Goal: Task Accomplishment & Management: Use online tool/utility

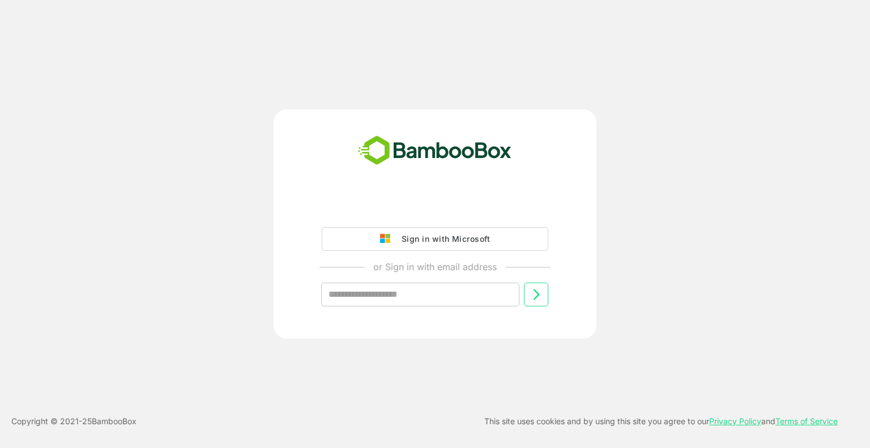
click at [405, 239] on div "Sign in with Microsoft" at bounding box center [443, 239] width 94 height 15
click at [413, 234] on div "Sign in with Microsoft" at bounding box center [443, 239] width 94 height 15
click at [428, 241] on div "Sign in with Microsoft" at bounding box center [443, 239] width 94 height 15
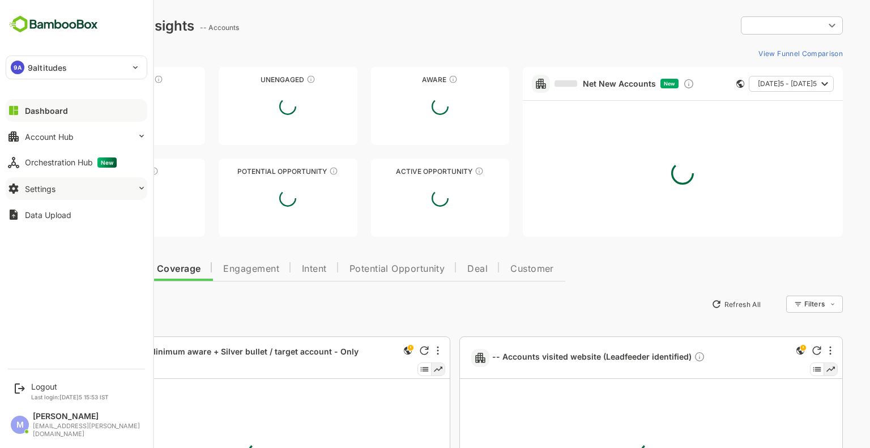
type input "**********"
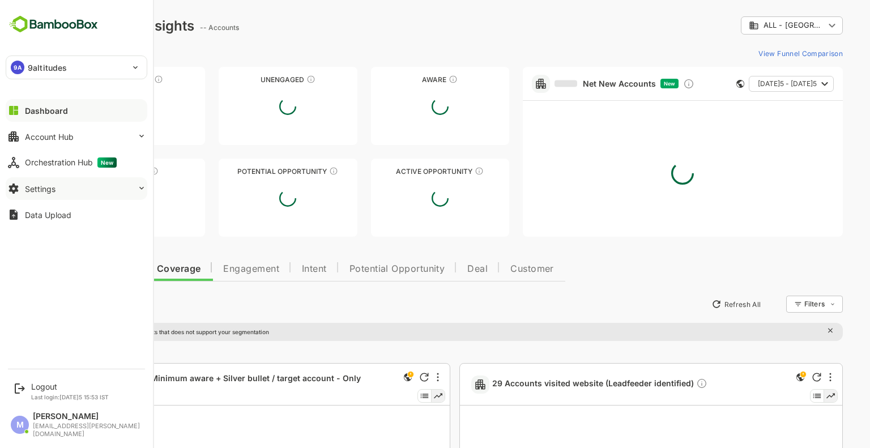
click at [89, 185] on button "Settings" at bounding box center [77, 188] width 142 height 23
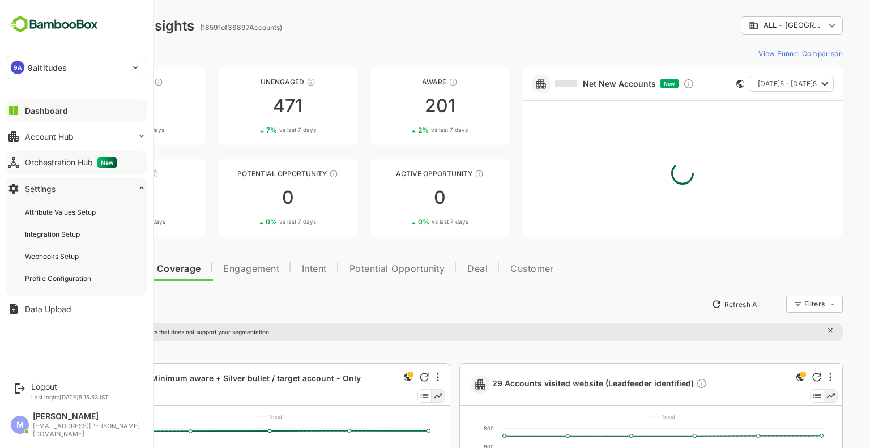
click at [131, 162] on button "Orchestration Hub New" at bounding box center [77, 162] width 142 height 23
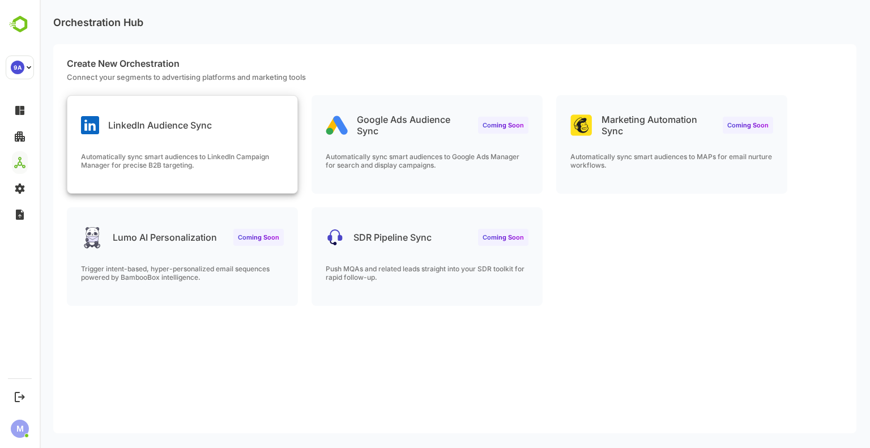
click at [208, 153] on p "Automatically sync smart audiences to LinkedIn Campaign Manager for precise B2B…" at bounding box center [182, 160] width 203 height 17
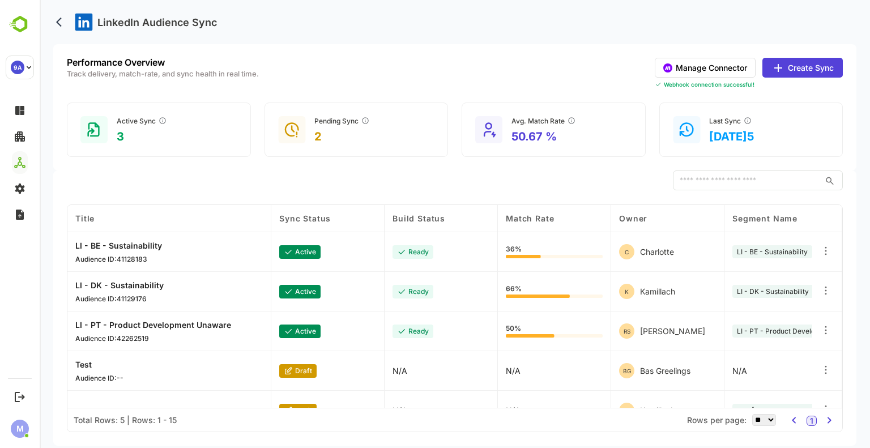
scroll to position [23, 0]
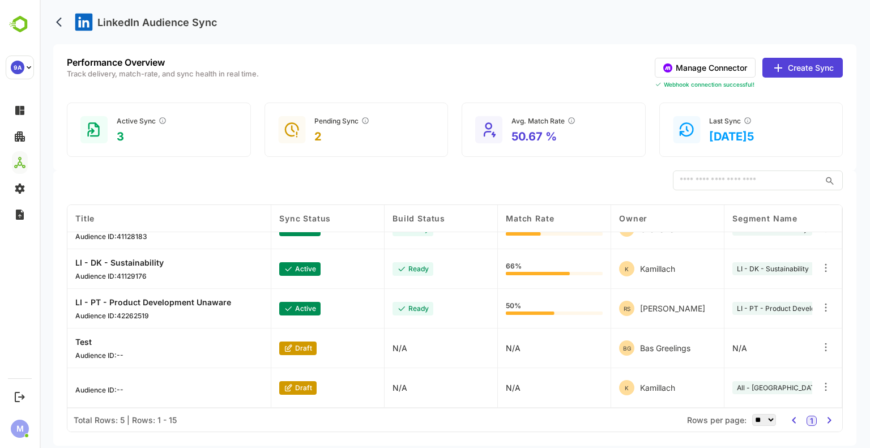
click at [793, 66] on button "Create Sync" at bounding box center [802, 68] width 80 height 20
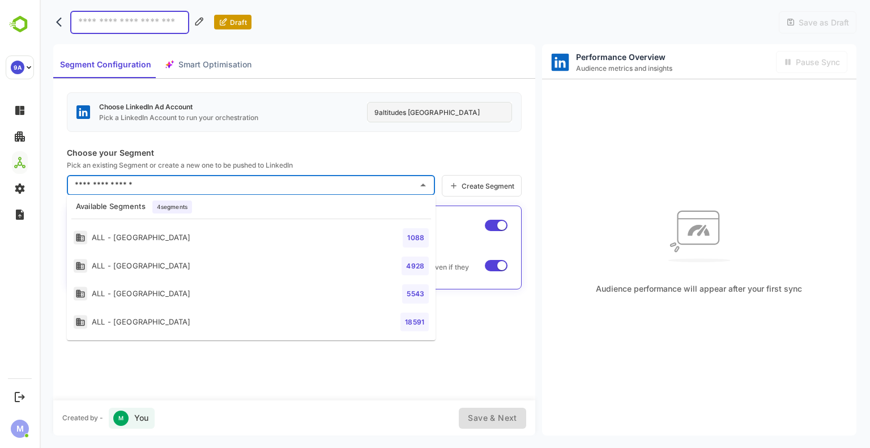
click at [288, 190] on input "text" at bounding box center [242, 185] width 341 height 18
click at [214, 324] on li "ALL - [GEOGRAPHIC_DATA] 18591" at bounding box center [251, 322] width 369 height 28
type input "**********"
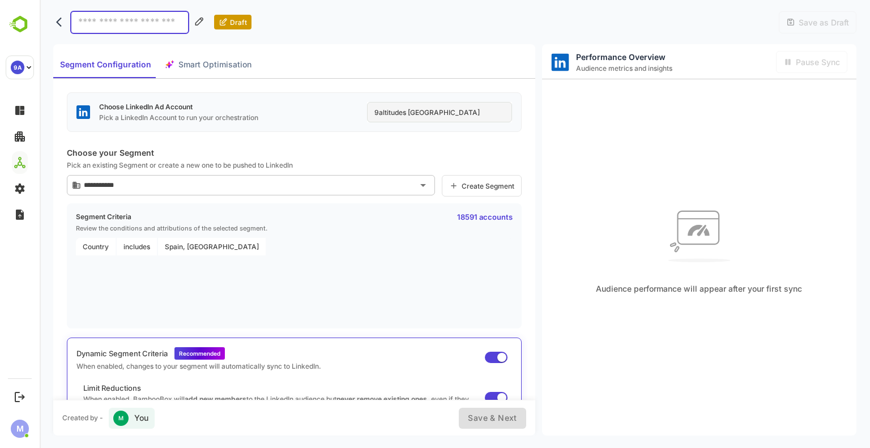
scroll to position [20, 0]
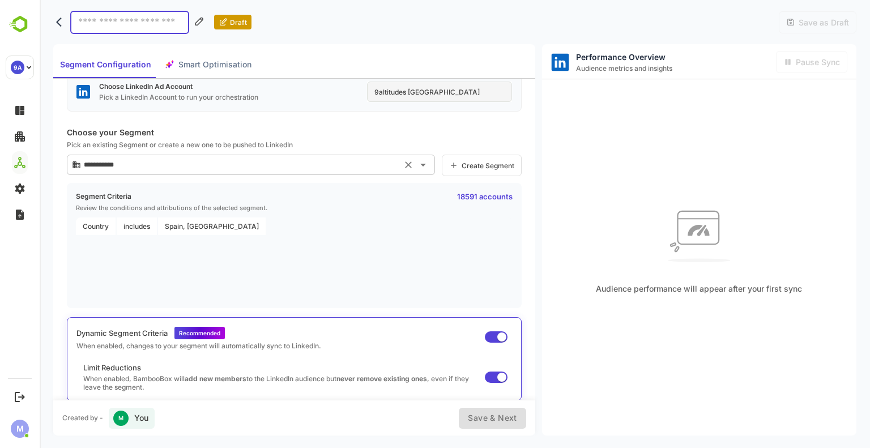
click at [355, 174] on div "**********" at bounding box center [251, 165] width 368 height 20
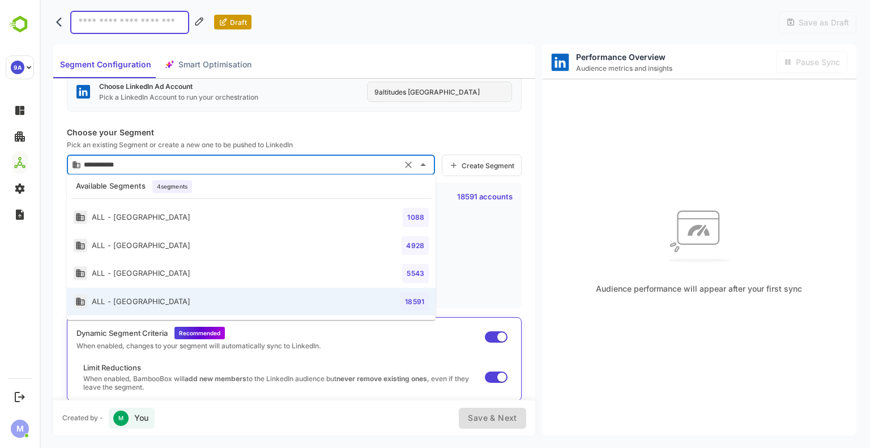
click at [478, 263] on div "Country includes [GEOGRAPHIC_DATA], [GEOGRAPHIC_DATA]" at bounding box center [294, 259] width 436 height 85
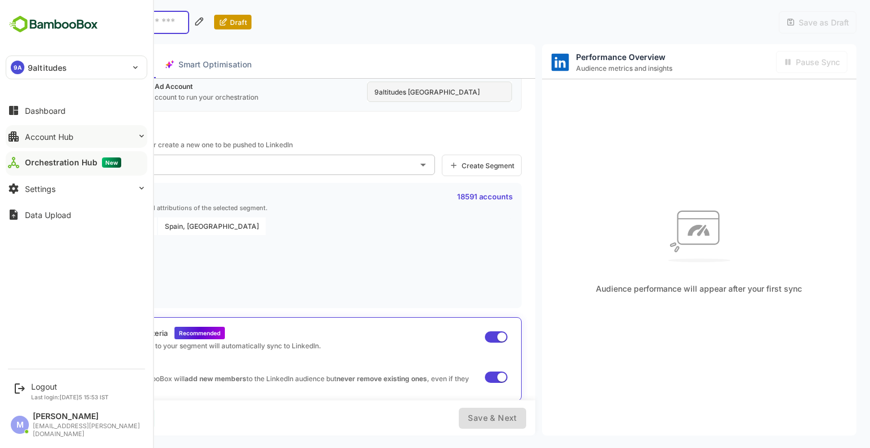
click at [29, 129] on button "Account Hub" at bounding box center [77, 136] width 142 height 23
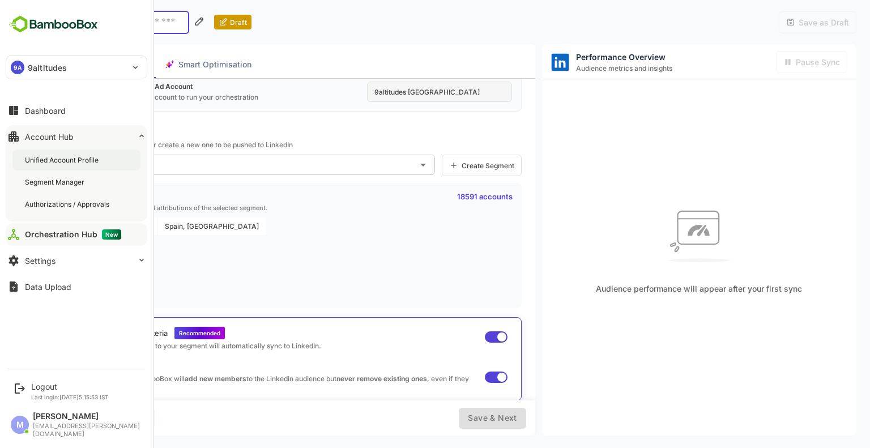
click at [55, 157] on div "Unified Account Profile" at bounding box center [63, 160] width 76 height 10
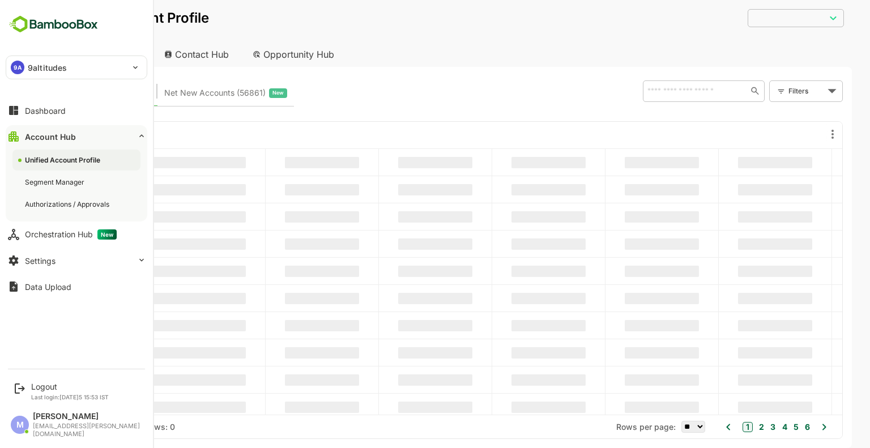
type input "**********"
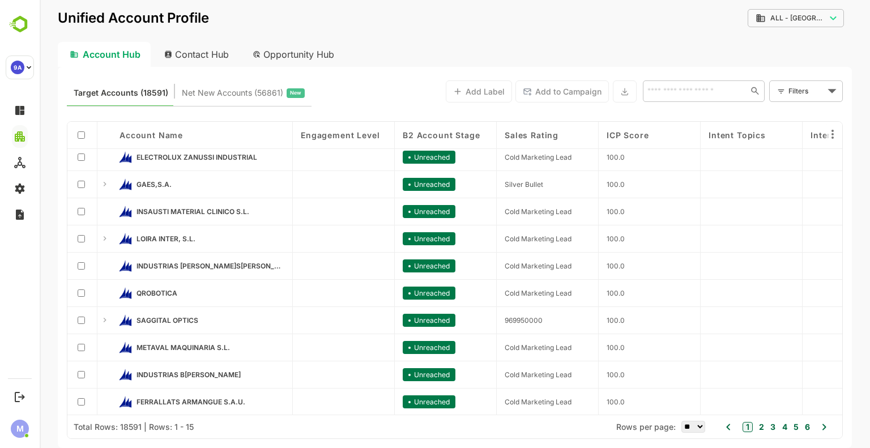
scroll to position [144, 0]
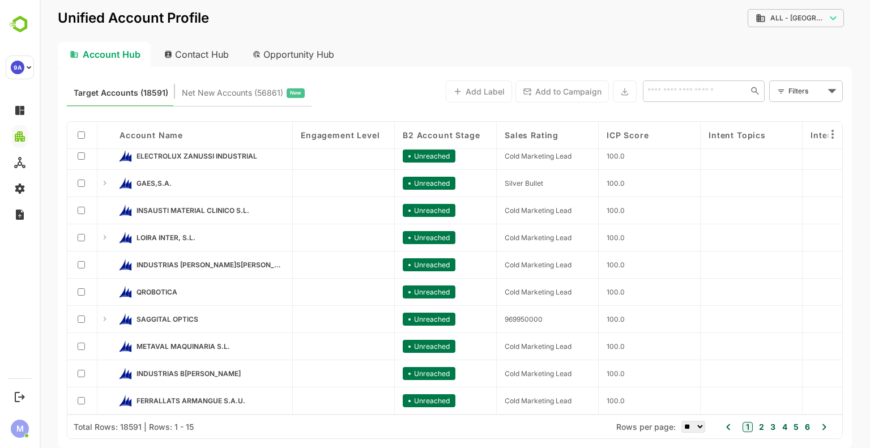
click at [757, 423] on button "2" at bounding box center [760, 427] width 8 height 12
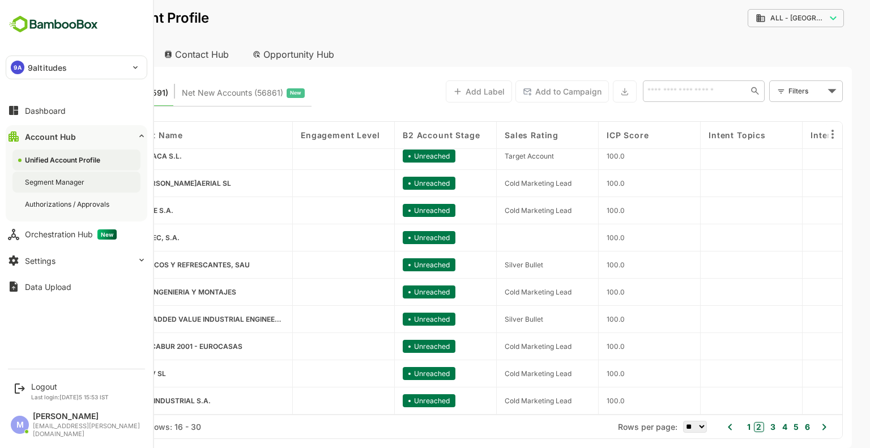
click at [58, 185] on div "Segment Manager" at bounding box center [56, 182] width 62 height 10
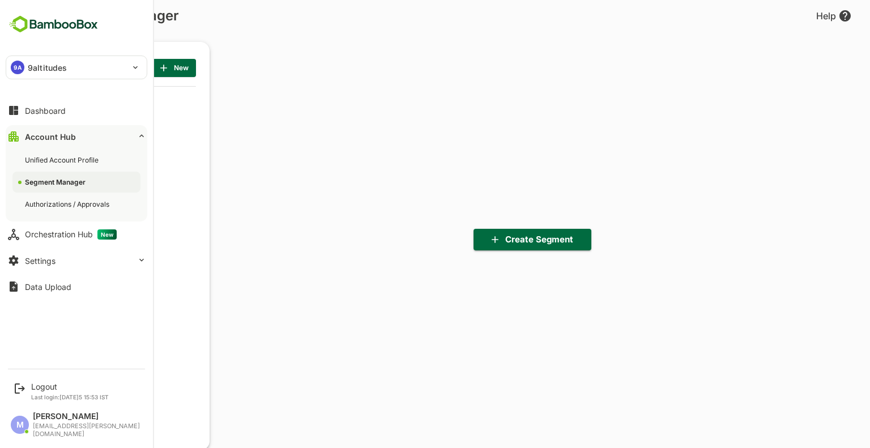
scroll to position [311, 140]
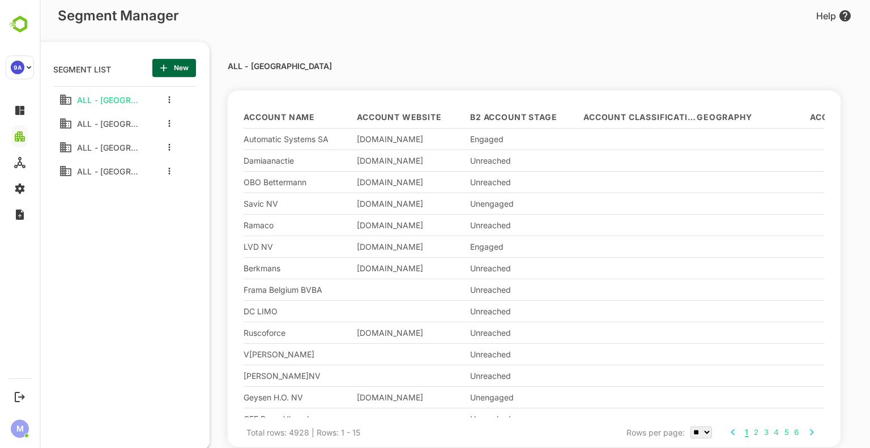
click at [132, 166] on div "ALL - [GEOGRAPHIC_DATA]" at bounding box center [98, 171] width 79 height 18
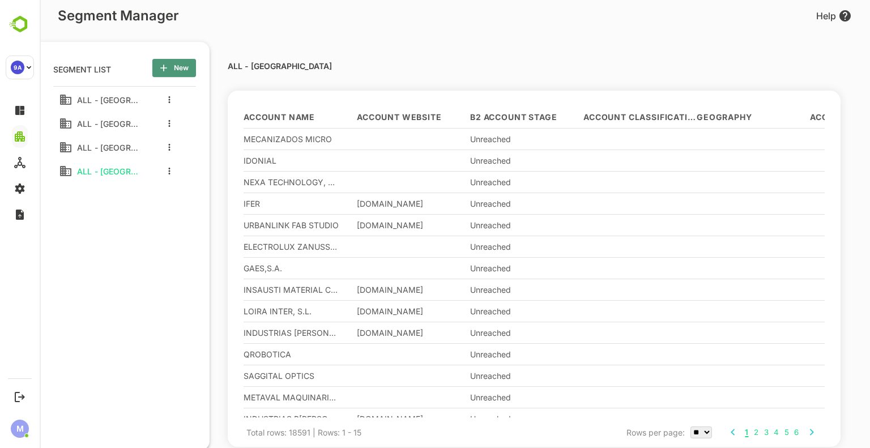
click at [168, 74] on span "New" at bounding box center [173, 68] width 25 height 15
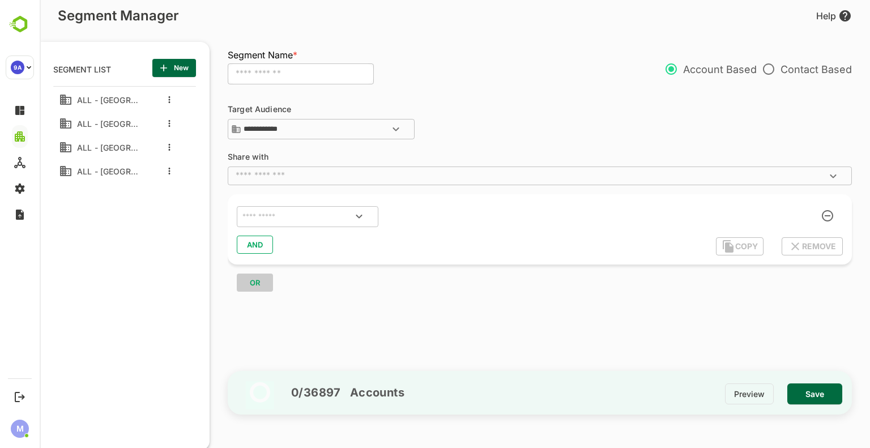
click at [301, 81] on input "text" at bounding box center [301, 74] width 146 height 22
click at [311, 74] on input "**********" at bounding box center [301, 74] width 146 height 22
type input "**********"
click at [517, 122] on div "**********" at bounding box center [540, 123] width 624 height 36
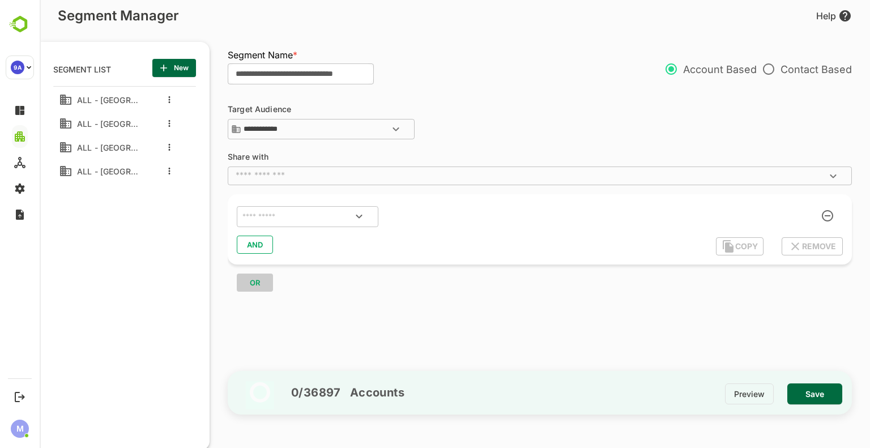
scroll to position [0, 0]
click at [389, 128] on icon "Open" at bounding box center [396, 129] width 14 height 14
click at [346, 143] on li "All Accounts" at bounding box center [321, 150] width 182 height 17
click at [529, 127] on div "**********" at bounding box center [540, 123] width 624 height 36
click at [831, 182] on icon "Open" at bounding box center [833, 176] width 14 height 14
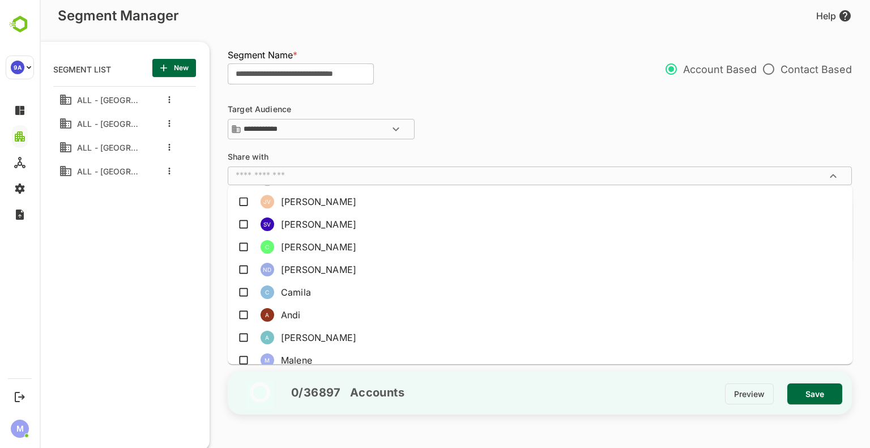
scroll to position [736, 0]
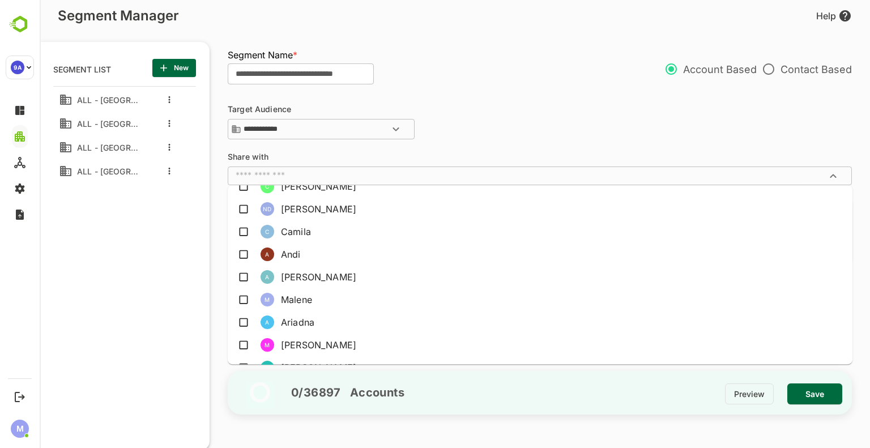
click at [572, 159] on div "**********" at bounding box center [545, 229] width 635 height 277
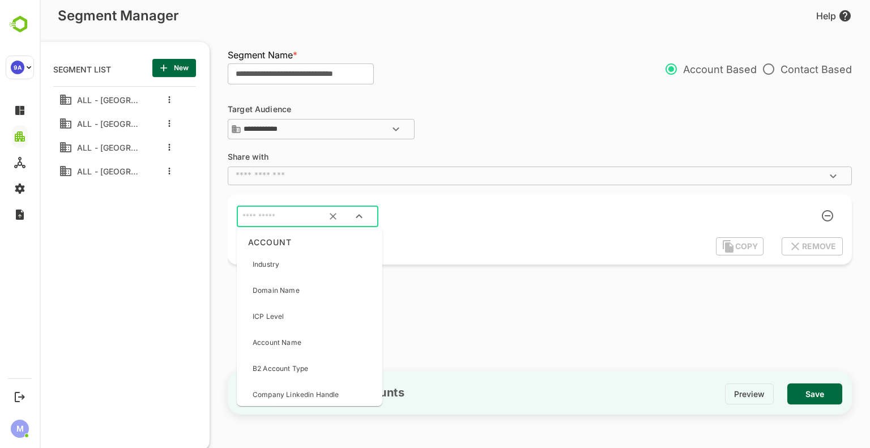
click at [295, 221] on input "text" at bounding box center [293, 216] width 106 height 15
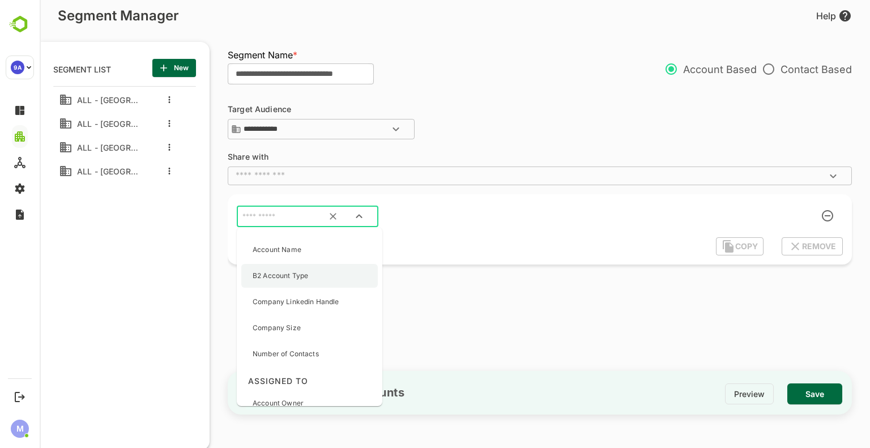
scroll to position [0, 0]
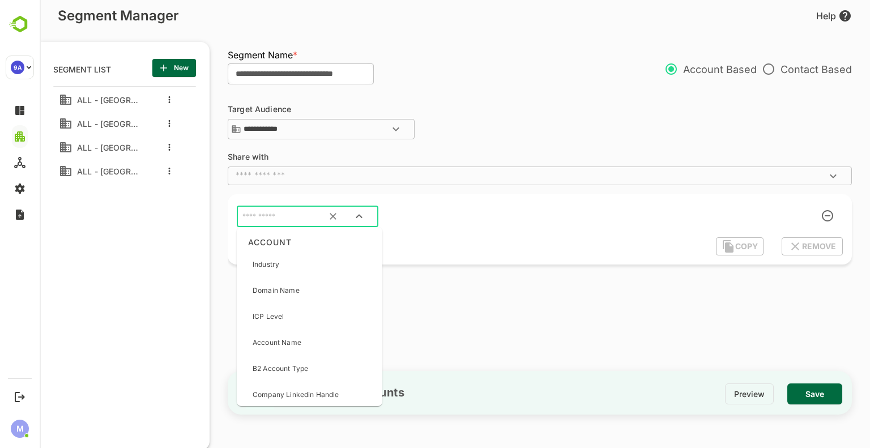
click at [629, 176] on input "text" at bounding box center [530, 175] width 598 height 11
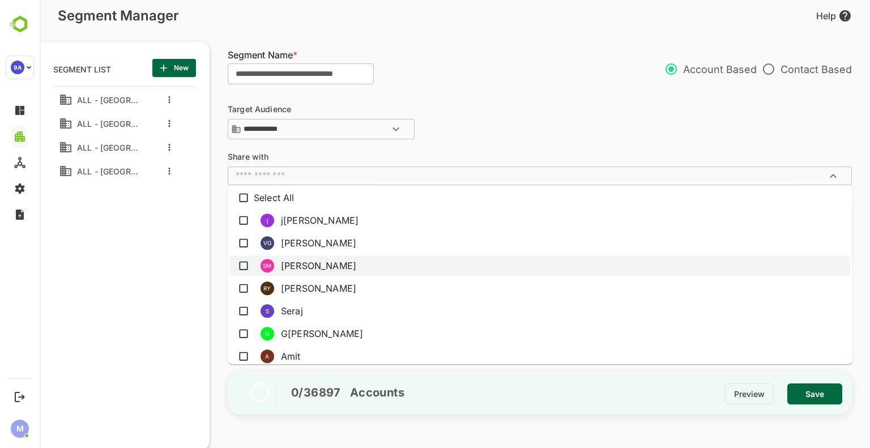
scroll to position [226, 0]
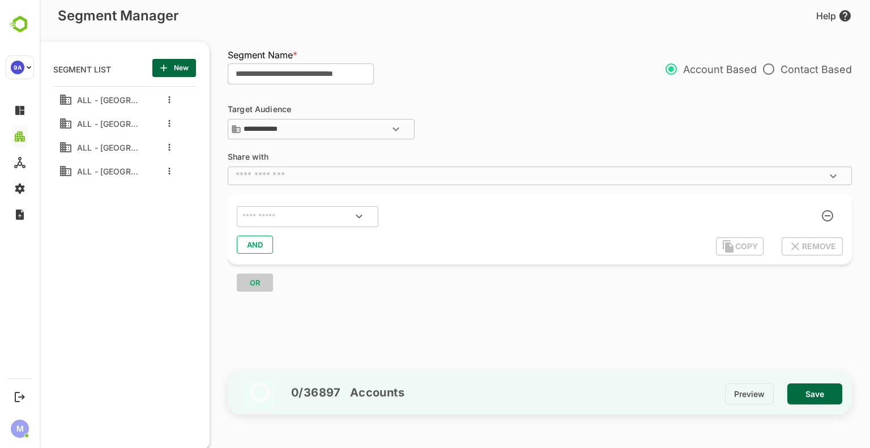
click at [556, 131] on div "**********" at bounding box center [540, 123] width 624 height 36
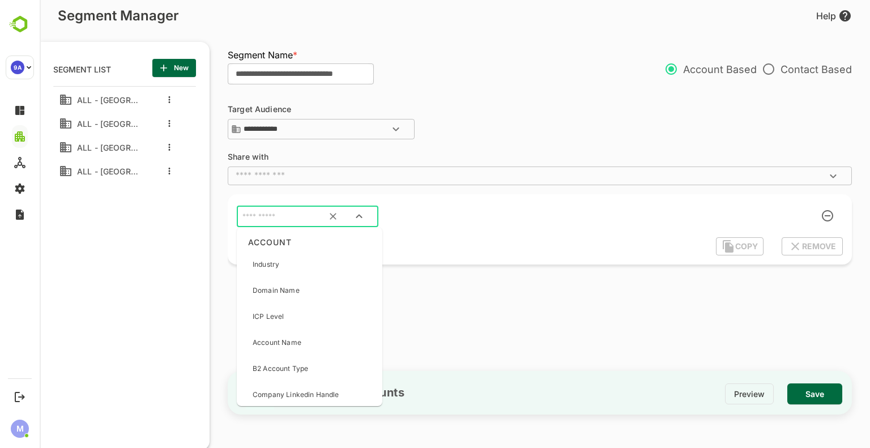
click at [290, 217] on input "text" at bounding box center [293, 216] width 106 height 15
type input "**"
click at [317, 215] on input "text" at bounding box center [293, 216] width 106 height 15
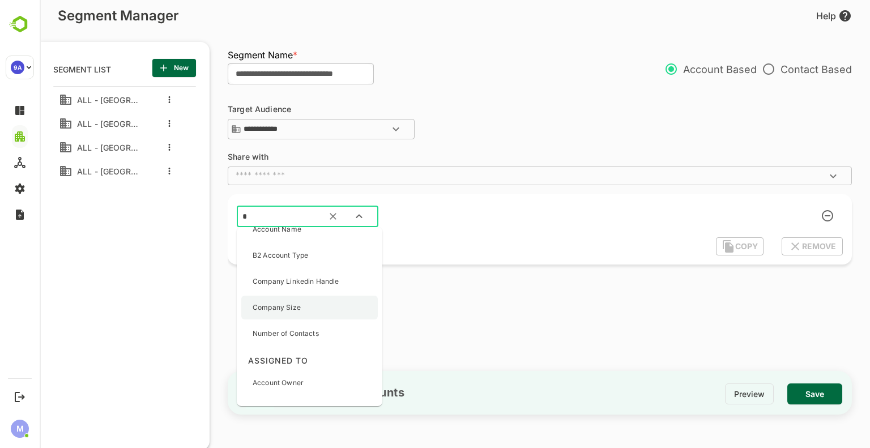
scroll to position [0, 0]
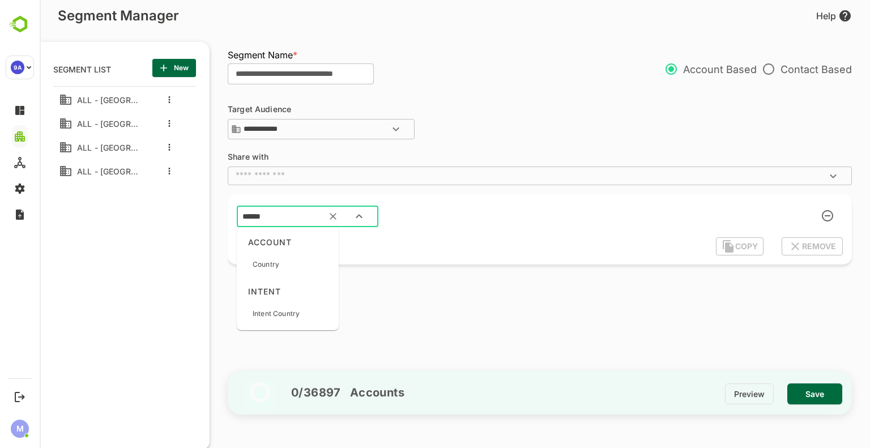
type input "*******"
click at [301, 260] on div "Country" at bounding box center [287, 264] width 93 height 24
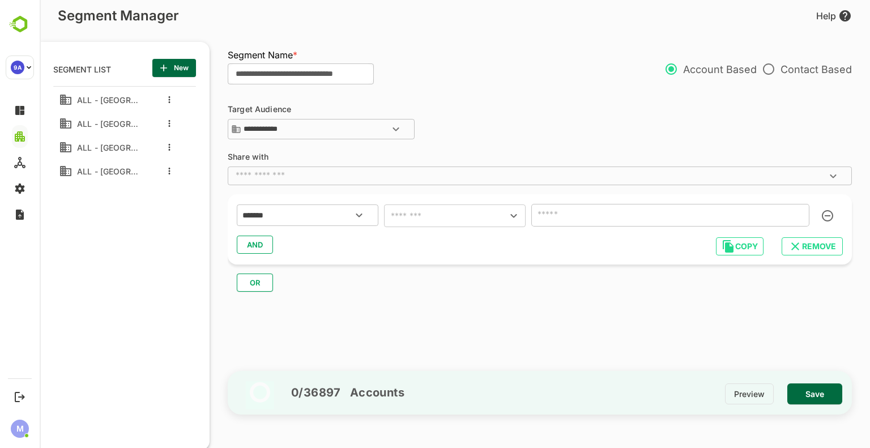
click at [473, 227] on div "******* ​ ​" at bounding box center [540, 215] width 606 height 25
click at [473, 220] on input "text" at bounding box center [437, 216] width 101 height 16
click at [466, 244] on li "includes" at bounding box center [455, 244] width 142 height 20
type input "********"
click at [602, 214] on input "text" at bounding box center [653, 215] width 238 height 16
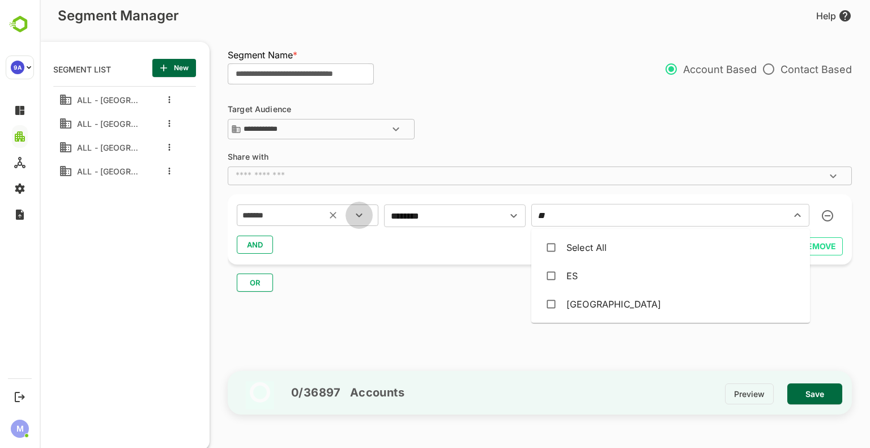
click at [358, 220] on icon "Open" at bounding box center [359, 215] width 14 height 14
type input "**"
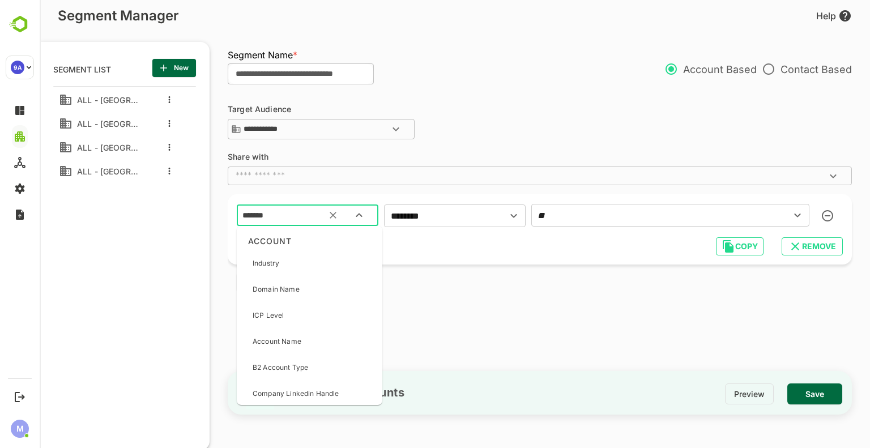
click at [369, 219] on button "Close" at bounding box center [358, 215] width 27 height 27
click at [401, 129] on icon "Open" at bounding box center [396, 129] width 14 height 14
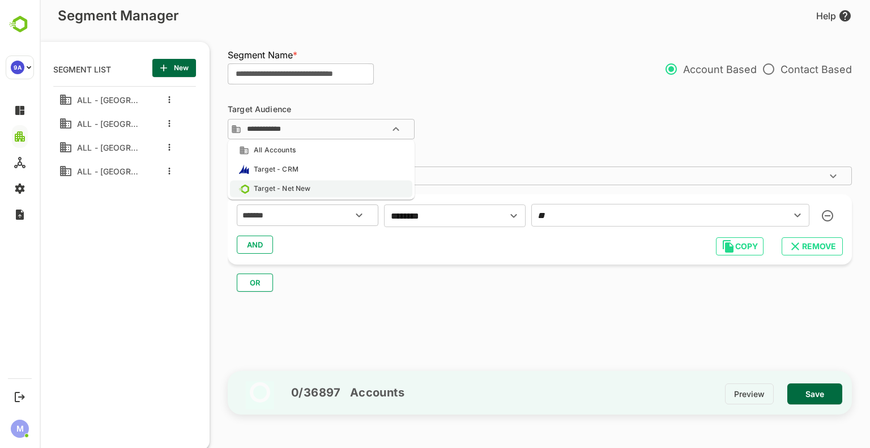
click at [328, 194] on li "Target - Net New" at bounding box center [321, 188] width 182 height 17
type input "**********"
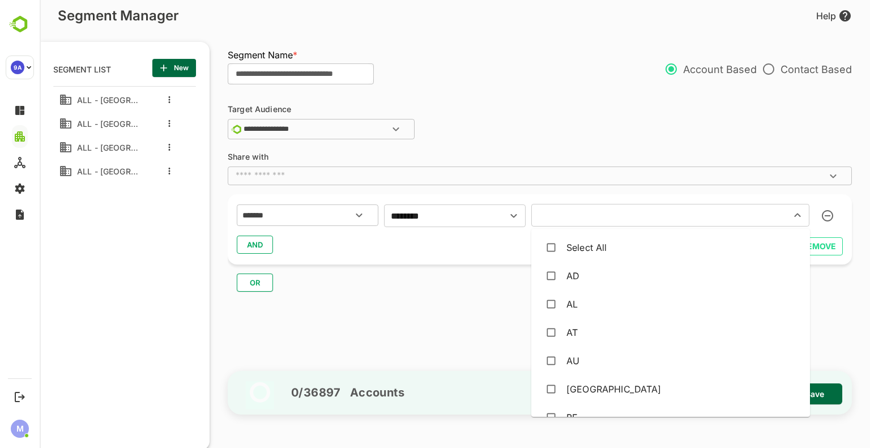
click at [549, 212] on input "text" at bounding box center [653, 215] width 238 height 16
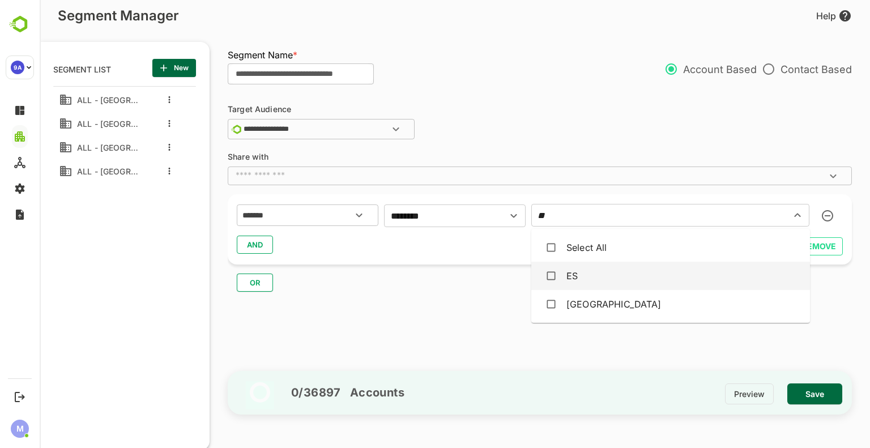
click at [568, 279] on div "ES" at bounding box center [571, 276] width 11 height 14
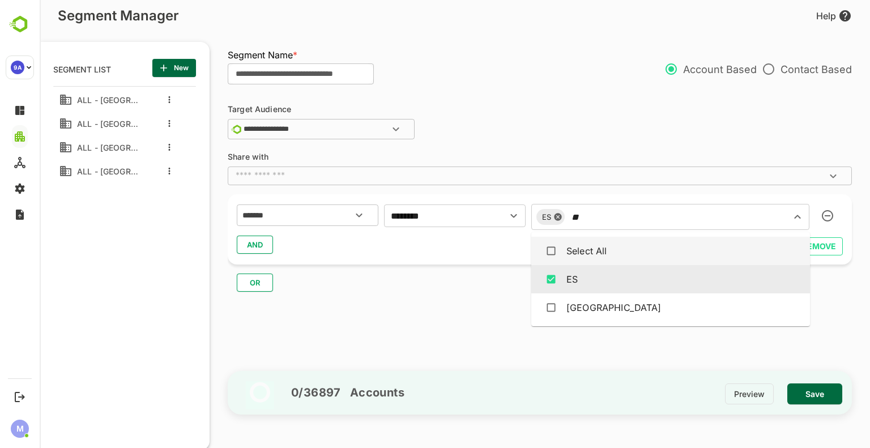
type input "*"
click at [671, 220] on input "**" at bounding box center [721, 217] width 101 height 16
type input "*"
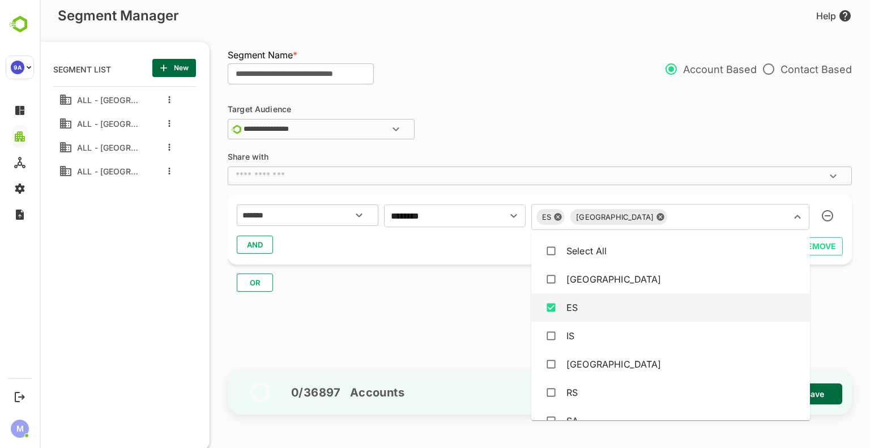
scroll to position [555, 0]
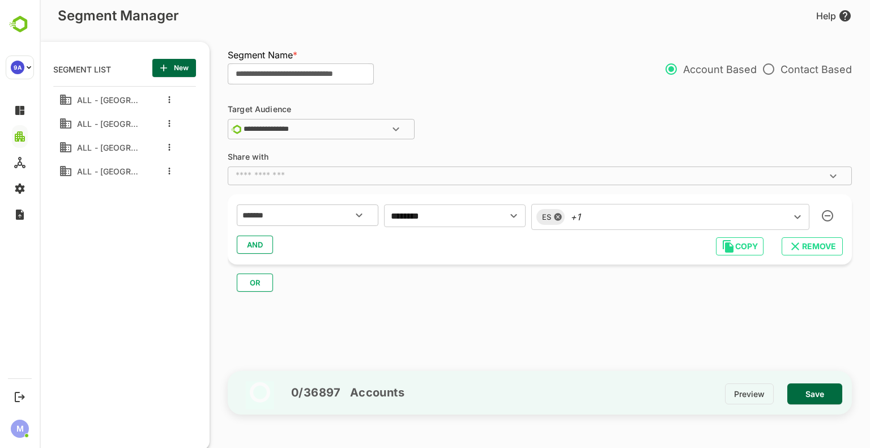
click at [464, 330] on div "**********" at bounding box center [545, 229] width 635 height 277
click at [340, 216] on button "Clear" at bounding box center [332, 215] width 25 height 25
click at [327, 215] on input "text" at bounding box center [307, 215] width 135 height 15
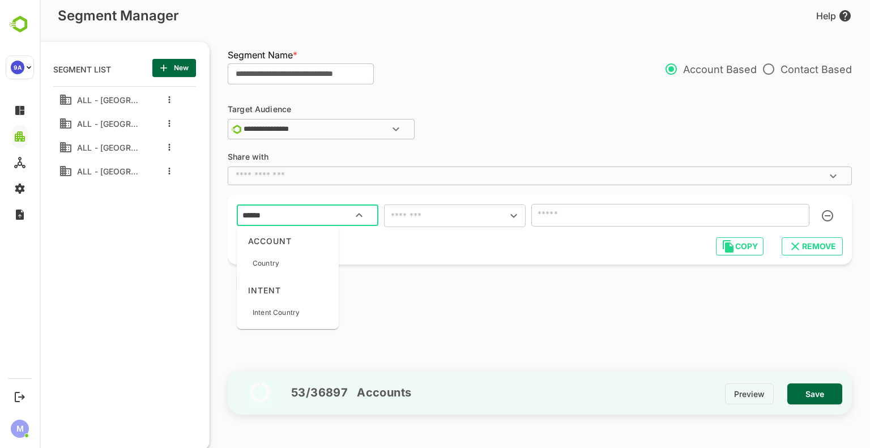
type input "*******"
click at [293, 314] on p "Intent Country" at bounding box center [275, 312] width 47 height 10
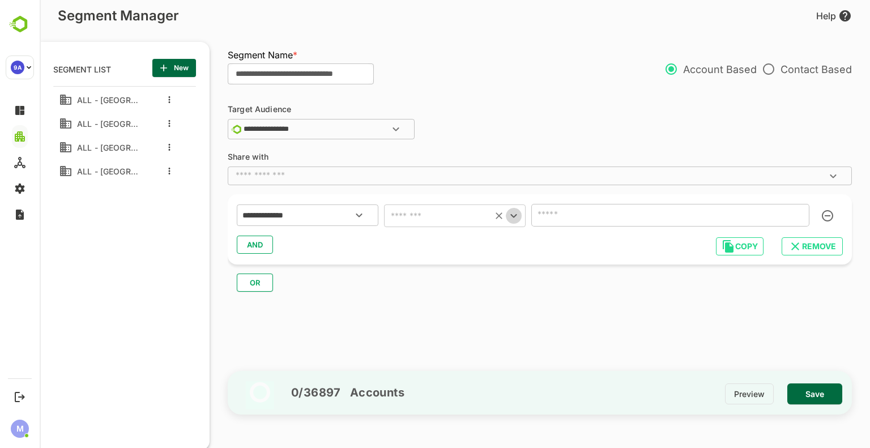
click at [516, 217] on icon "Open" at bounding box center [514, 216] width 14 height 14
click at [466, 246] on li "includes" at bounding box center [455, 244] width 142 height 20
type input "********"
click at [584, 209] on input "text" at bounding box center [653, 215] width 238 height 16
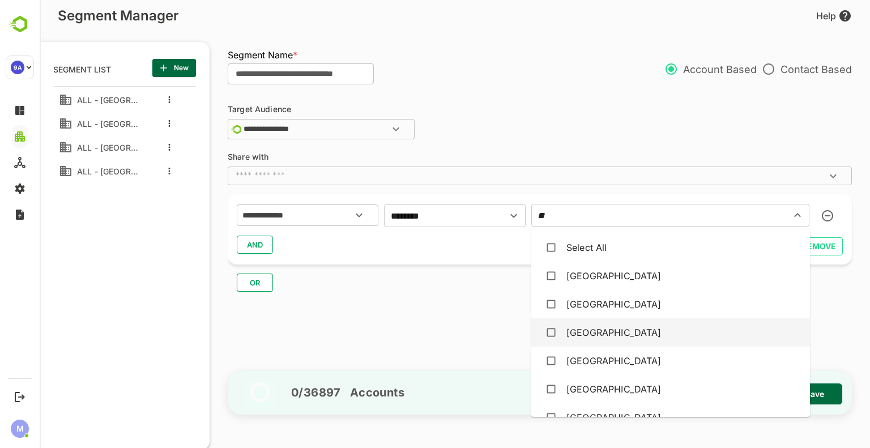
type input "*"
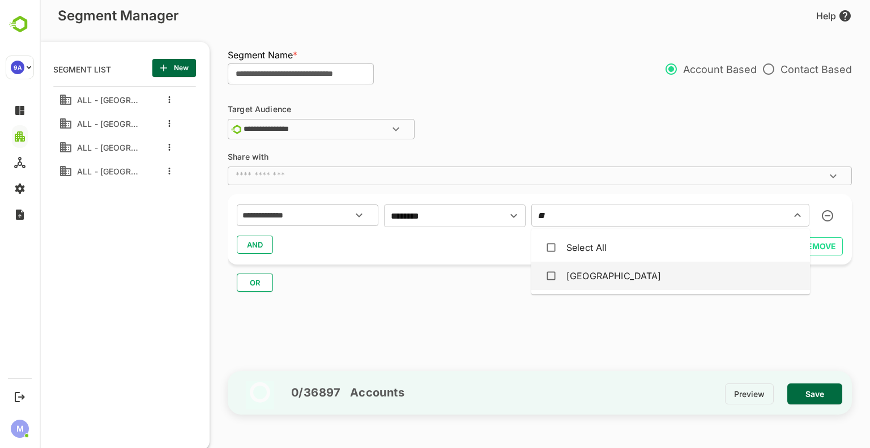
click at [597, 274] on div "[GEOGRAPHIC_DATA]" at bounding box center [670, 276] width 260 height 22
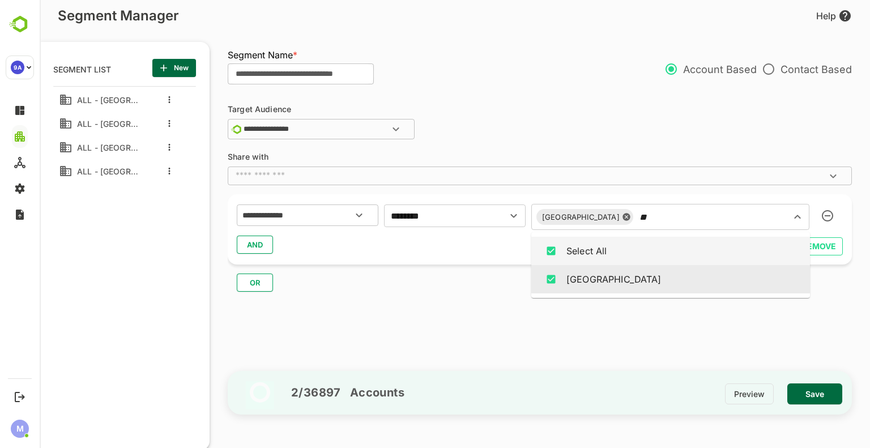
type input "*"
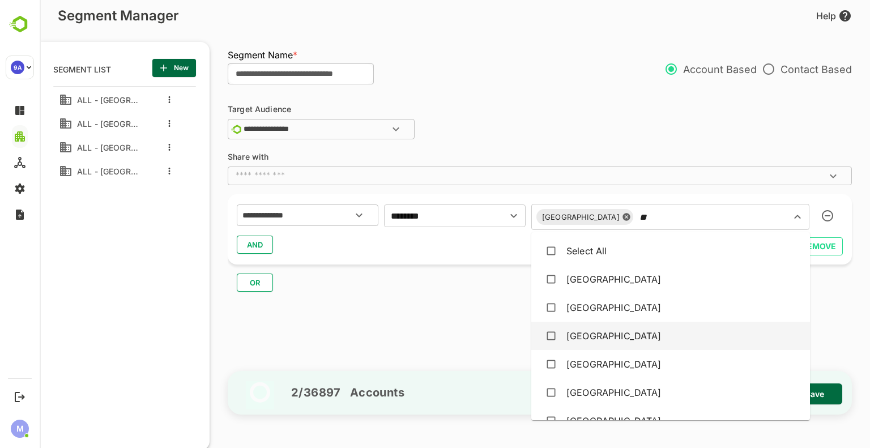
scroll to position [0, 0]
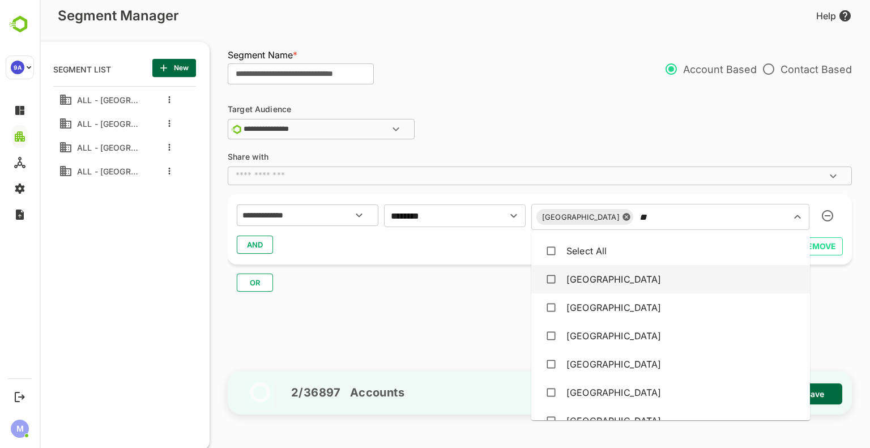
type input "*"
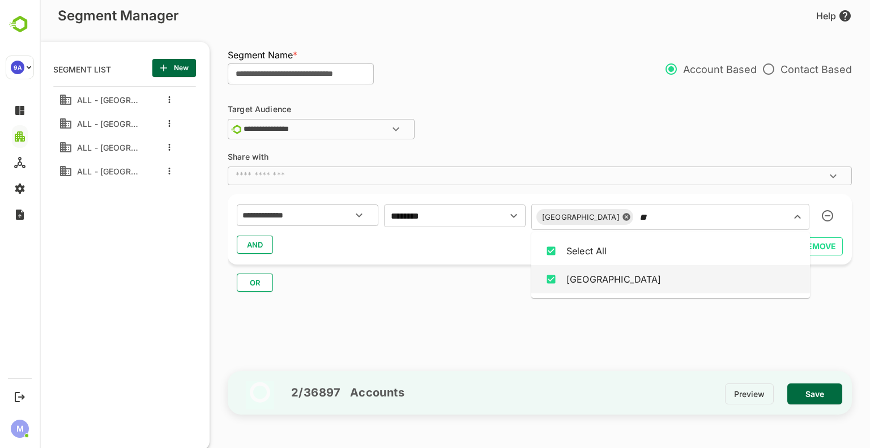
type input "*"
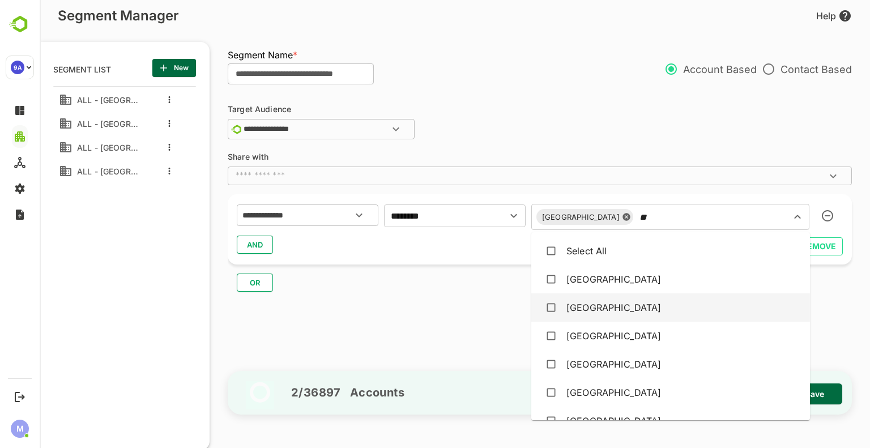
type input "**"
click at [427, 323] on div "**********" at bounding box center [545, 229] width 635 height 277
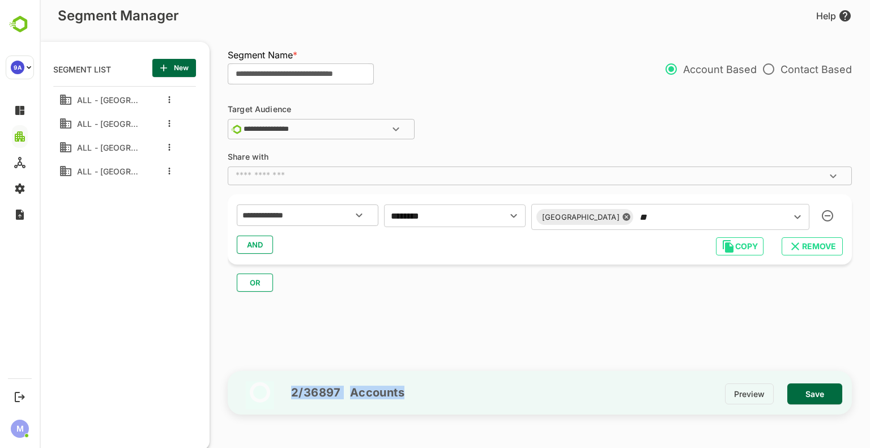
drag, startPoint x: 292, startPoint y: 397, endPoint x: 414, endPoint y: 405, distance: 121.9
click at [414, 405] on div "2 / 36897 Accounts Preview Save" at bounding box center [540, 393] width 624 height 44
click at [285, 395] on h5 "2 / 36897" at bounding box center [311, 393] width 59 height 14
click at [289, 394] on h5 "2 / 36897" at bounding box center [311, 393] width 59 height 14
click at [293, 391] on h5 "2 / 36897" at bounding box center [311, 393] width 59 height 14
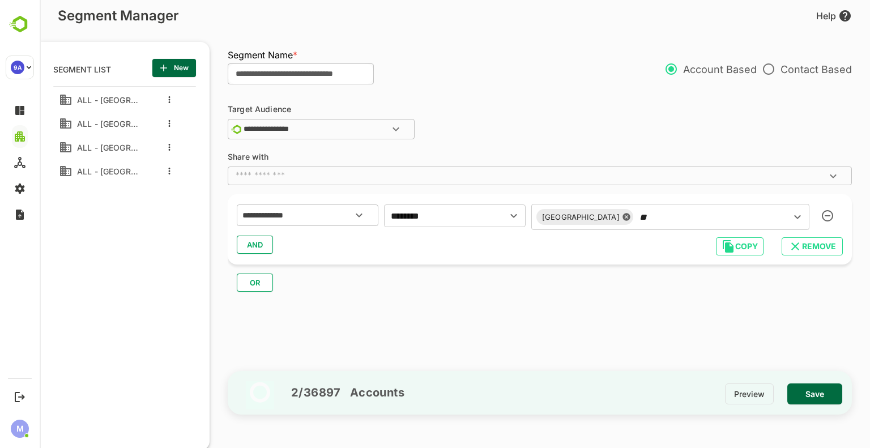
click at [385, 392] on h5 "Accounts" at bounding box center [372, 393] width 63 height 14
drag, startPoint x: 401, startPoint y: 396, endPoint x: 275, endPoint y: 402, distance: 125.8
click at [275, 402] on div "2 / 36897 Accounts" at bounding box center [338, 393] width 131 height 44
click at [293, 393] on h5 "2 / 36897" at bounding box center [311, 393] width 59 height 14
click at [346, 127] on input "**********" at bounding box center [326, 129] width 170 height 14
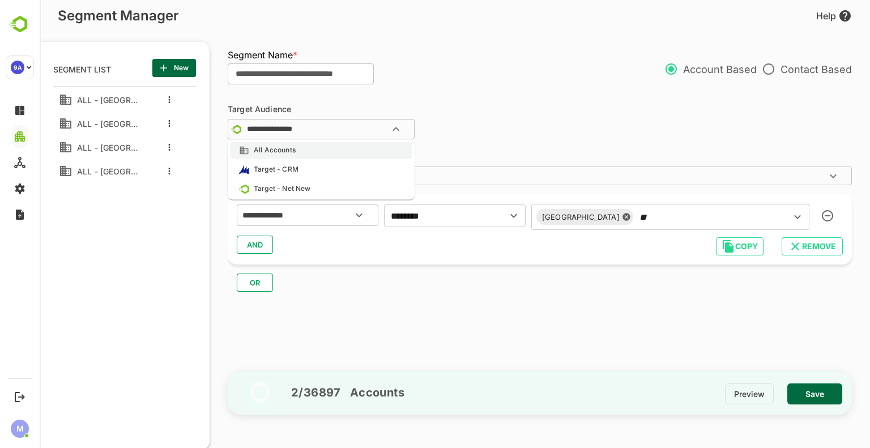
click at [335, 152] on li "All Accounts" at bounding box center [321, 150] width 182 height 17
type input "**********"
click at [363, 215] on icon "Open" at bounding box center [359, 215] width 14 height 14
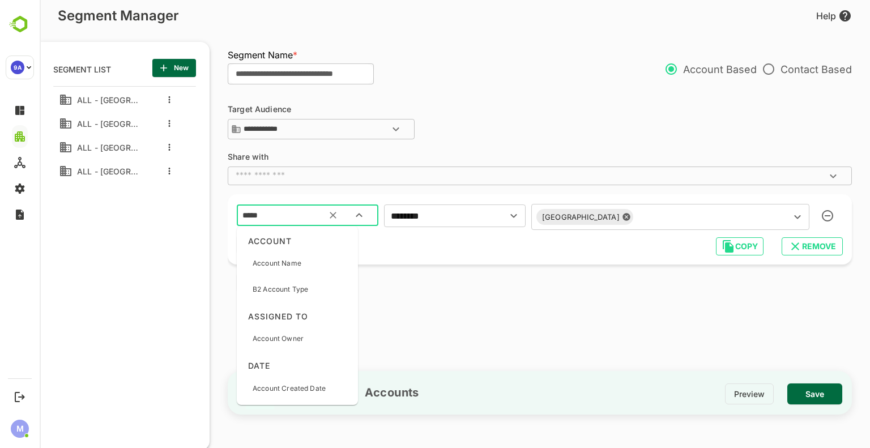
type input "******"
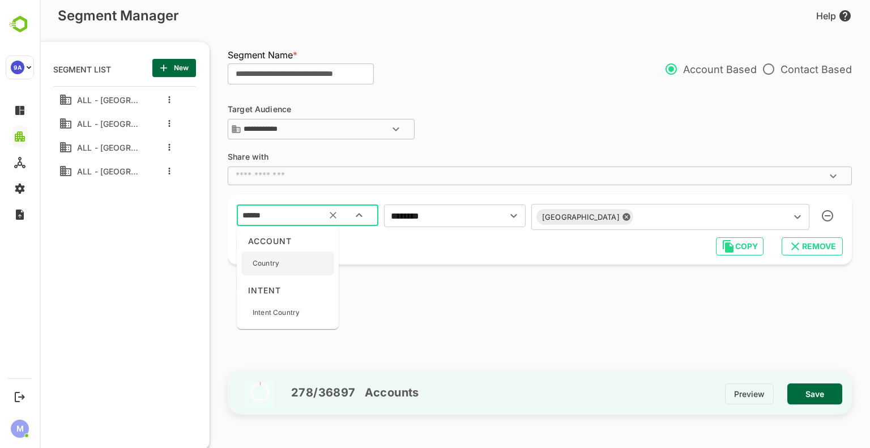
click at [282, 266] on div "Country" at bounding box center [287, 263] width 93 height 24
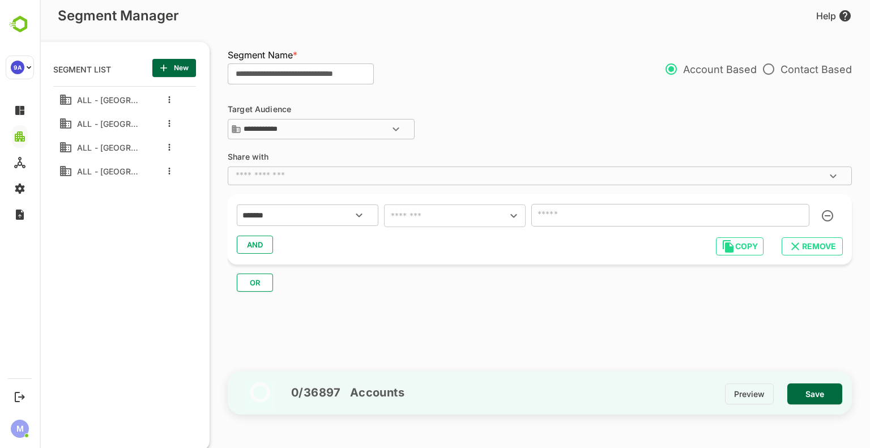
click at [479, 202] on div "******* ​ ​ AND COPY REMOVE" at bounding box center [540, 229] width 624 height 70
click at [478, 214] on input "text" at bounding box center [437, 216] width 101 height 16
drag, startPoint x: 482, startPoint y: 251, endPoint x: 507, endPoint y: 242, distance: 26.3
click at [482, 251] on li "includes" at bounding box center [455, 244] width 142 height 20
type input "********"
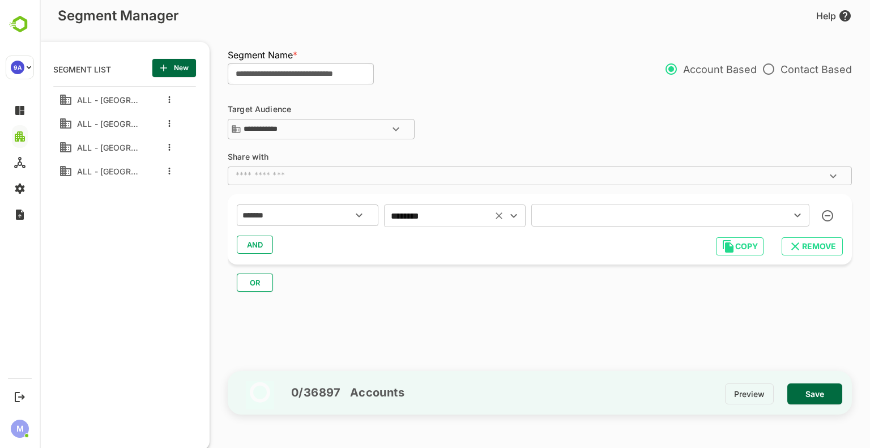
click at [598, 224] on div "​" at bounding box center [670, 215] width 278 height 23
click at [597, 276] on div "ES" at bounding box center [670, 276] width 260 height 22
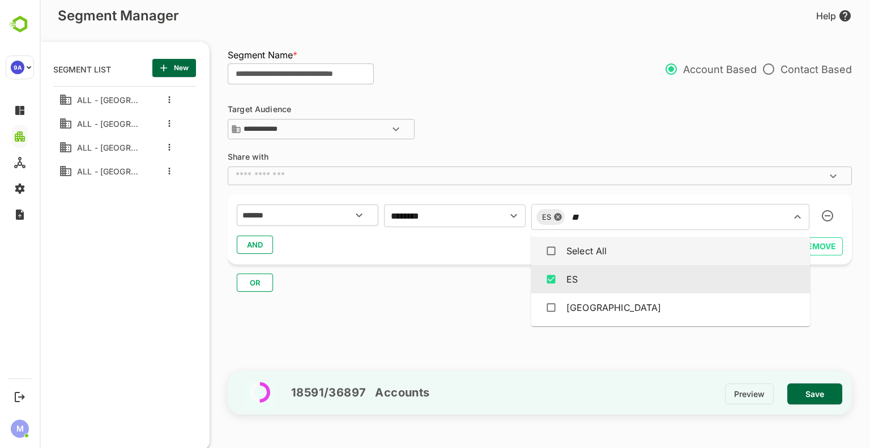
click at [609, 220] on input "**" at bounding box center [670, 217] width 204 height 16
drag, startPoint x: 602, startPoint y: 219, endPoint x: 573, endPoint y: 219, distance: 28.9
click at [573, 219] on input "**" at bounding box center [670, 217] width 204 height 16
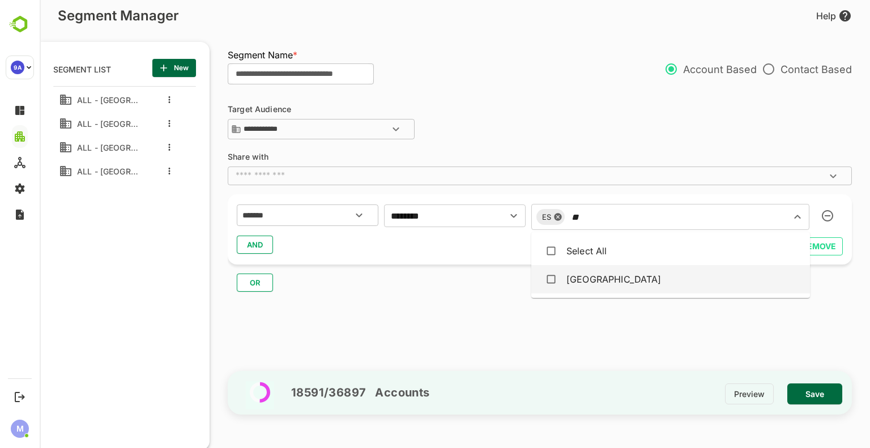
click at [587, 276] on div "[GEOGRAPHIC_DATA]" at bounding box center [613, 279] width 95 height 14
type input "**"
click at [285, 391] on h5 "18591 / 36897" at bounding box center [324, 393] width 84 height 14
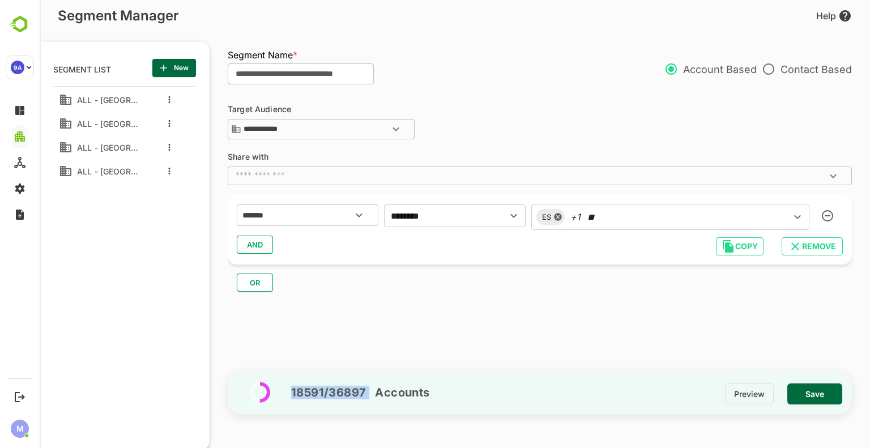
drag, startPoint x: 292, startPoint y: 395, endPoint x: 368, endPoint y: 396, distance: 76.4
click at [368, 396] on div "18591 / 36897 Accounts" at bounding box center [351, 393] width 157 height 44
click at [448, 314] on div "**********" at bounding box center [545, 229] width 635 height 277
click at [264, 244] on button "AND" at bounding box center [255, 244] width 36 height 18
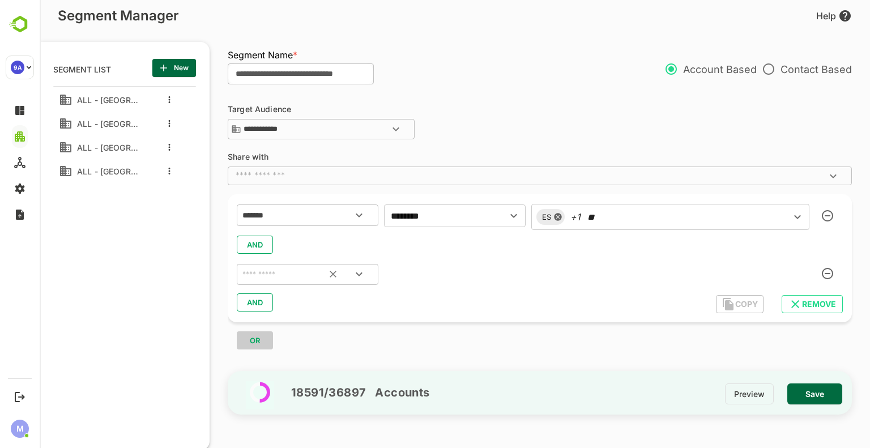
click at [311, 277] on input "text" at bounding box center [293, 274] width 106 height 15
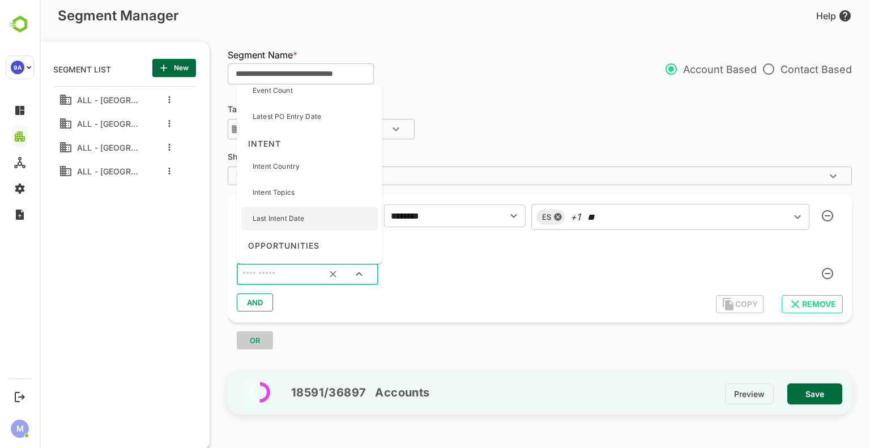
scroll to position [1585, 0]
click at [292, 165] on p "Intent Topics" at bounding box center [273, 166] width 42 height 10
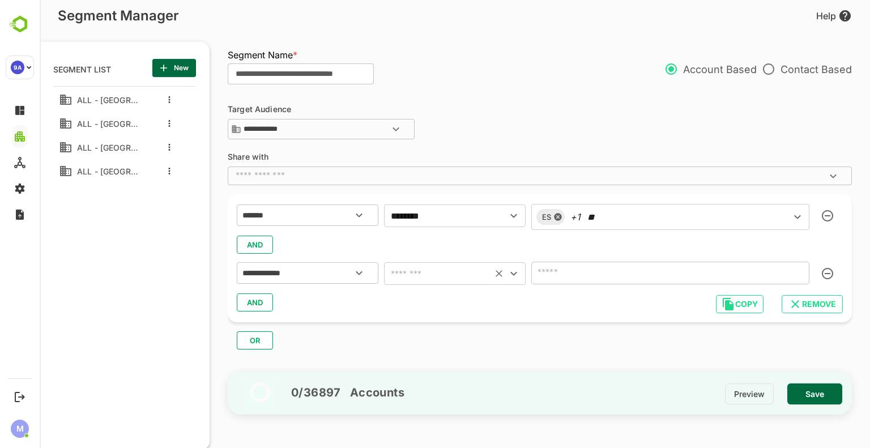
click at [469, 274] on input "text" at bounding box center [437, 274] width 101 height 16
click at [455, 300] on li "includes" at bounding box center [455, 302] width 142 height 20
type input "********"
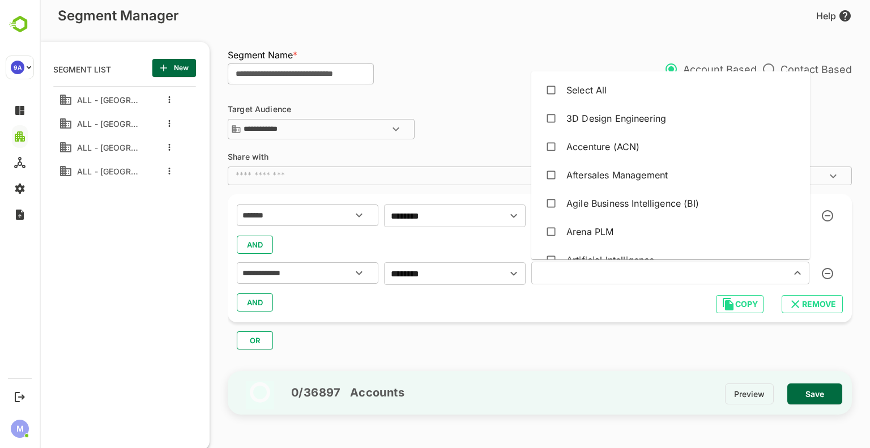
click at [586, 272] on input "text" at bounding box center [653, 273] width 238 height 16
click at [588, 119] on div "3D Design Engineering" at bounding box center [616, 119] width 100 height 14
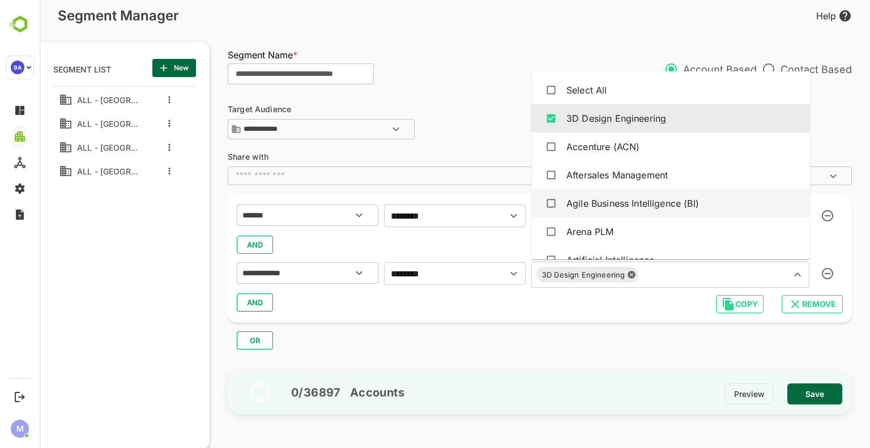
scroll to position [57, 0]
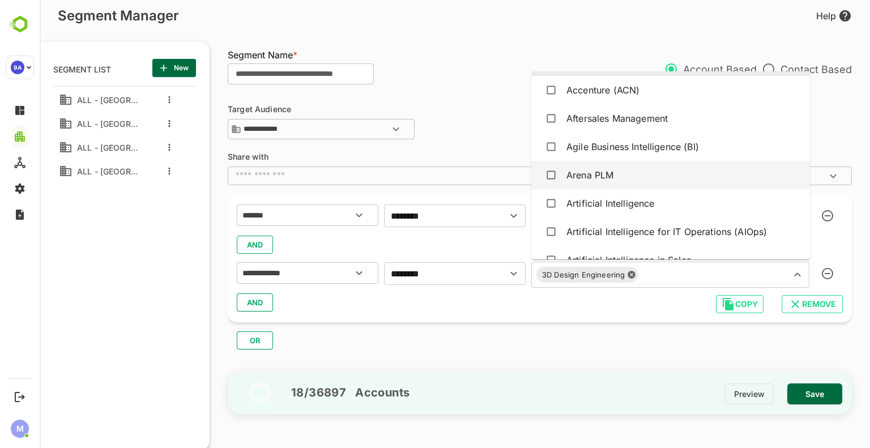
click at [594, 177] on div "Arena PLM" at bounding box center [589, 175] width 47 height 14
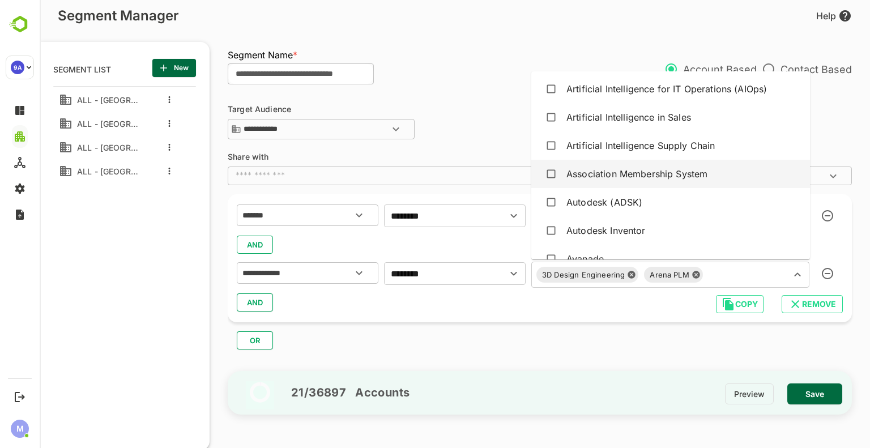
scroll to position [226, 0]
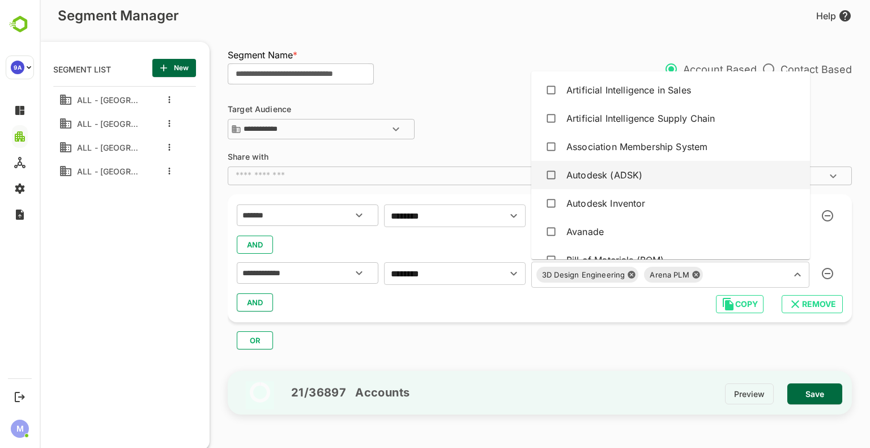
click at [607, 176] on div "Autodesk (ADSK)" at bounding box center [604, 175] width 76 height 14
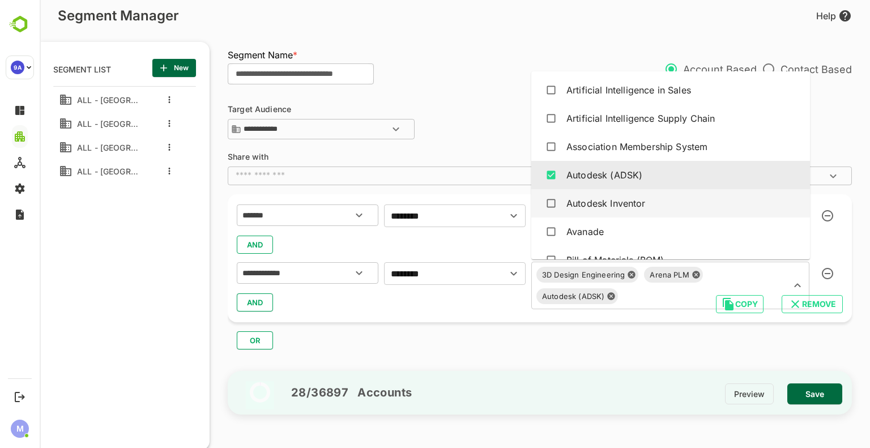
click at [615, 205] on div "Autodesk Inventor" at bounding box center [605, 203] width 79 height 14
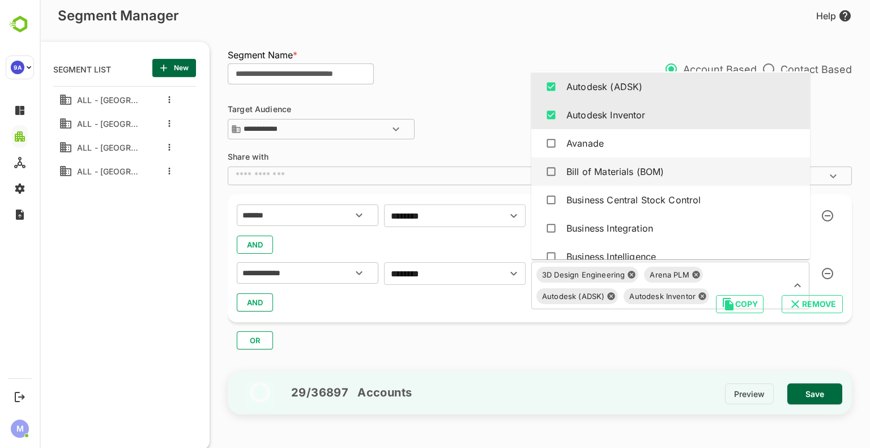
scroll to position [340, 0]
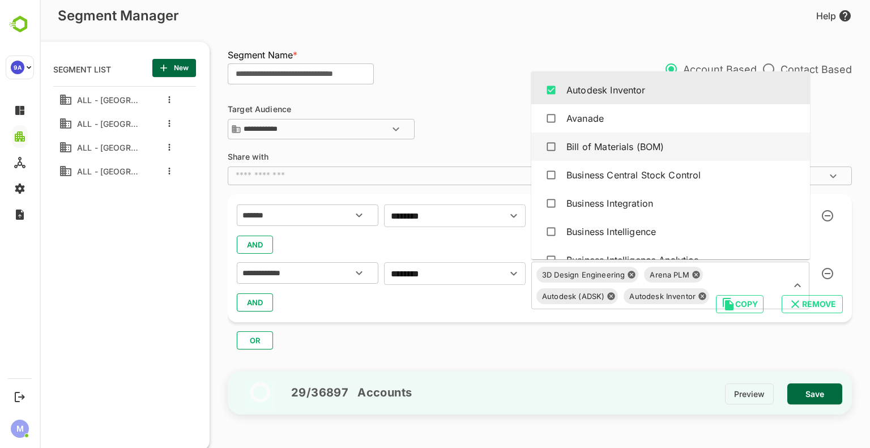
click at [612, 150] on div "Bill of Materials (BOM)" at bounding box center [614, 147] width 97 height 14
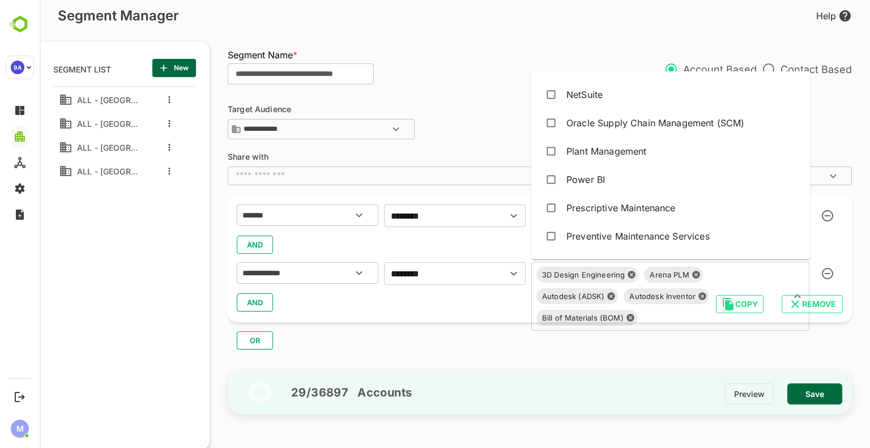
scroll to position [2661, 0]
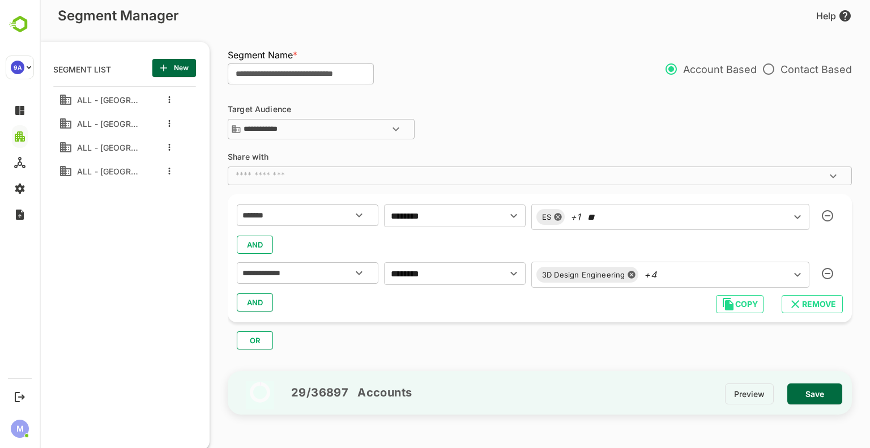
click at [701, 282] on div "3D Design Engineering +4 ​" at bounding box center [670, 275] width 278 height 26
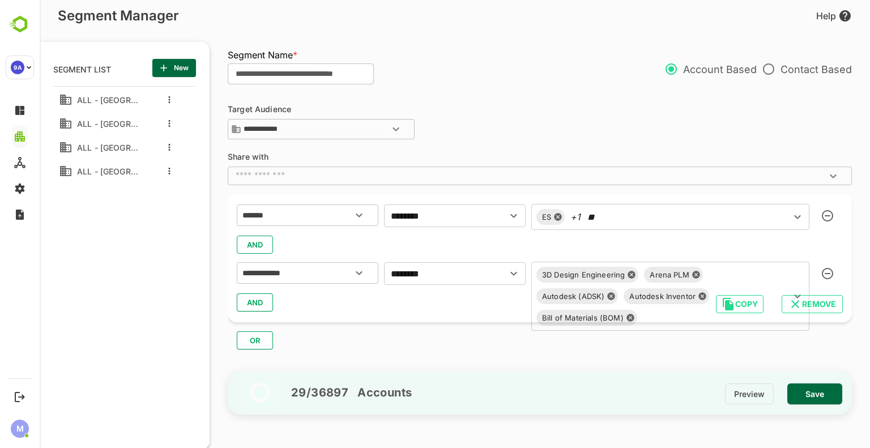
click at [685, 314] on input "text" at bounding box center [707, 318] width 132 height 16
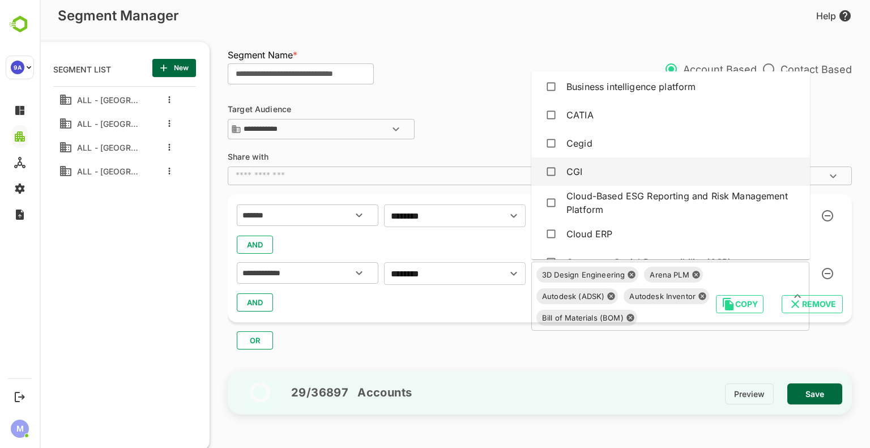
scroll to position [453, 0]
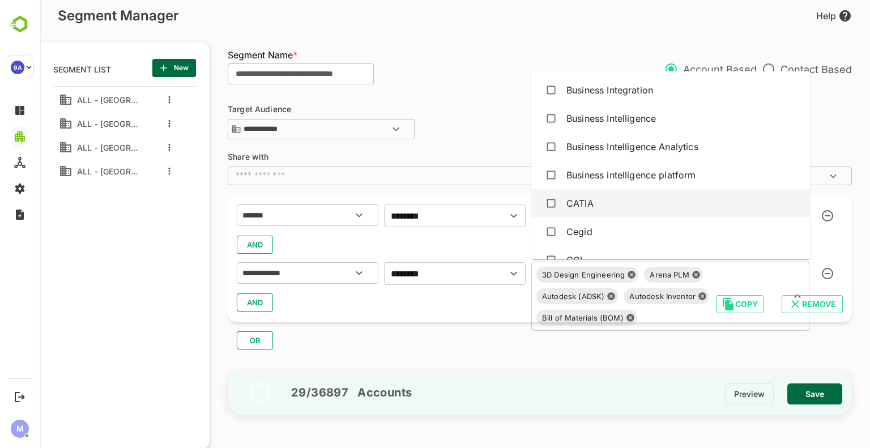
click at [584, 201] on div "CATIA" at bounding box center [579, 203] width 27 height 14
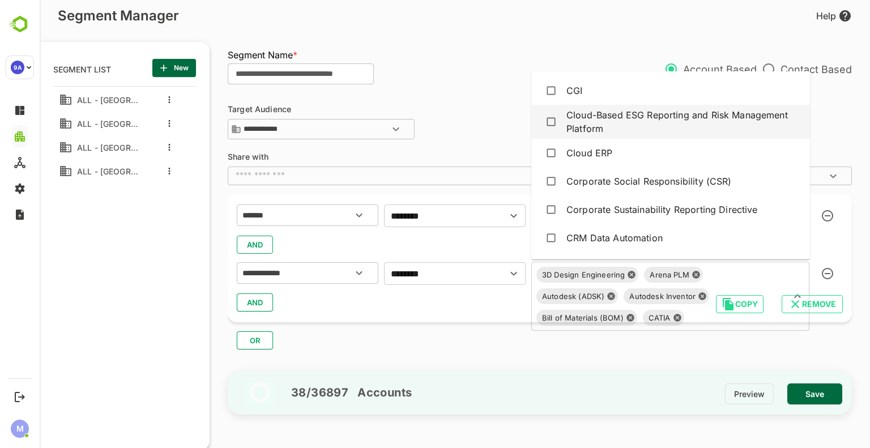
scroll to position [623, 0]
click at [602, 122] on div "Cloud-Based ESG Reporting and Risk Management Platform" at bounding box center [683, 121] width 234 height 27
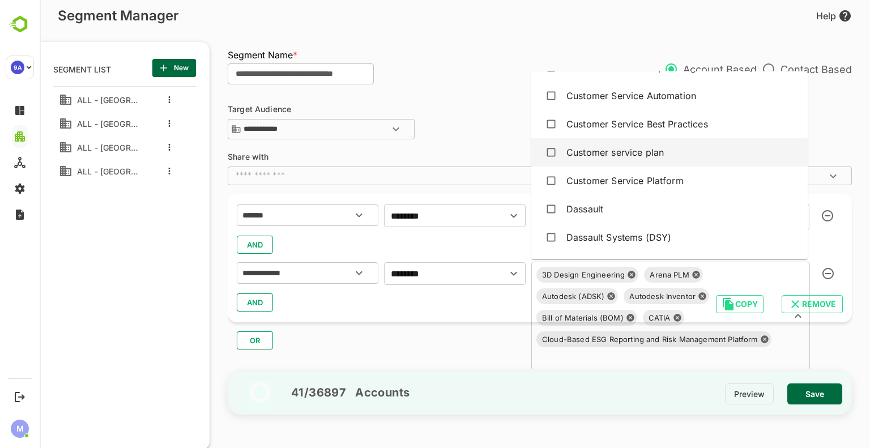
scroll to position [962, 0]
click at [580, 153] on div "Dassault" at bounding box center [584, 152] width 37 height 14
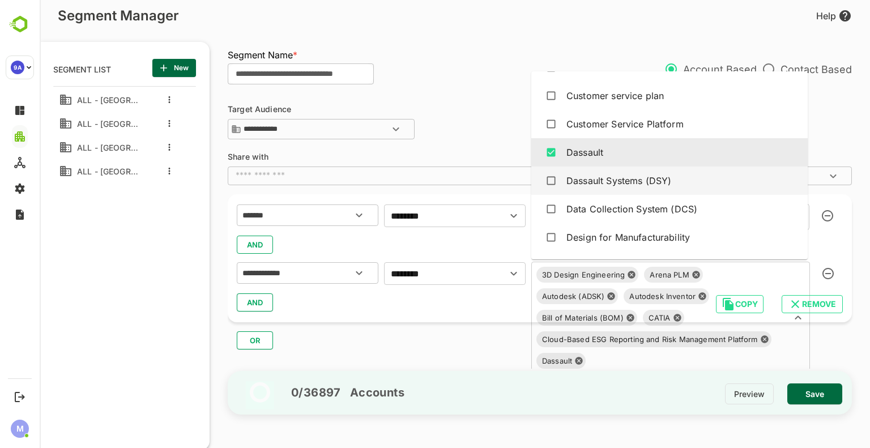
click at [600, 176] on div "Dassault Systems (DSY)" at bounding box center [618, 181] width 105 height 14
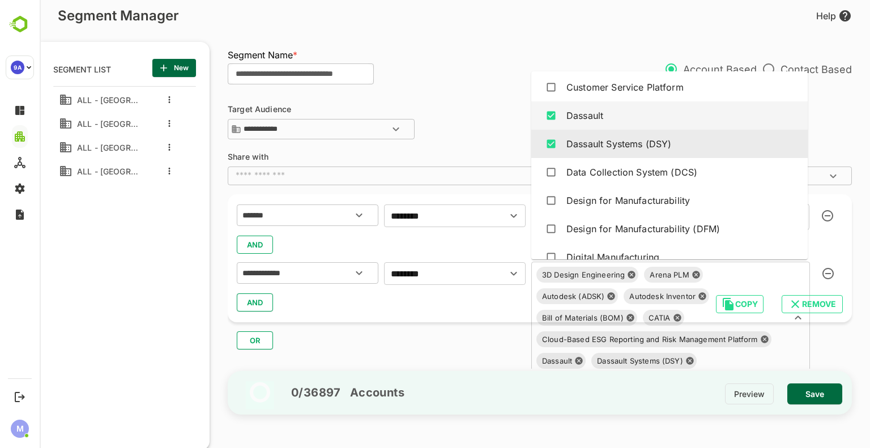
scroll to position [1019, 0]
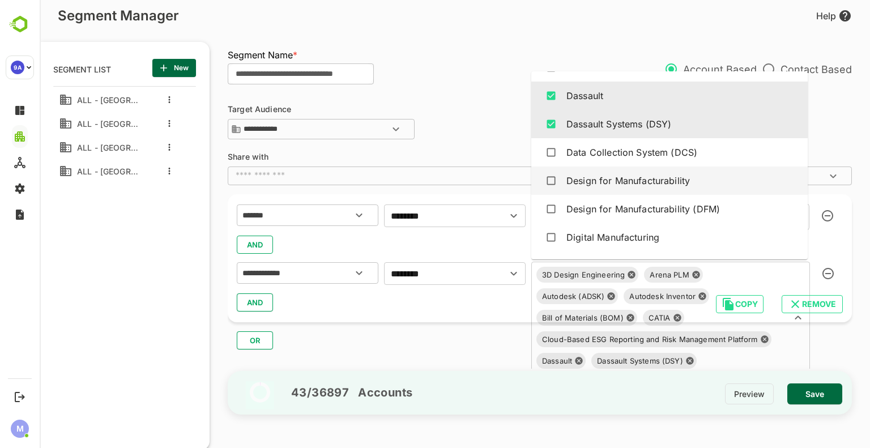
click at [631, 180] on div "Design for Manufacturability" at bounding box center [627, 181] width 123 height 14
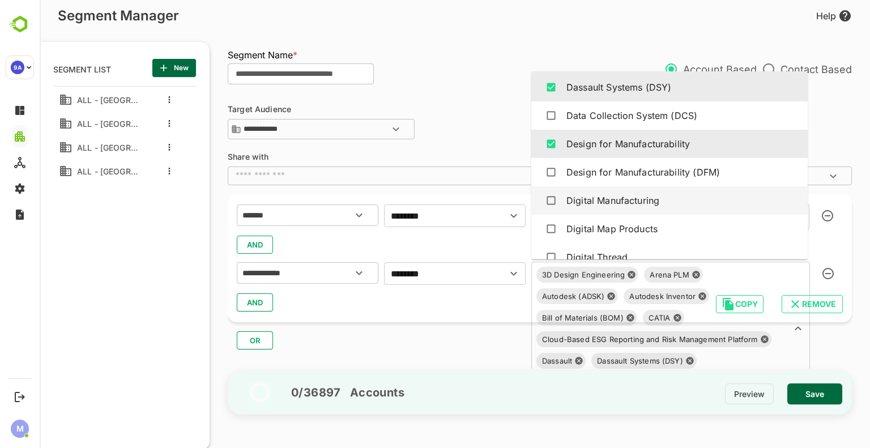
scroll to position [1076, 0]
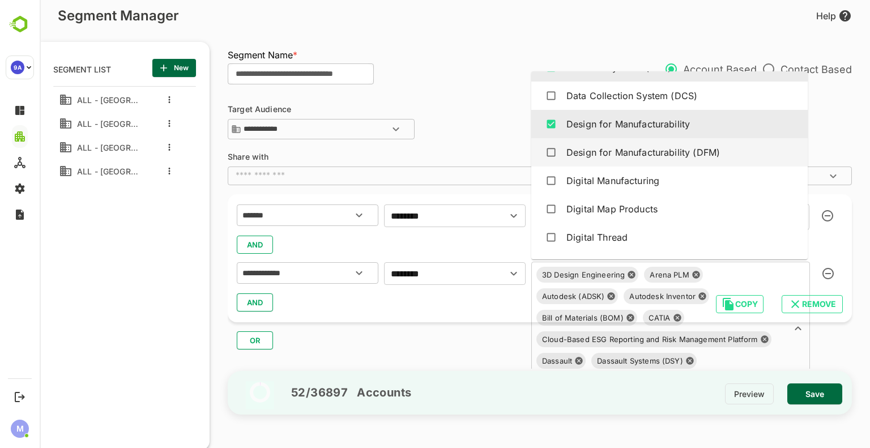
click at [640, 151] on div "Design for Manufacturability (DFM)" at bounding box center [642, 152] width 153 height 14
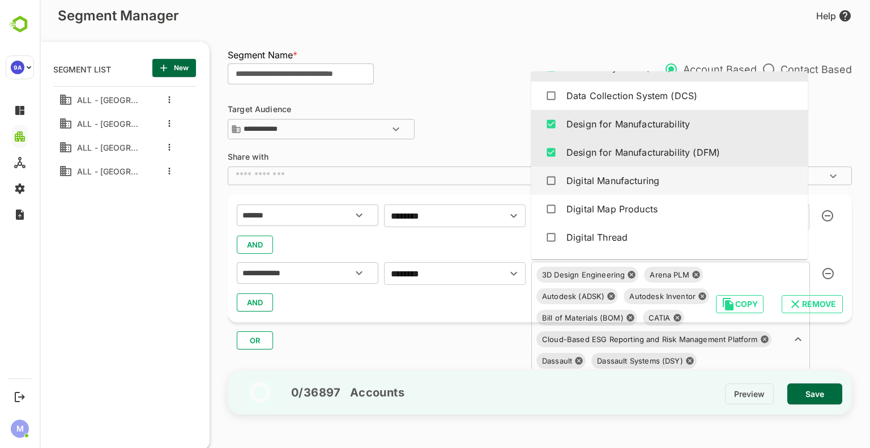
click at [645, 186] on div "Digital Manufacturing" at bounding box center [612, 181] width 93 height 14
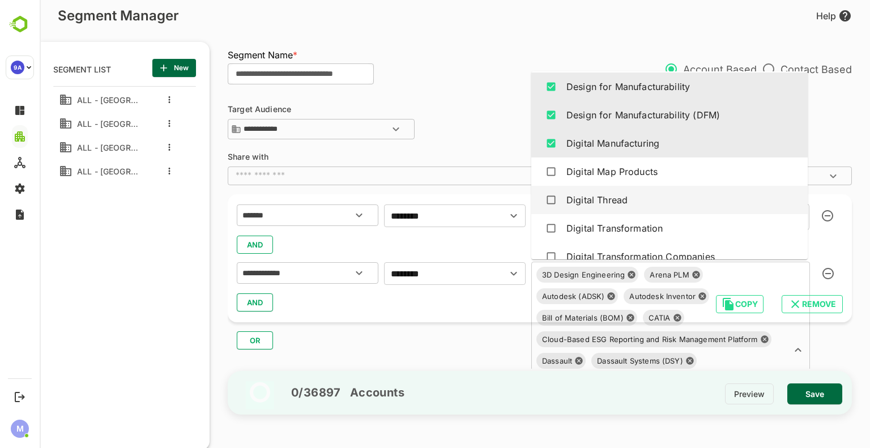
scroll to position [1132, 0]
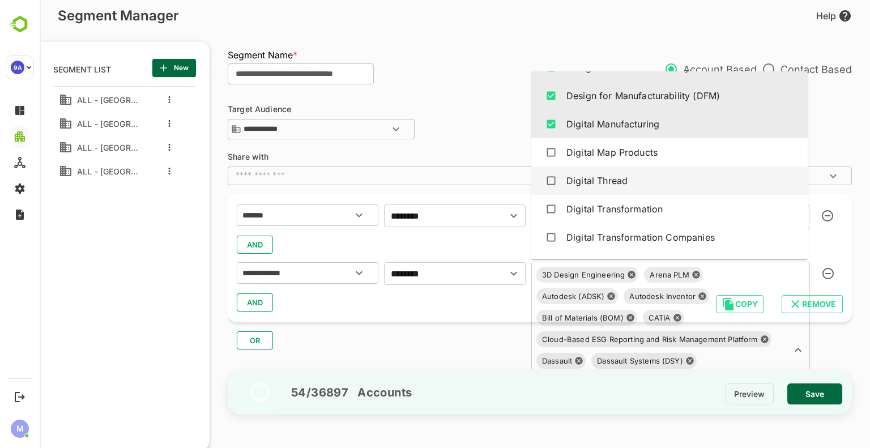
click at [614, 181] on div "Digital Thread" at bounding box center [596, 181] width 61 height 14
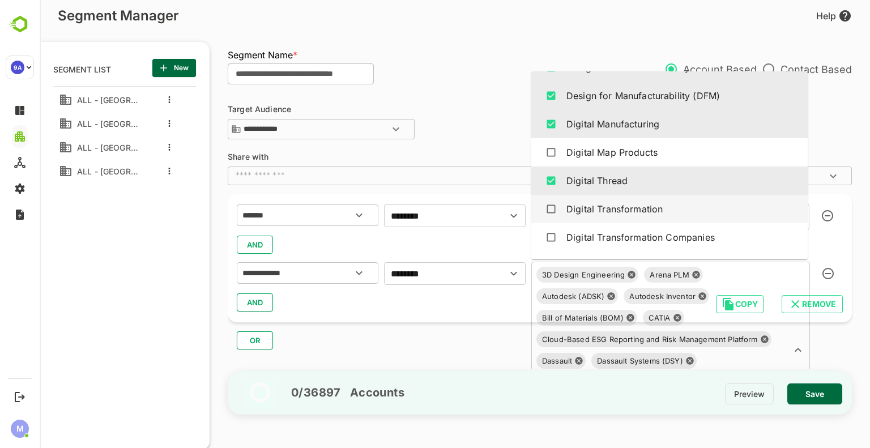
click at [641, 205] on div "Digital Transformation" at bounding box center [614, 209] width 96 height 14
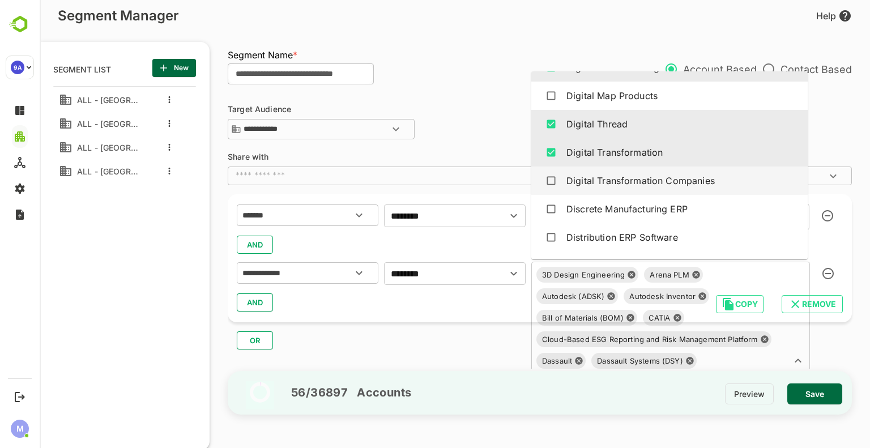
click at [657, 184] on div "Digital Transformation Companies" at bounding box center [640, 181] width 148 height 14
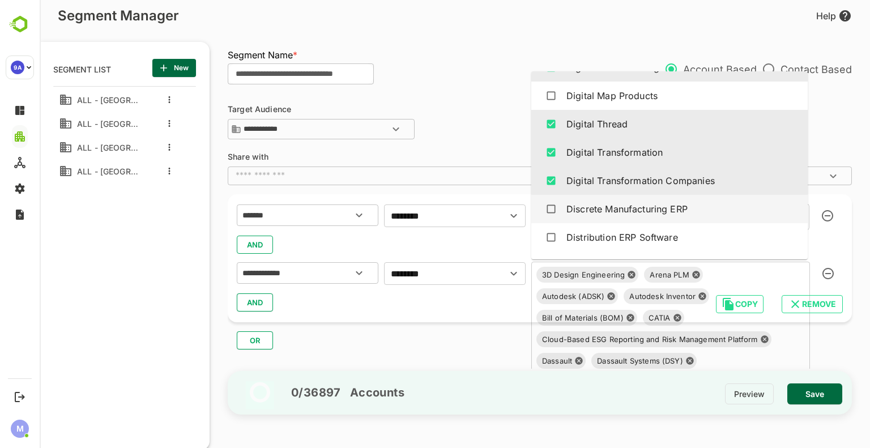
click at [666, 213] on div "Discrete Manufacturing ERP" at bounding box center [626, 209] width 121 height 14
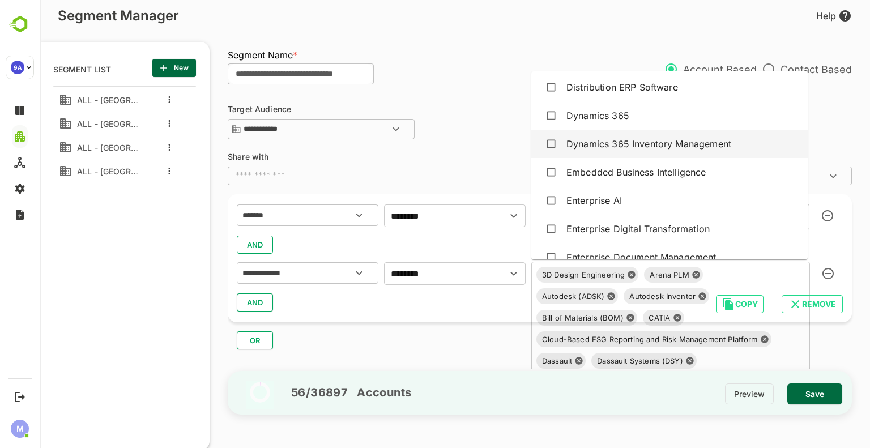
scroll to position [1359, 0]
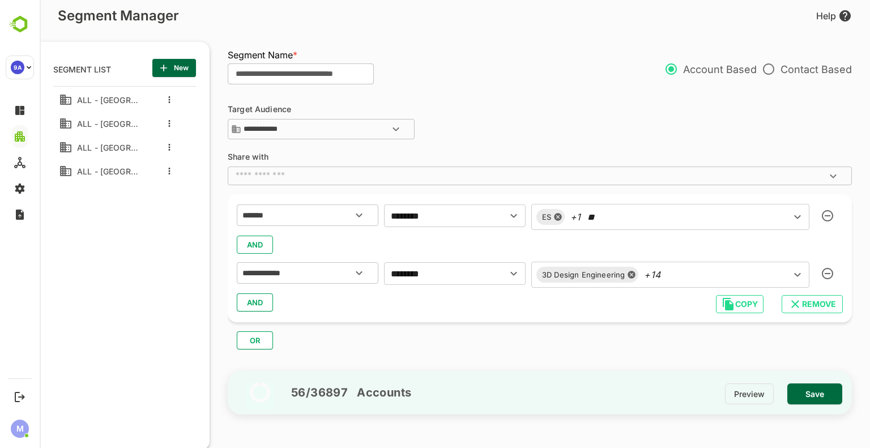
click at [730, 273] on div "3D Design Engineering +14 ​" at bounding box center [670, 275] width 278 height 26
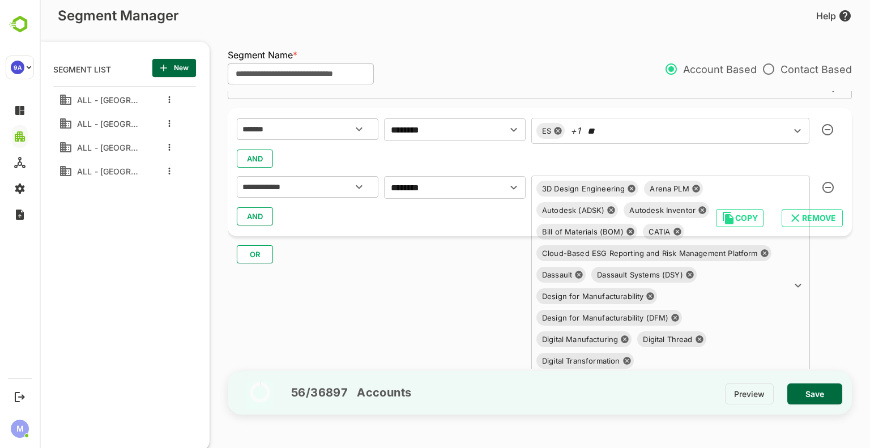
scroll to position [113, 0]
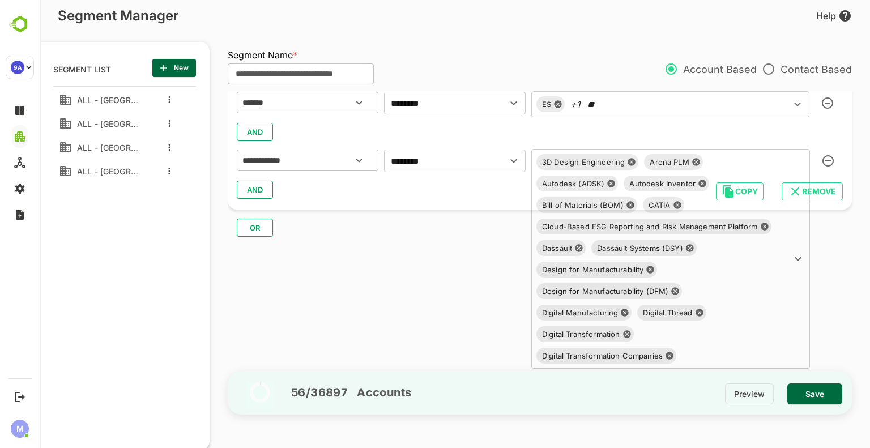
click at [719, 354] on input "text" at bounding box center [726, 356] width 93 height 16
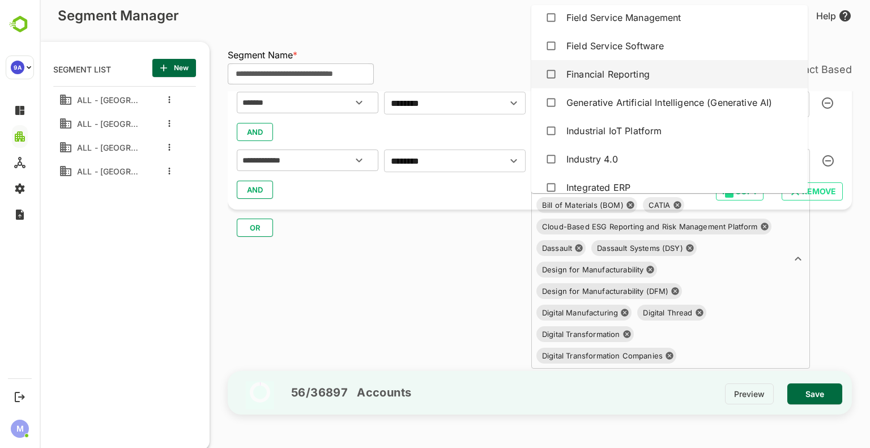
scroll to position [1868, 0]
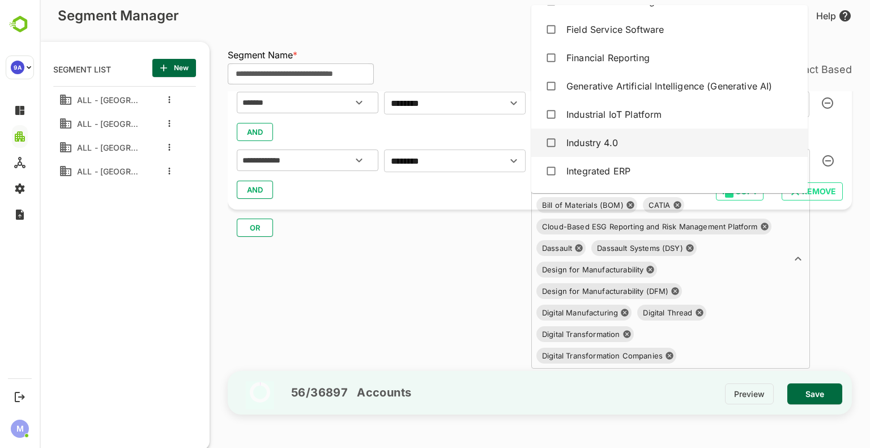
click at [599, 144] on div "Industry 4.0" at bounding box center [592, 143] width 52 height 14
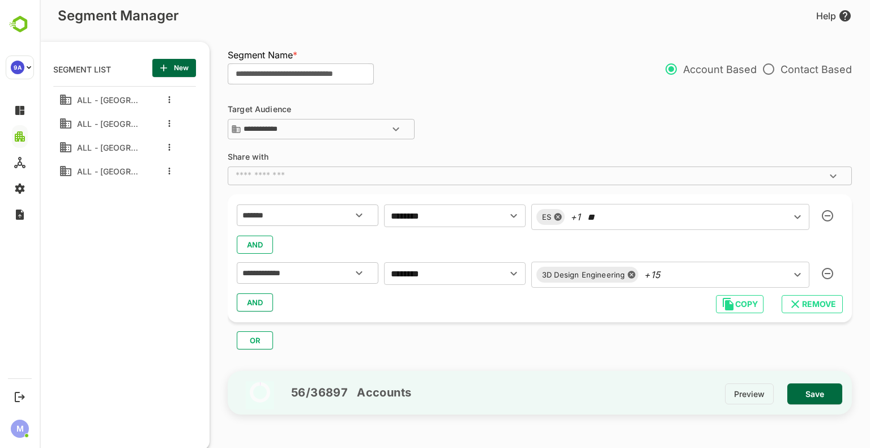
scroll to position [0, 0]
click at [734, 268] on div "3D Design Engineering +15 ​" at bounding box center [670, 275] width 278 height 26
click at [720, 369] on div "56 / 36897 Accounts Preview Save" at bounding box center [540, 393] width 624 height 62
click at [714, 271] on div "3D Design Engineering +15 ​" at bounding box center [670, 275] width 278 height 26
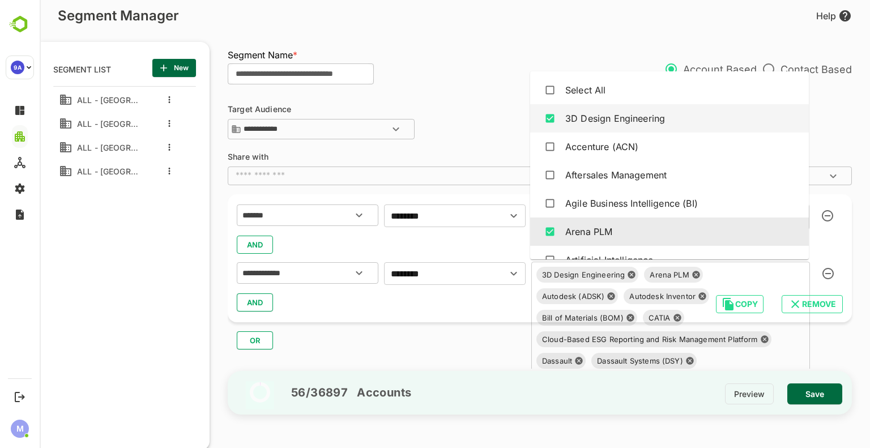
click at [723, 366] on div "3D Design Engineering Arena PLM Autodesk (ADSK) Autodesk Inventor B[PERSON_NAME…" at bounding box center [670, 372] width 279 height 220
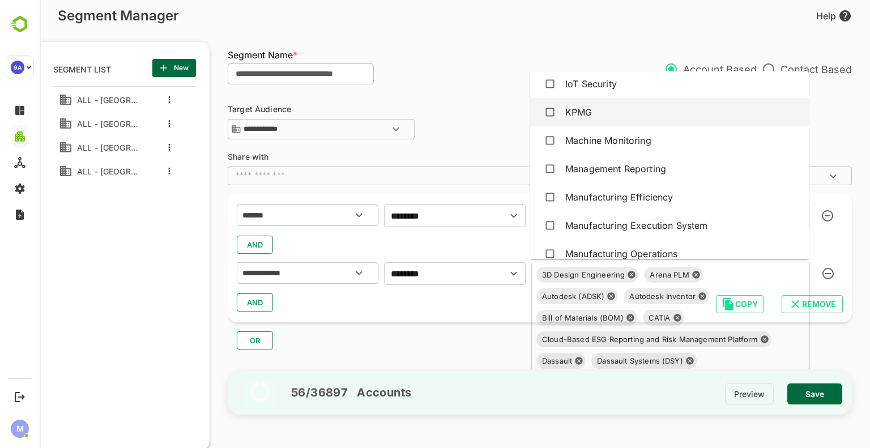
scroll to position [2095, 0]
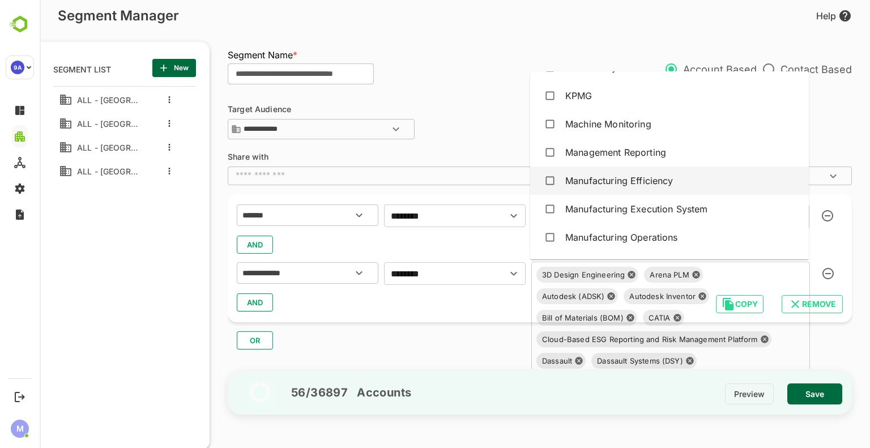
click at [625, 182] on div "Manufacturing Efficiency" at bounding box center [619, 181] width 108 height 14
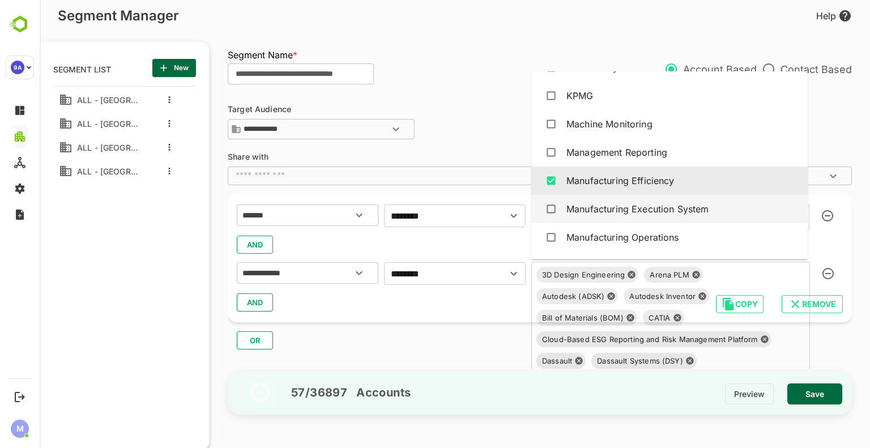
click at [673, 212] on div "Manufacturing Execution System" at bounding box center [637, 209] width 143 height 14
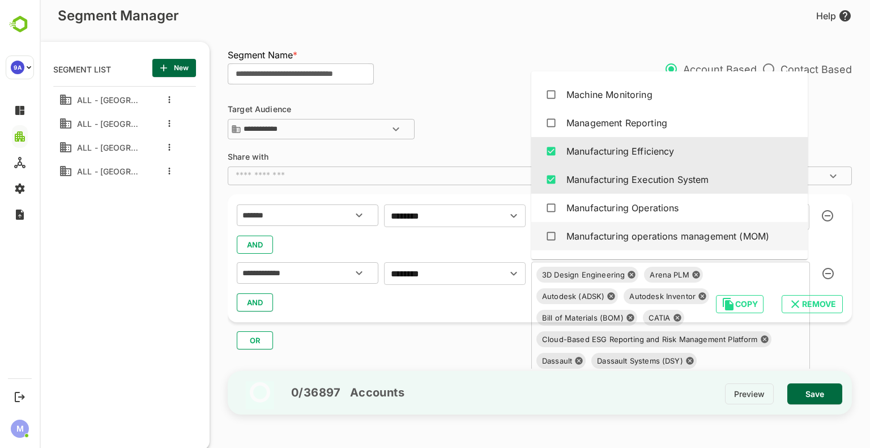
scroll to position [2151, 0]
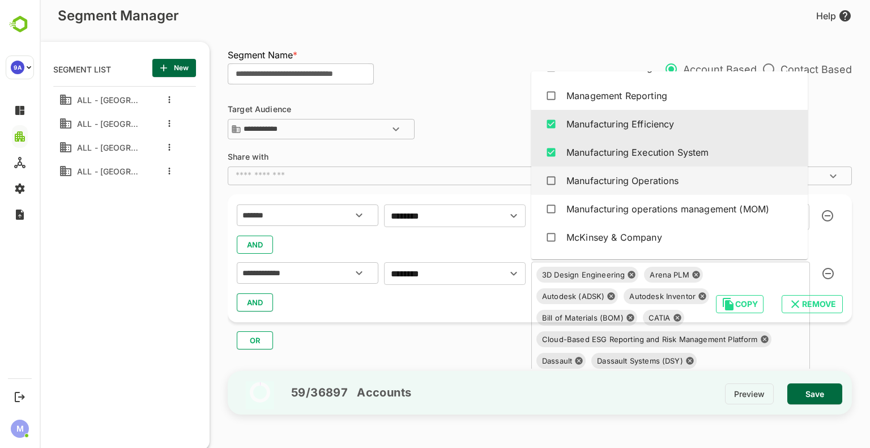
click at [663, 179] on div "Manufacturing Operations" at bounding box center [622, 181] width 113 height 14
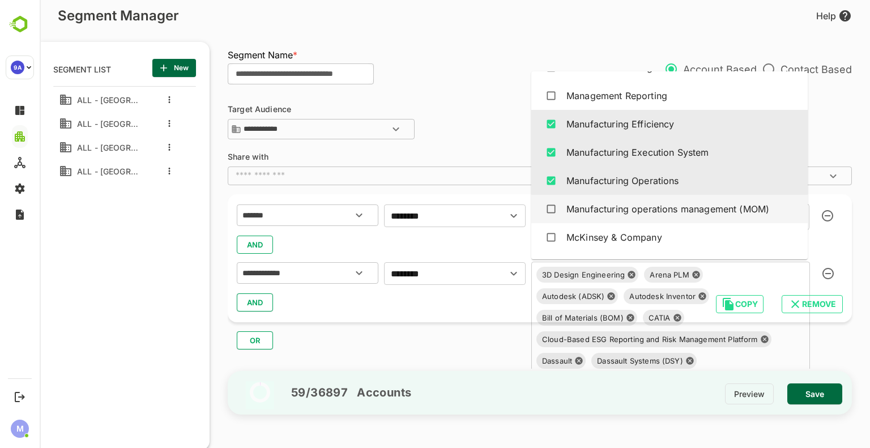
click at [670, 212] on div "Manufacturing operations management (MOM)" at bounding box center [667, 209] width 203 height 14
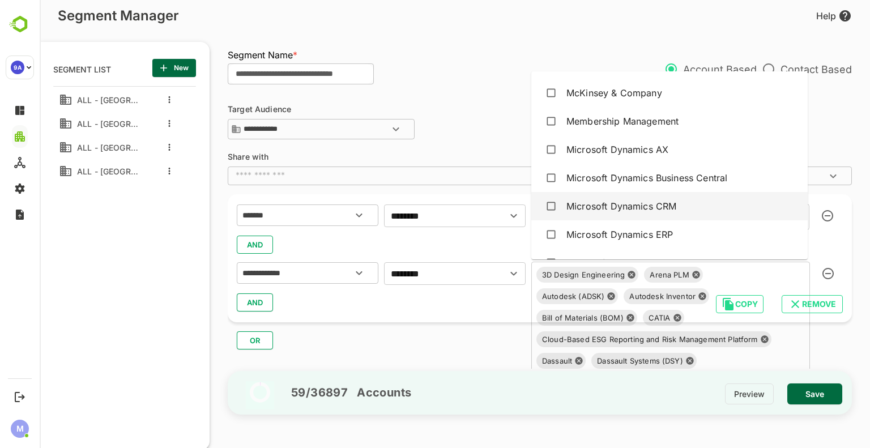
scroll to position [2321, 0]
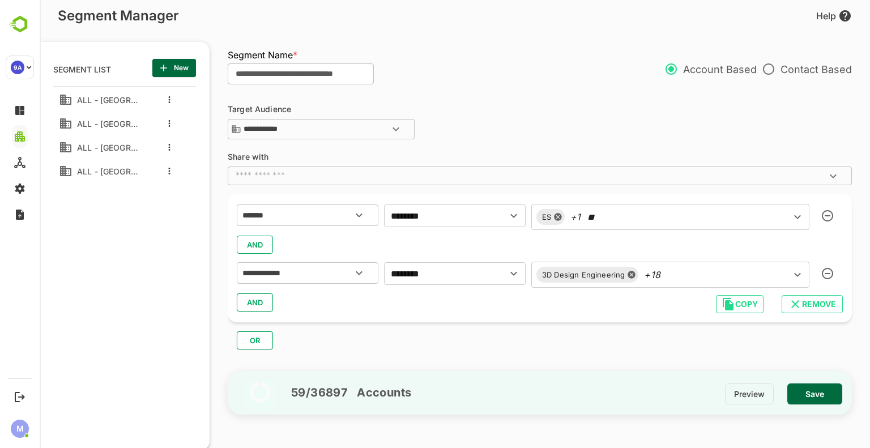
click at [715, 280] on div "3D Design Engineering +18 ​" at bounding box center [670, 275] width 278 height 26
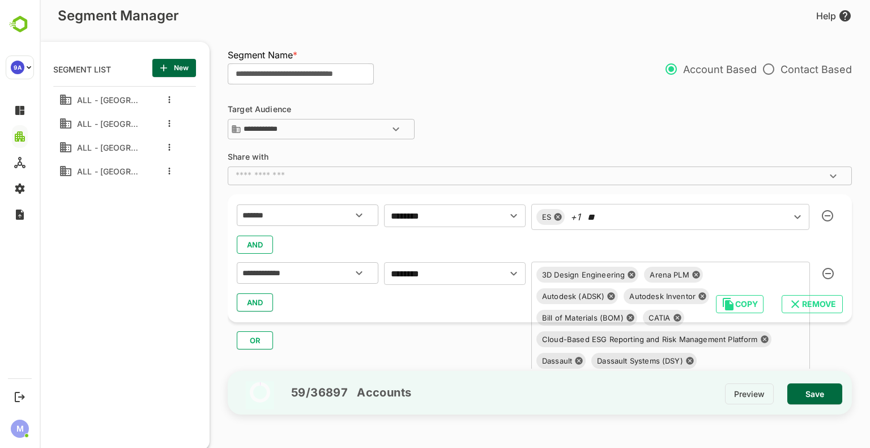
click at [693, 267] on div "Arena PLM" at bounding box center [673, 275] width 58 height 16
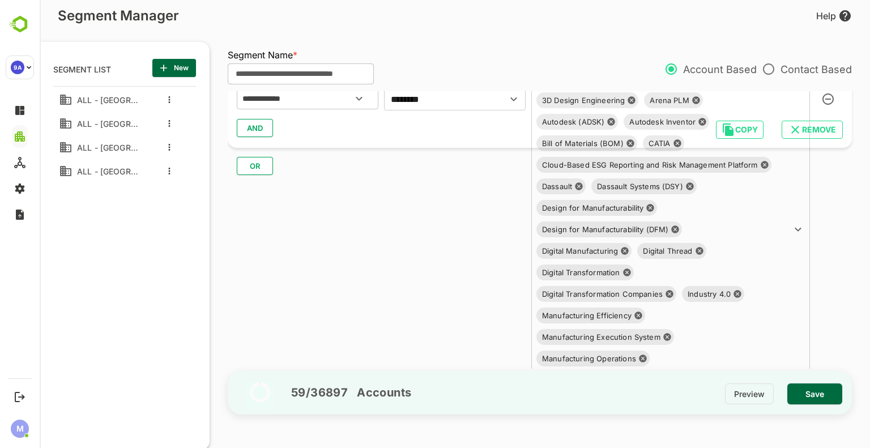
scroll to position [177, 0]
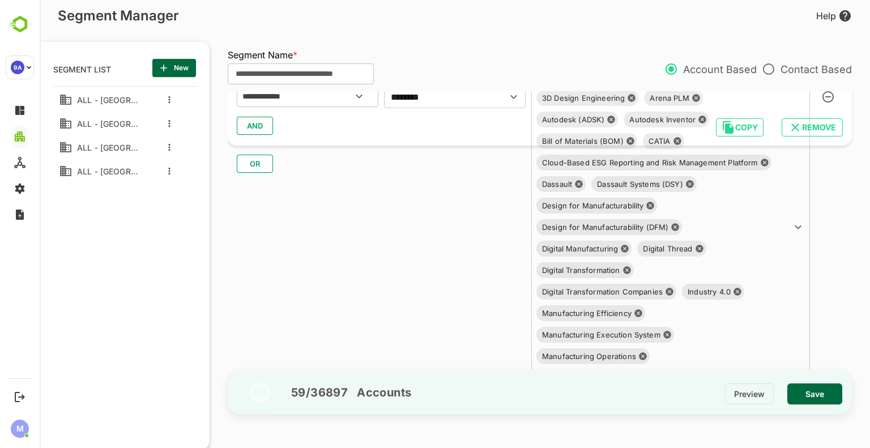
click at [687, 352] on input "text" at bounding box center [712, 356] width 119 height 16
click at [714, 358] on input "text" at bounding box center [712, 356] width 119 height 16
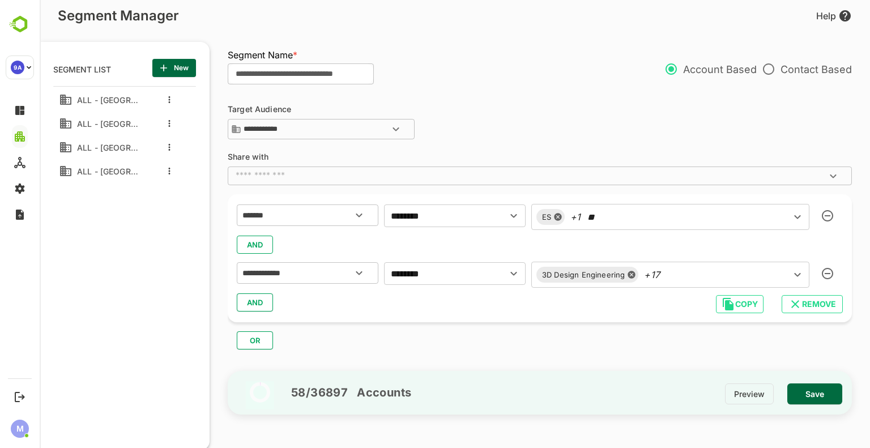
scroll to position [0, 0]
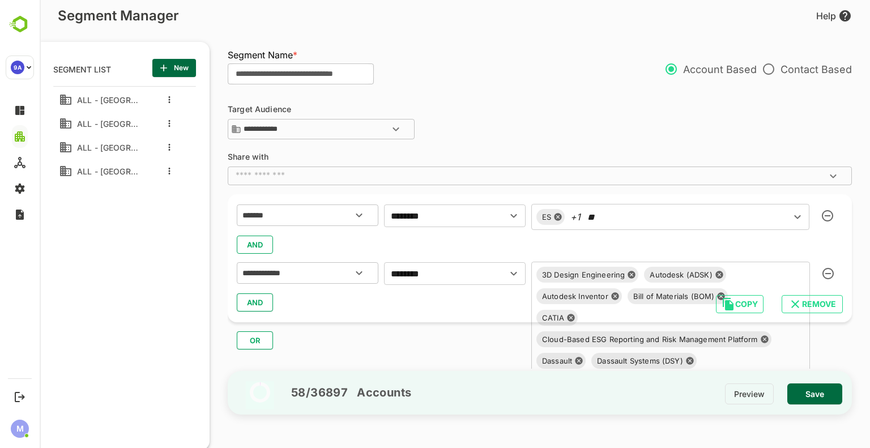
click at [743, 378] on div "58 / 36897 Accounts Preview Save" at bounding box center [540, 393] width 624 height 44
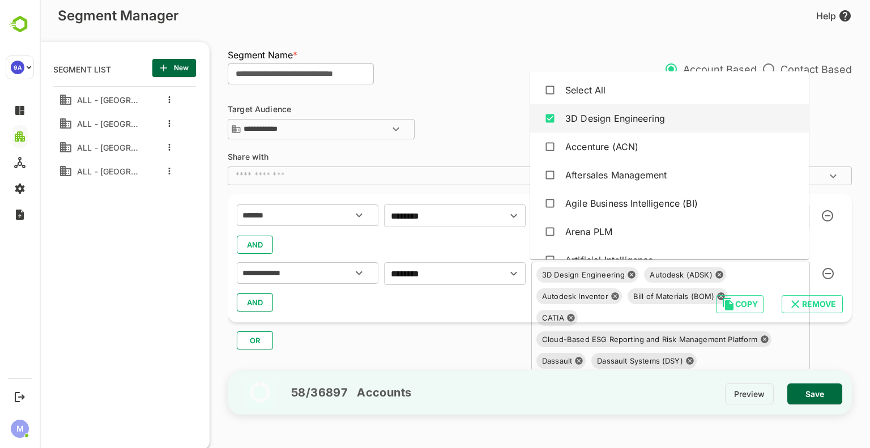
click at [693, 271] on div "3D Design Engineering Autodesk (ADSK) Autodesk Inventor B[PERSON_NAME]of Materi…" at bounding box center [670, 404] width 279 height 284
click at [713, 362] on div "3D Design Engineering Autodesk (ADSK) Autodesk Inventor B[PERSON_NAME]of Materi…" at bounding box center [670, 404] width 279 height 284
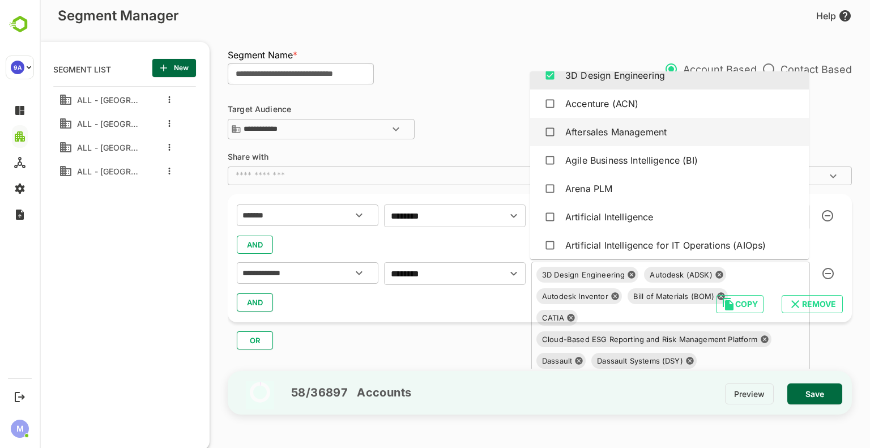
scroll to position [45, 0]
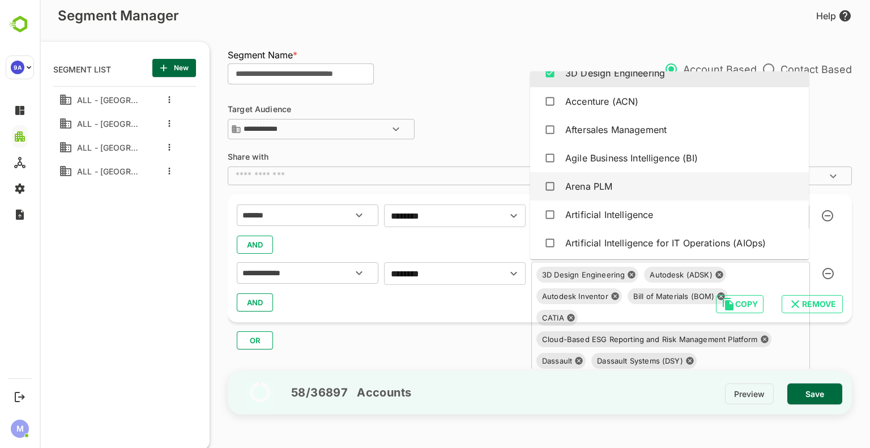
click at [592, 181] on div "Arena PLM" at bounding box center [588, 186] width 47 height 14
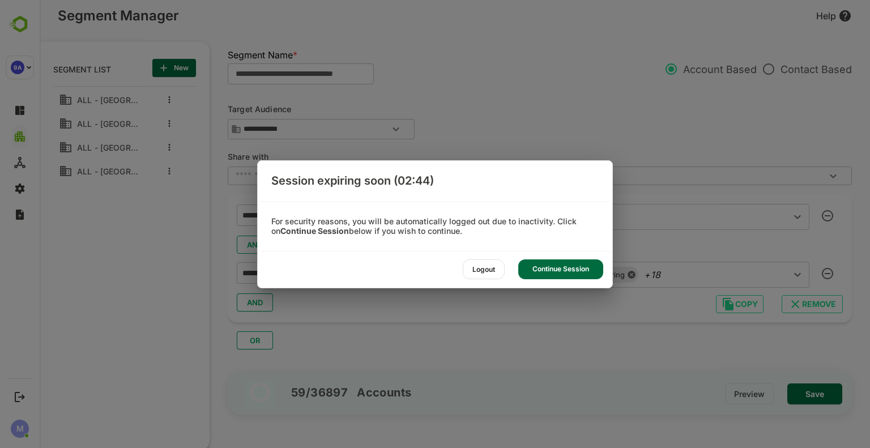
click at [532, 269] on div "Continue Session" at bounding box center [560, 269] width 85 height 20
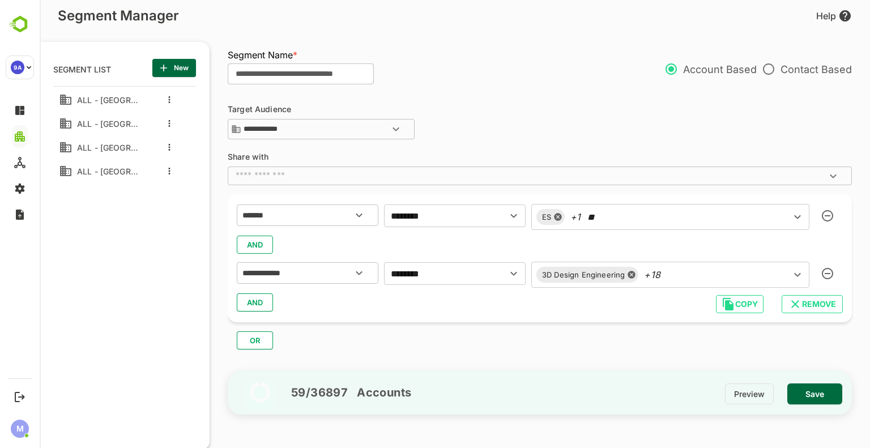
click at [688, 271] on div "3D Design Engineering +18 ​" at bounding box center [670, 275] width 278 height 26
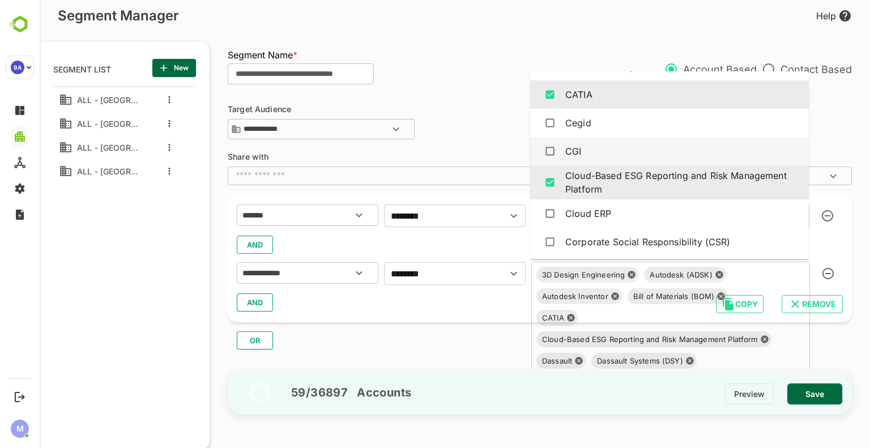
scroll to position [562, 0]
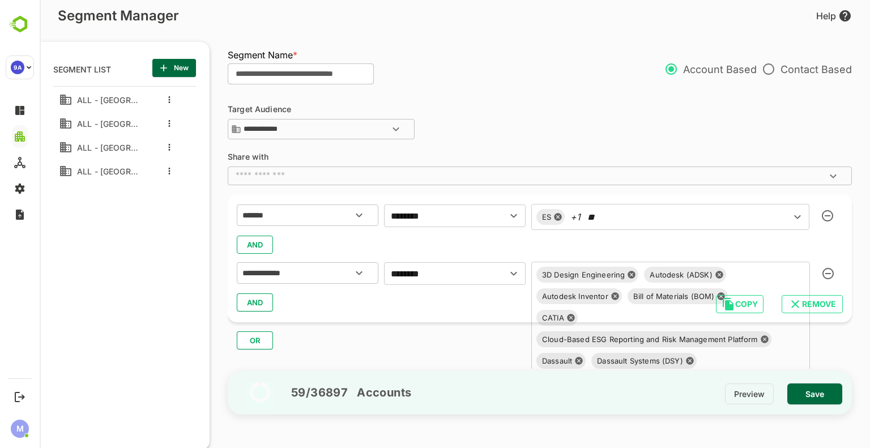
click at [744, 283] on div "3D Design Engineering Autodesk (ADSK) Autodesk Inventor B[PERSON_NAME]of Materi…" at bounding box center [670, 404] width 279 height 284
click at [722, 355] on div "3D Design Engineering Autodesk (ADSK) Autodesk Inventor B[PERSON_NAME]of Materi…" at bounding box center [670, 404] width 279 height 284
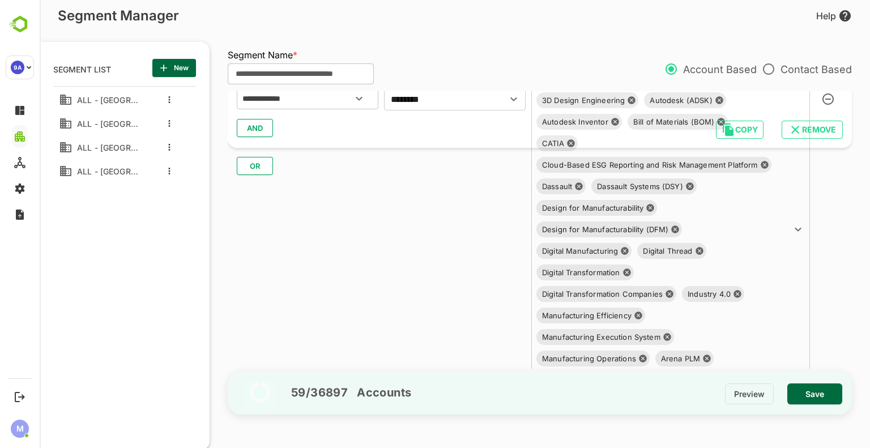
scroll to position [177, 0]
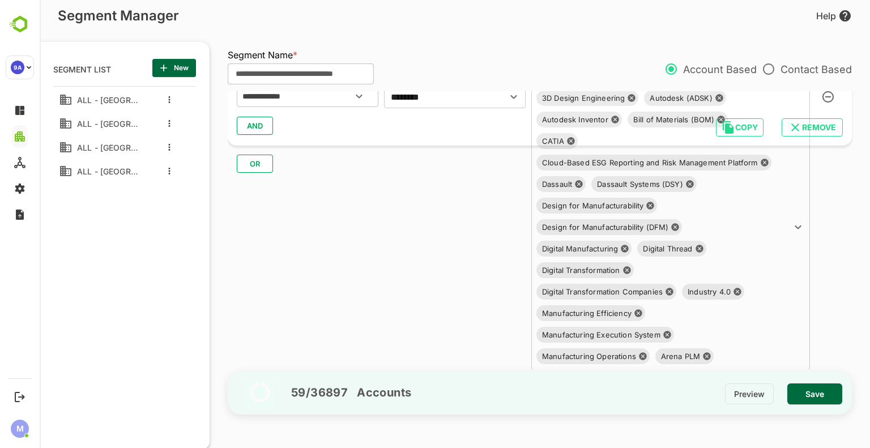
click at [732, 359] on input "text" at bounding box center [744, 356] width 55 height 16
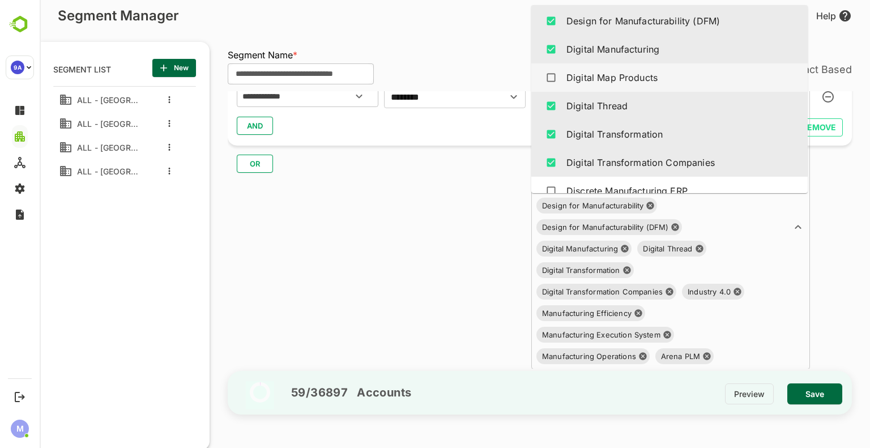
scroll to position [1143, 0]
click at [630, 76] on div "Digital Map Products" at bounding box center [611, 75] width 91 height 14
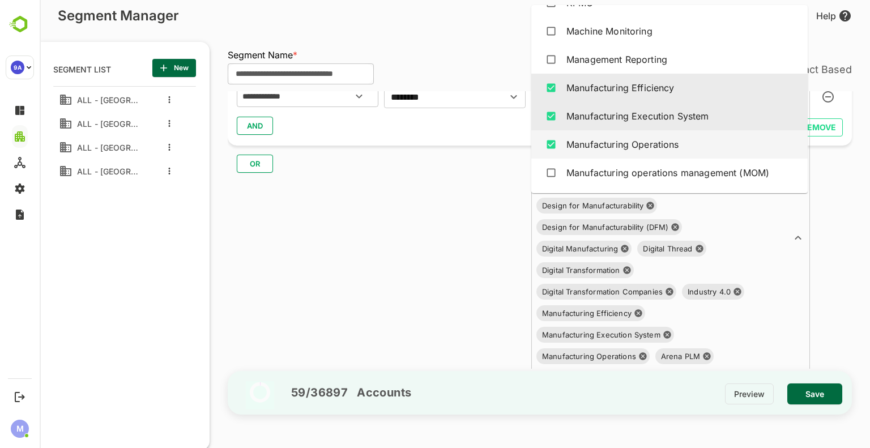
scroll to position [2159, 0]
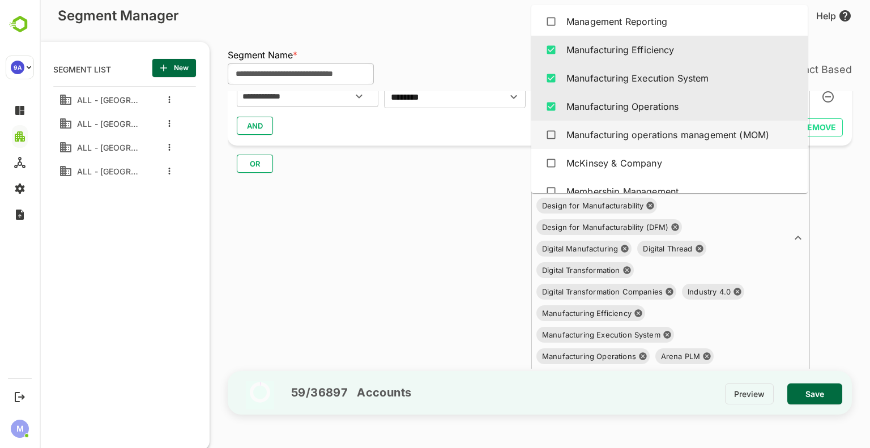
click at [714, 134] on div "Manufacturing operations management (MOM)" at bounding box center [667, 135] width 203 height 14
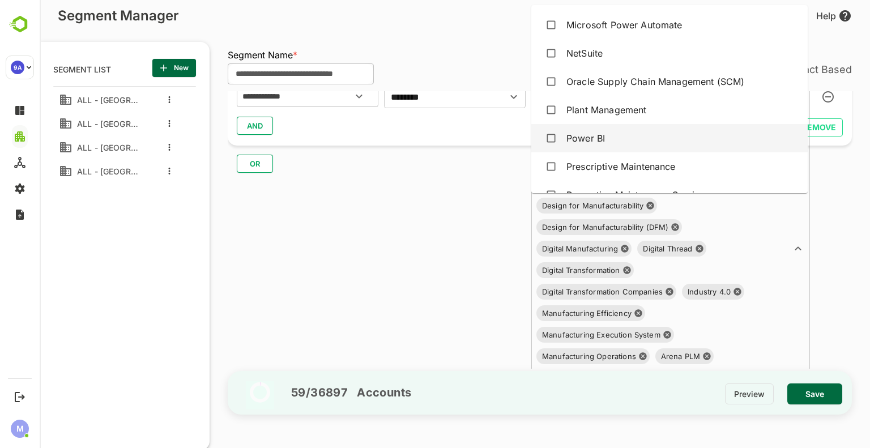
scroll to position [2554, 0]
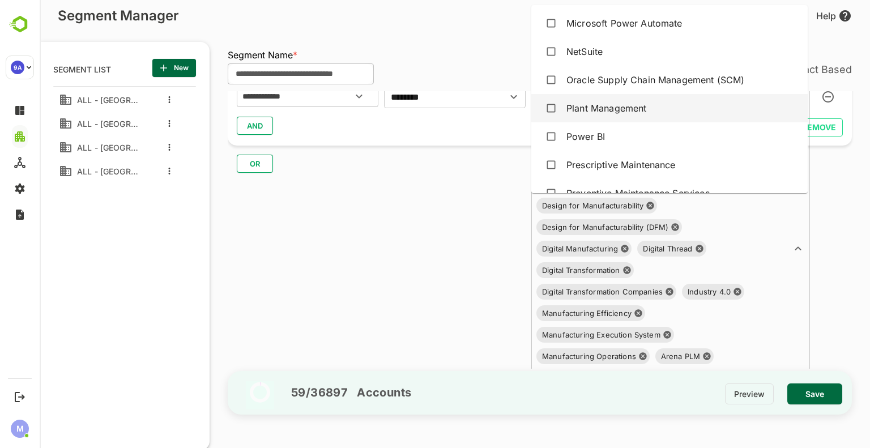
click at [618, 98] on div "Plant Management" at bounding box center [669, 108] width 258 height 22
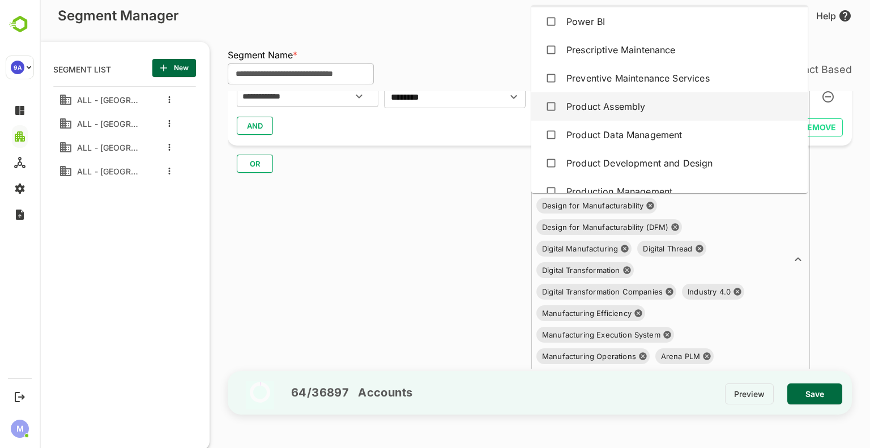
click at [634, 112] on div "Product Assembly" at bounding box center [605, 107] width 79 height 14
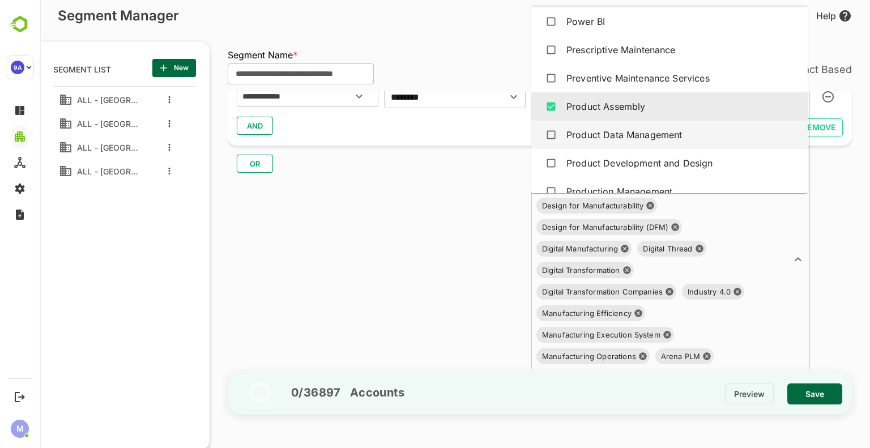
click at [661, 140] on div "Product Data Management" at bounding box center [623, 135] width 115 height 14
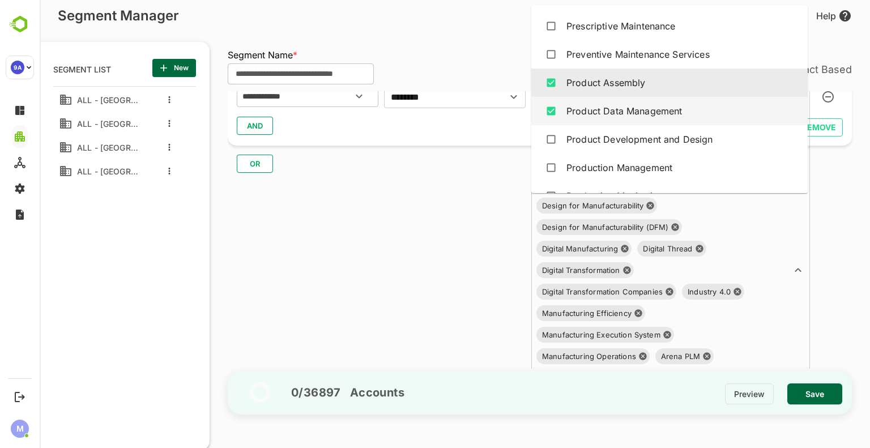
scroll to position [2694, 0]
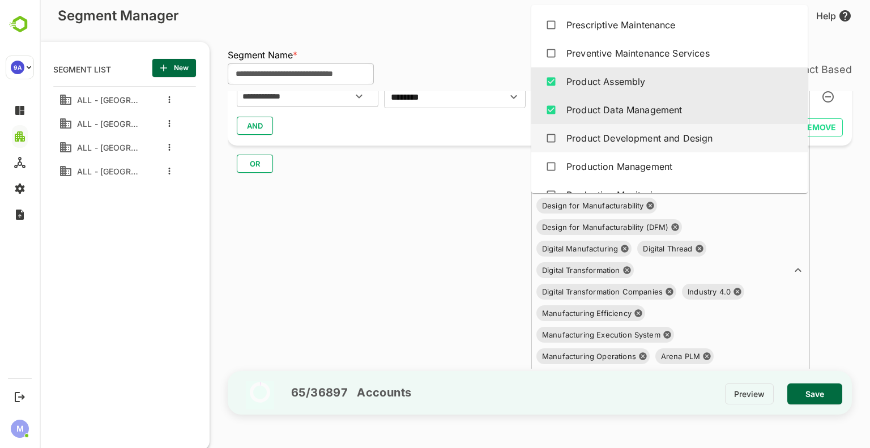
click at [661, 140] on div "Product Development and Design" at bounding box center [639, 138] width 147 height 14
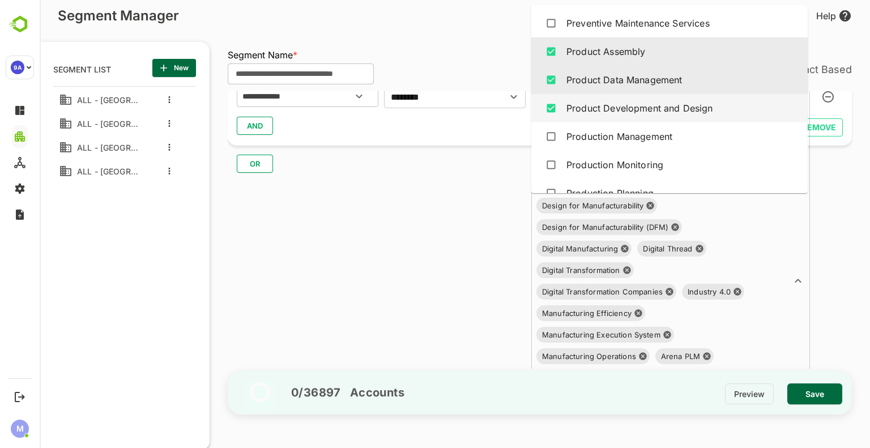
scroll to position [2726, 0]
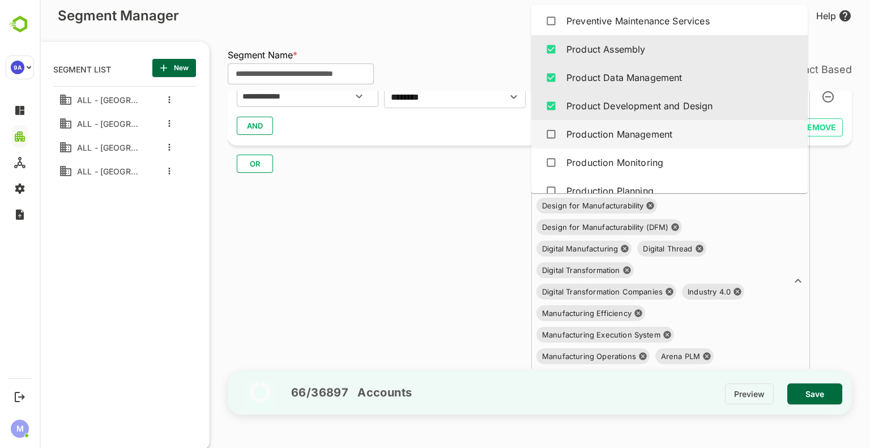
click at [658, 132] on div "Production Management" at bounding box center [619, 134] width 106 height 14
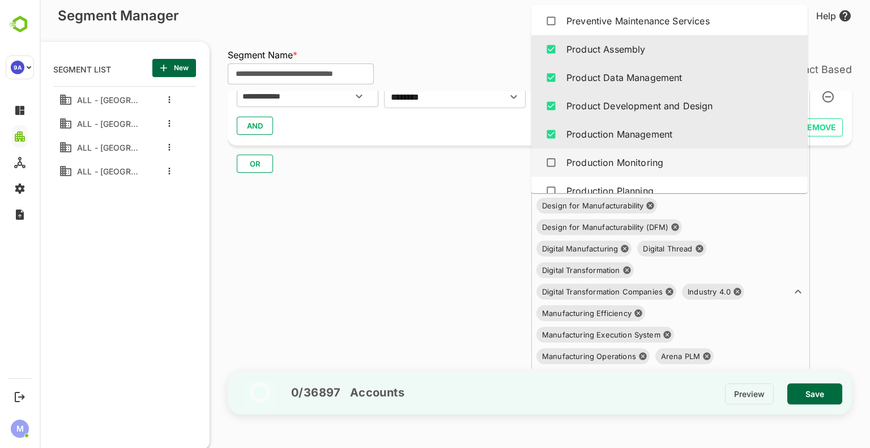
click at [652, 158] on div "Production Monitoring" at bounding box center [614, 163] width 97 height 14
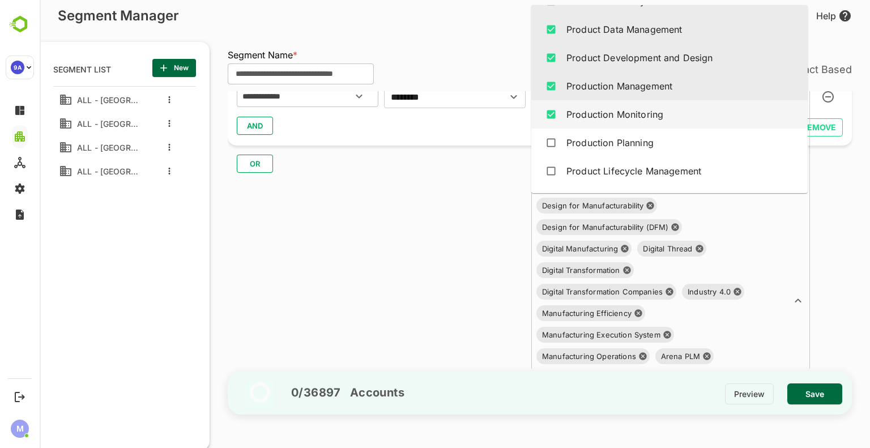
scroll to position [2775, 0]
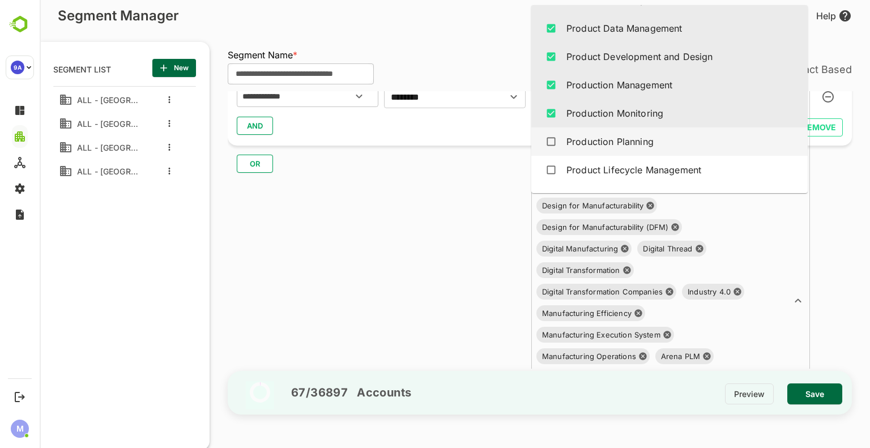
click at [642, 136] on div "Production Planning" at bounding box center [609, 142] width 87 height 14
click at [642, 136] on div "Product Lifecycle Management" at bounding box center [633, 142] width 135 height 14
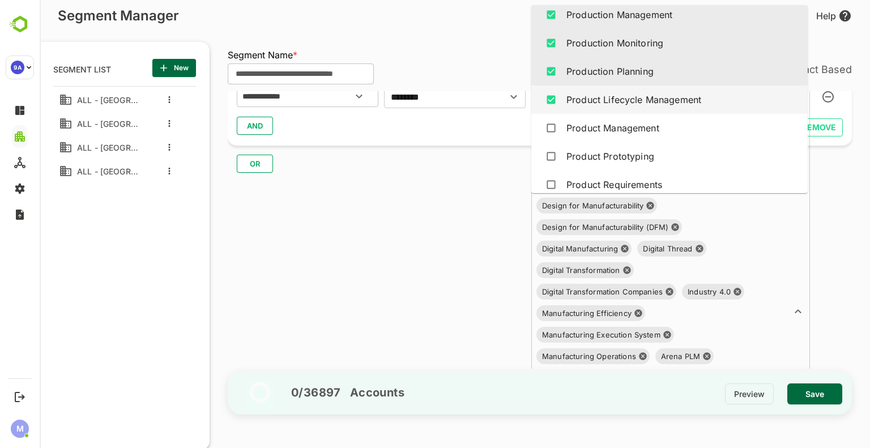
scroll to position [2846, 0]
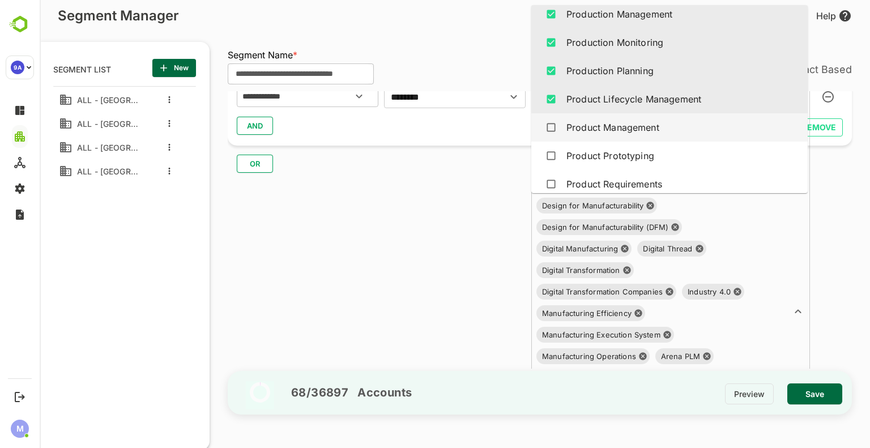
click at [639, 126] on div "Product Management" at bounding box center [612, 128] width 93 height 14
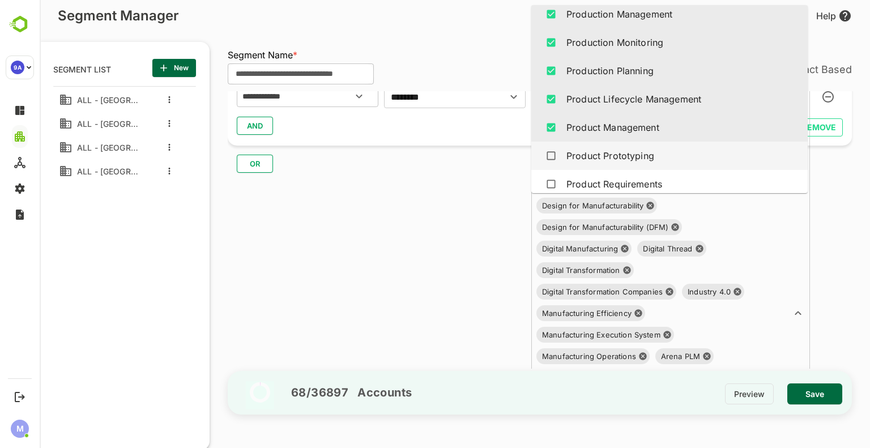
click at [637, 145] on div "Product Prototyping" at bounding box center [669, 156] width 258 height 22
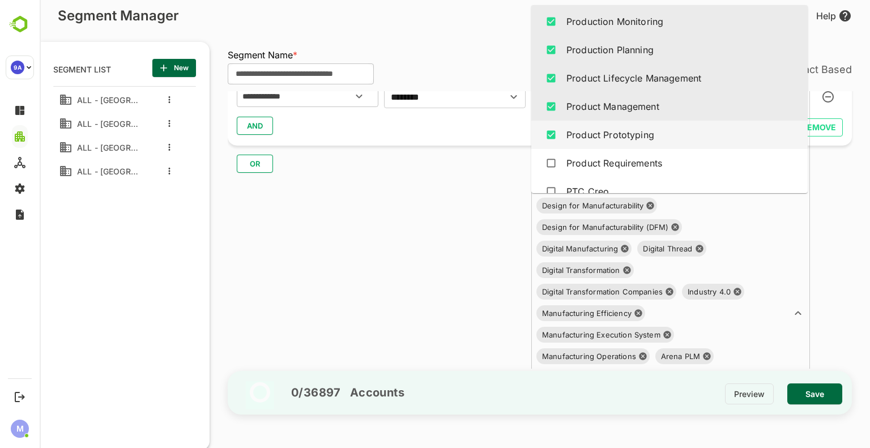
scroll to position [2866, 0]
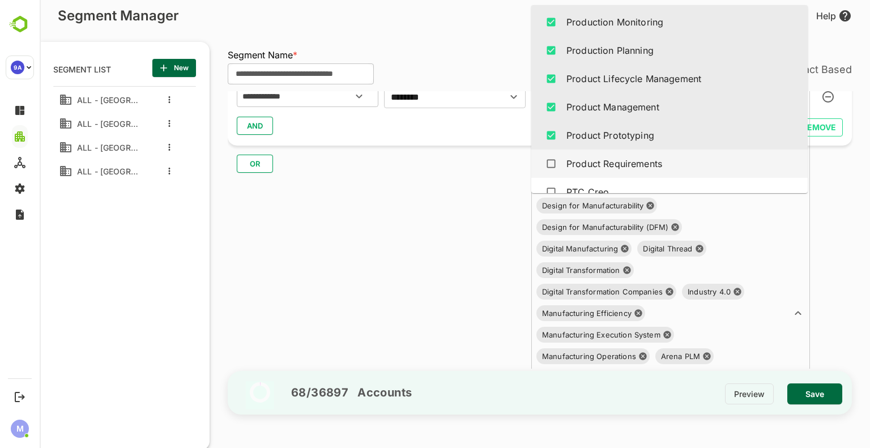
click at [637, 165] on div "Product Requirements" at bounding box center [614, 164] width 96 height 14
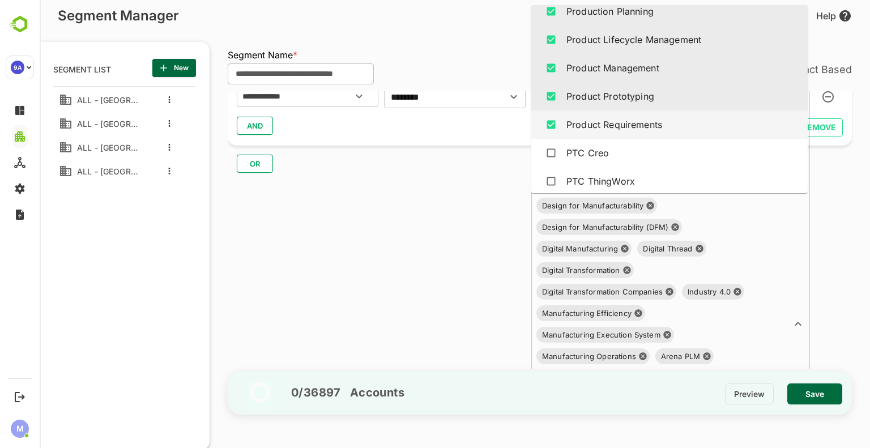
scroll to position [2908, 0]
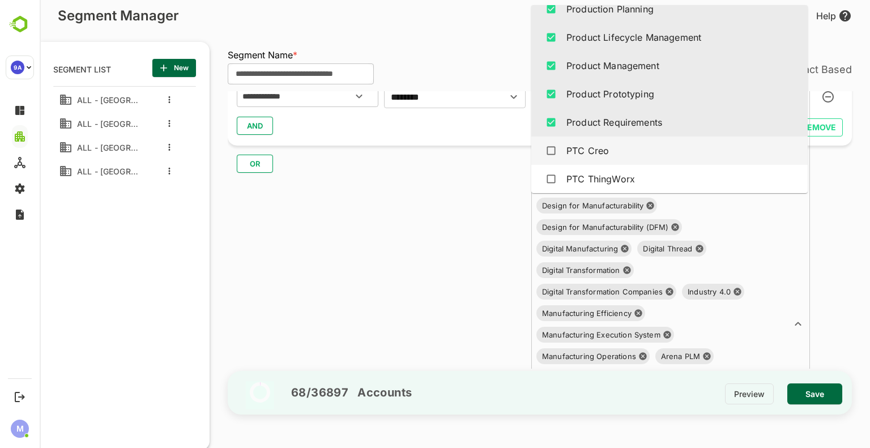
click at [626, 151] on div "PTC Creo" at bounding box center [669, 151] width 258 height 22
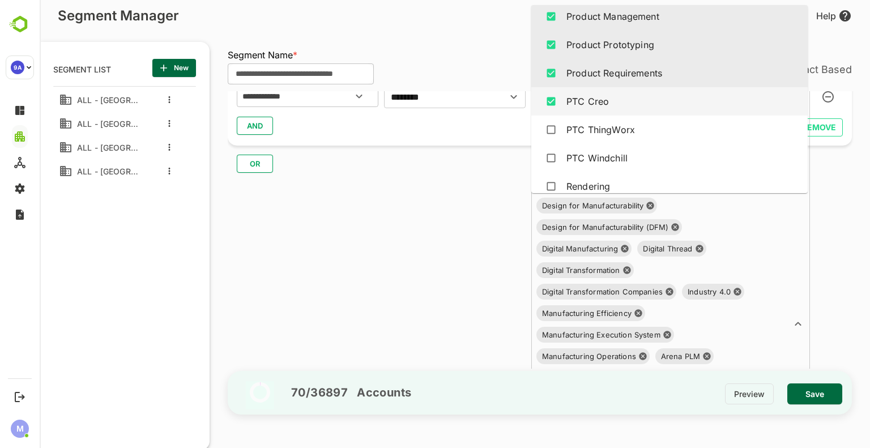
scroll to position [2957, 0]
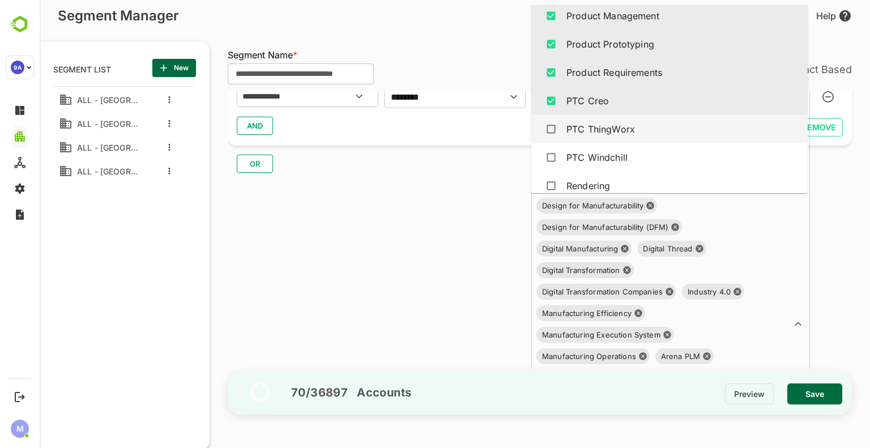
click at [623, 126] on div "PTC ThingWorx" at bounding box center [600, 129] width 68 height 14
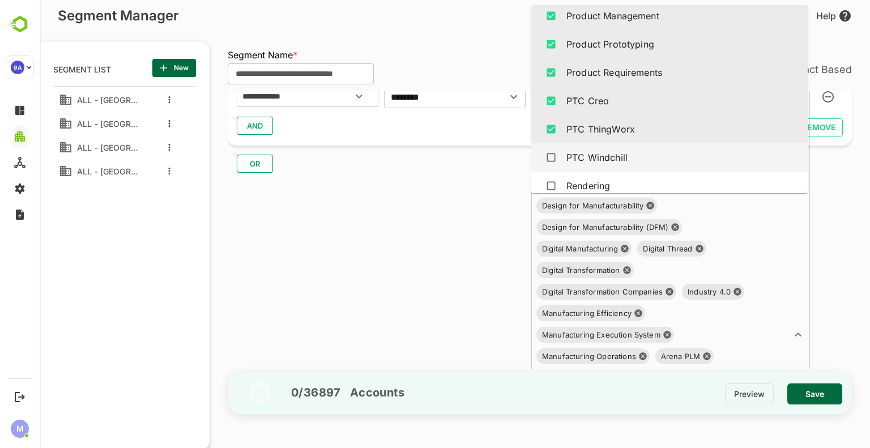
click at [613, 151] on div "PTC Windchill" at bounding box center [596, 158] width 61 height 14
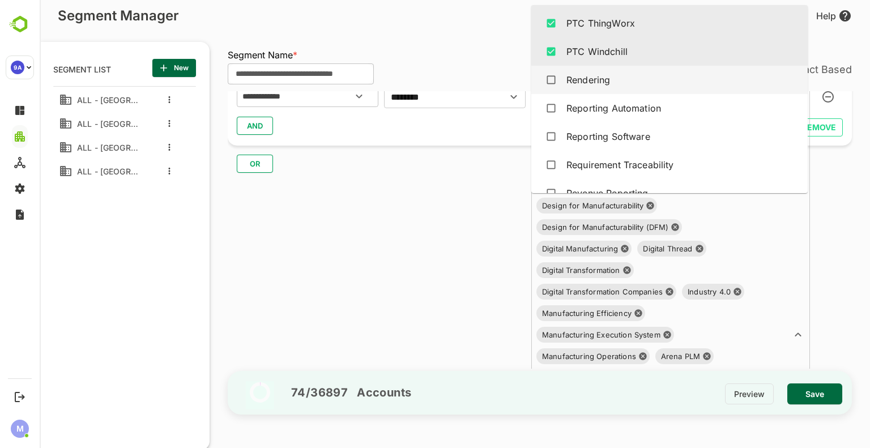
click at [591, 87] on div "Rendering" at bounding box center [669, 80] width 258 height 22
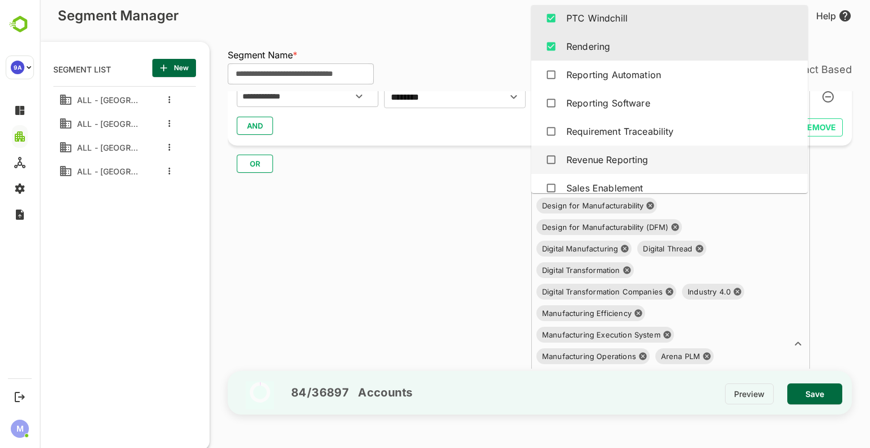
scroll to position [3097, 0]
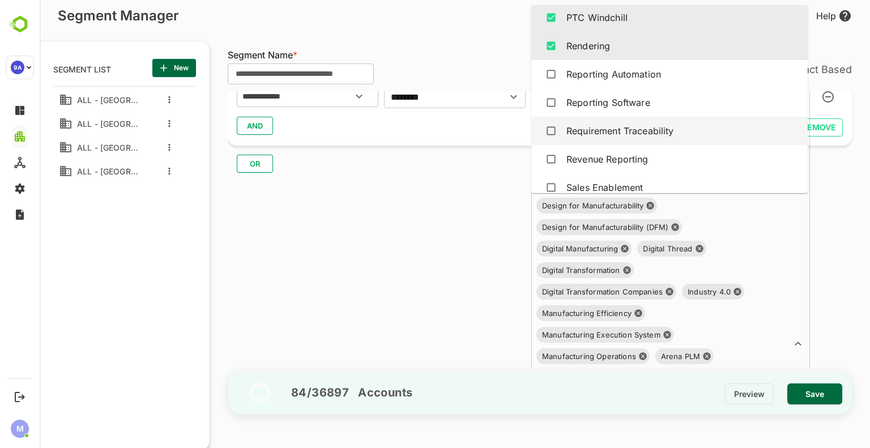
click at [628, 122] on div "Requirement Traceability" at bounding box center [669, 131] width 258 height 22
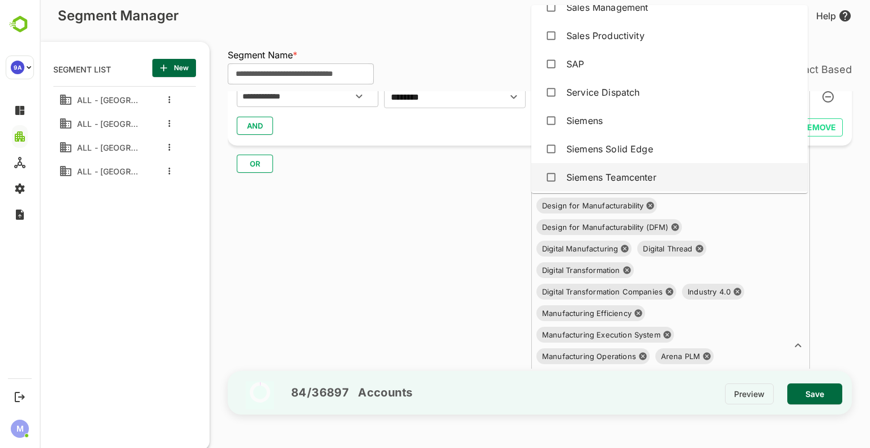
scroll to position [3484, 0]
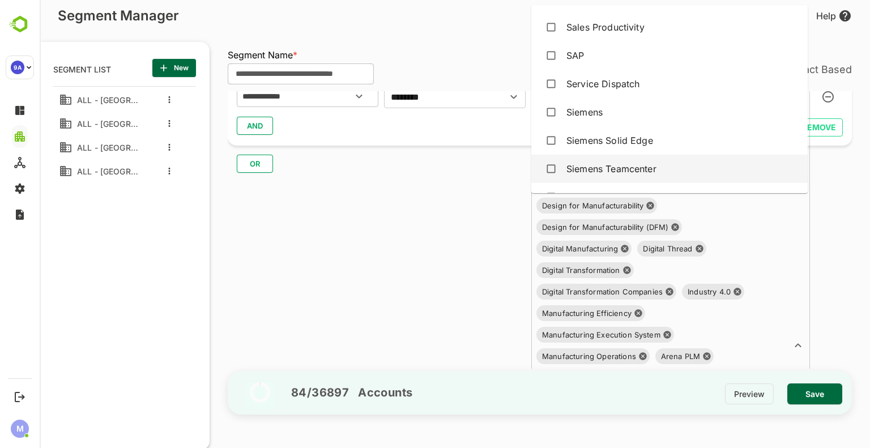
click at [596, 167] on div "Siemens Teamcenter" at bounding box center [611, 169] width 90 height 14
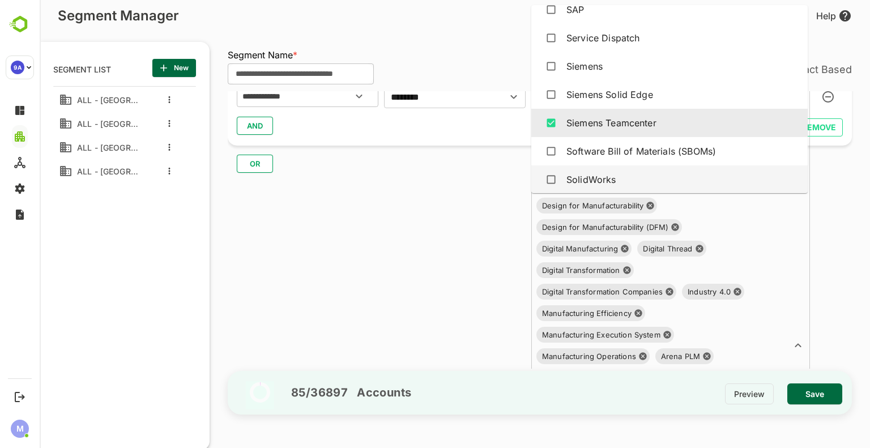
scroll to position [3534, 0]
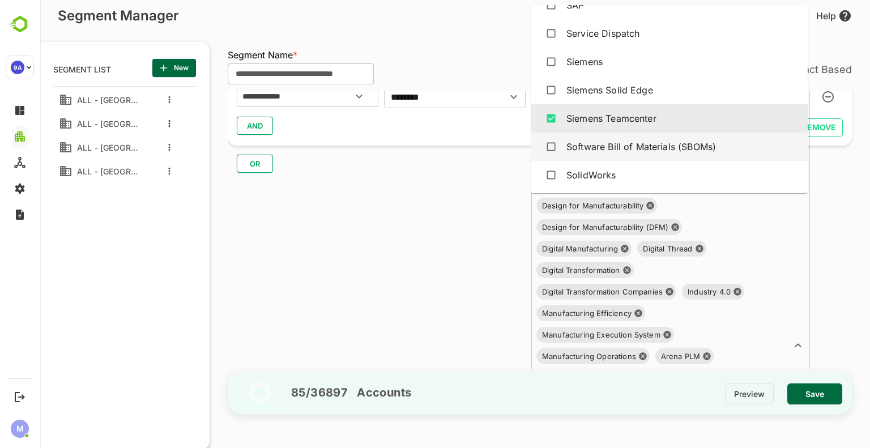
click at [585, 140] on div "Software Bill of Materials (SBOMs)" at bounding box center [640, 147] width 149 height 14
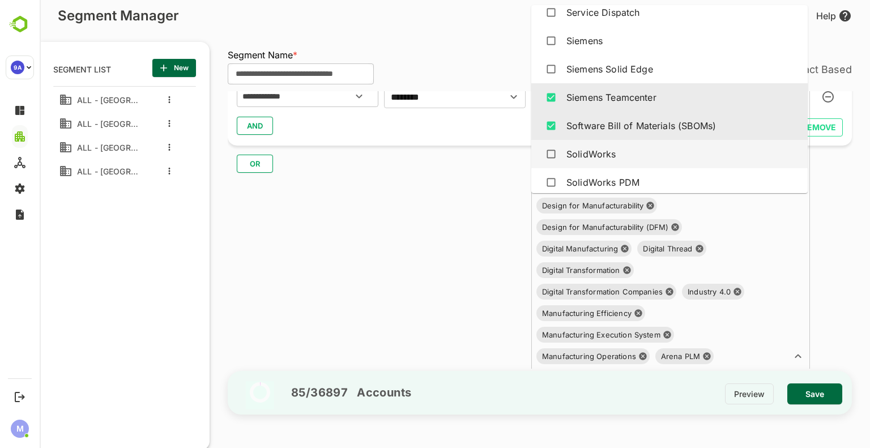
click at [585, 154] on div "SolidWorks" at bounding box center [591, 154] width 50 height 14
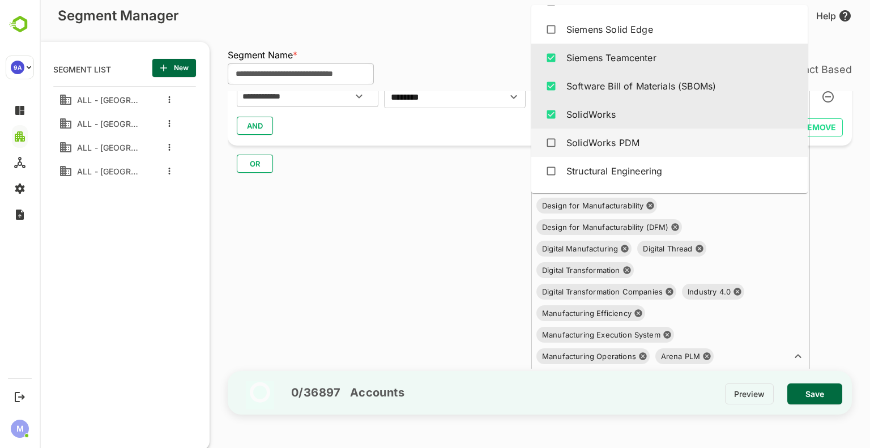
click at [584, 144] on div "SolidWorks PDM" at bounding box center [602, 143] width 73 height 14
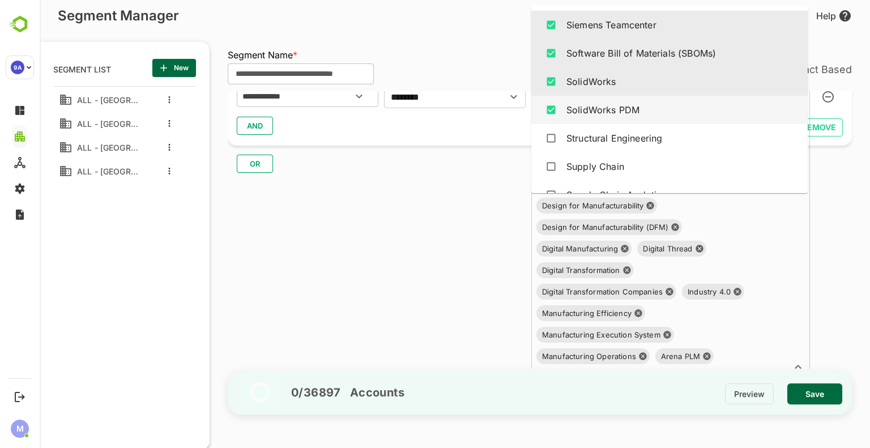
scroll to position [3629, 0]
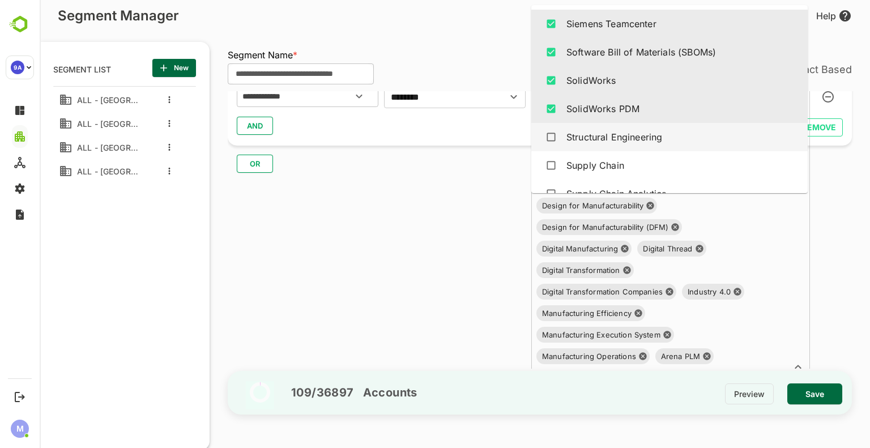
click at [583, 137] on div "Structural Engineering" at bounding box center [614, 137] width 96 height 14
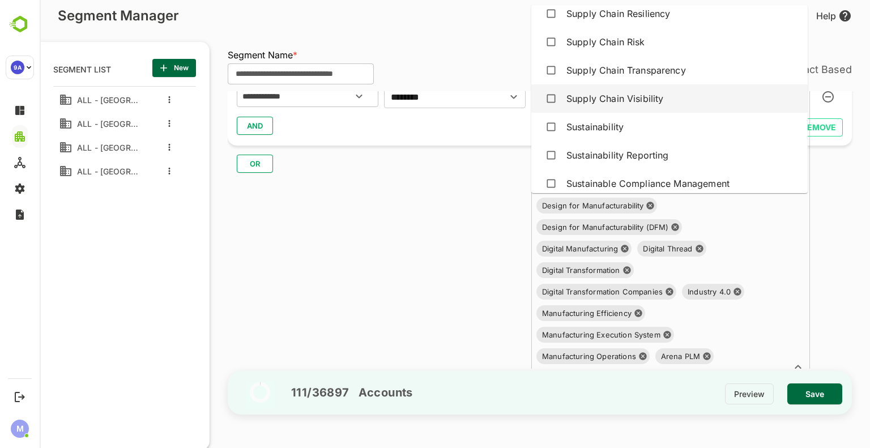
scroll to position [4121, 0]
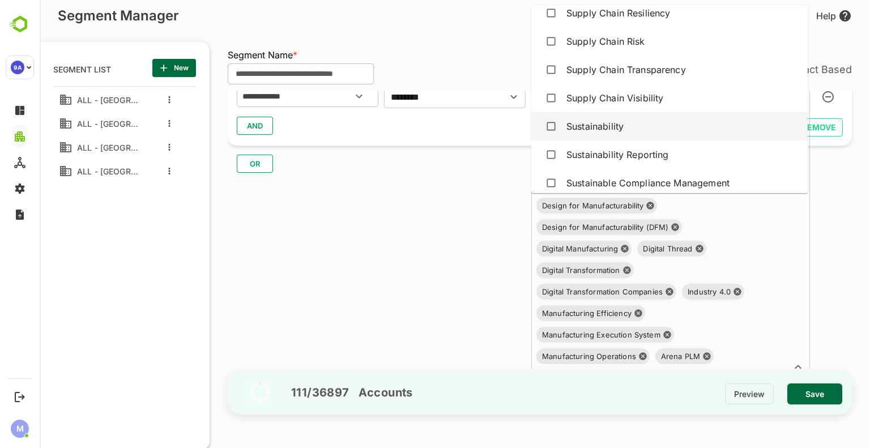
click at [593, 123] on div "Sustainability" at bounding box center [594, 126] width 57 height 14
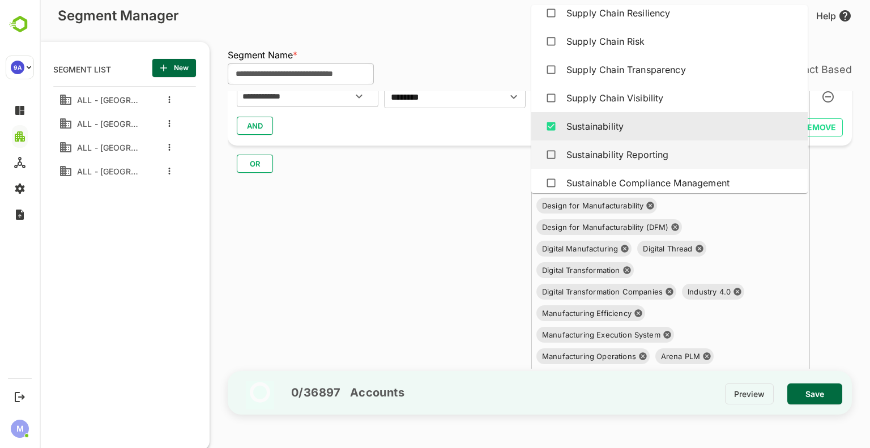
click at [614, 153] on div "Sustainability Reporting" at bounding box center [617, 155] width 102 height 14
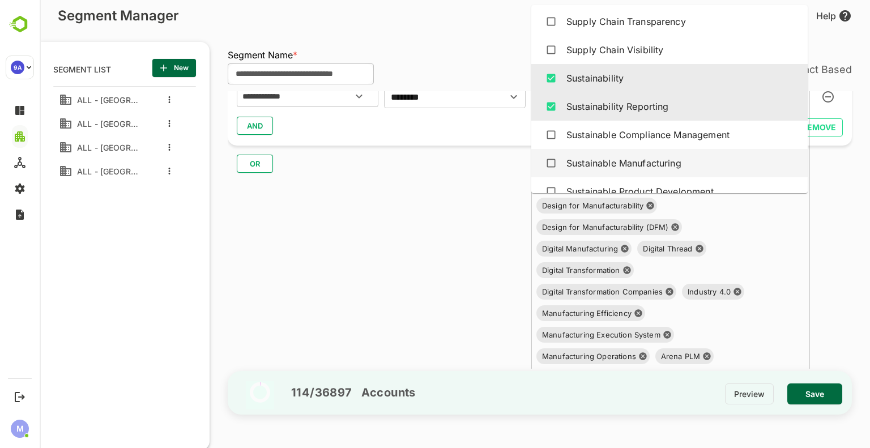
scroll to position [4168, 0]
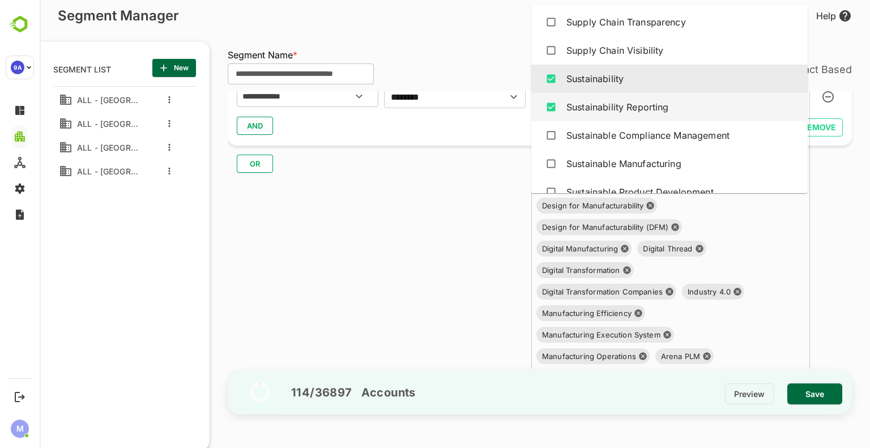
click at [600, 113] on div "Sustainability Reporting" at bounding box center [617, 107] width 102 height 14
click at [597, 106] on div "Sustainability Reporting" at bounding box center [617, 107] width 102 height 14
click at [596, 108] on div "Sustainability Reporting" at bounding box center [617, 107] width 102 height 14
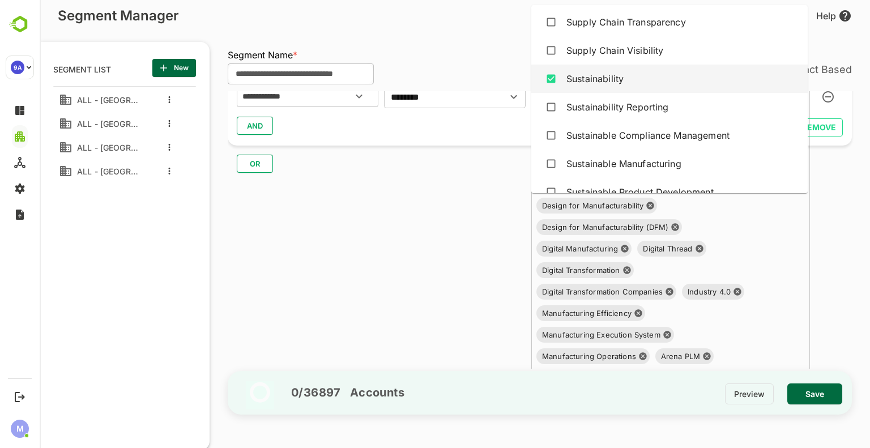
click at [587, 79] on div "Sustainability" at bounding box center [594, 79] width 57 height 14
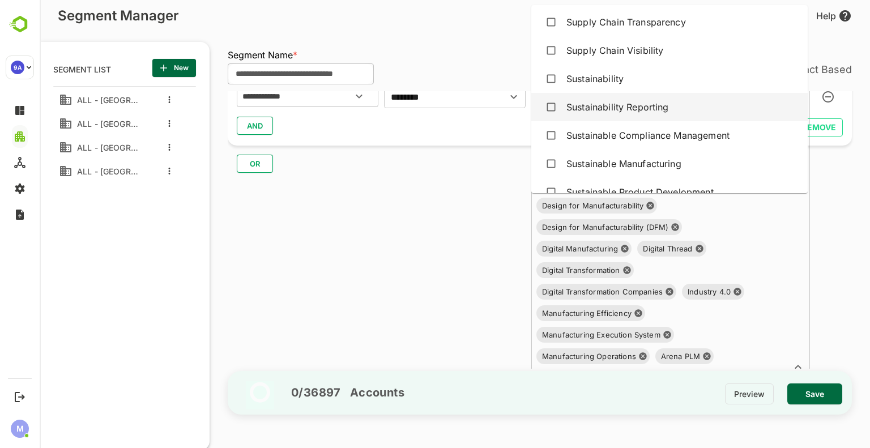
click at [600, 114] on div "Sustainability Reporting" at bounding box center [669, 107] width 258 height 22
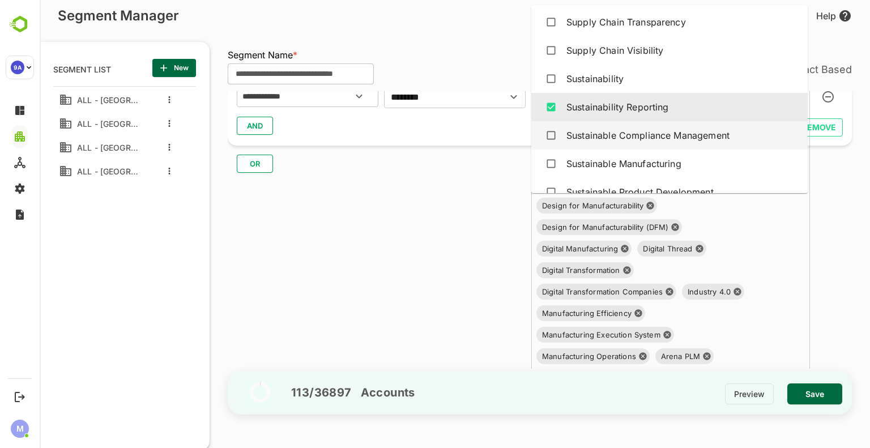
click at [611, 129] on div "Sustainable Compliance Management" at bounding box center [647, 136] width 163 height 14
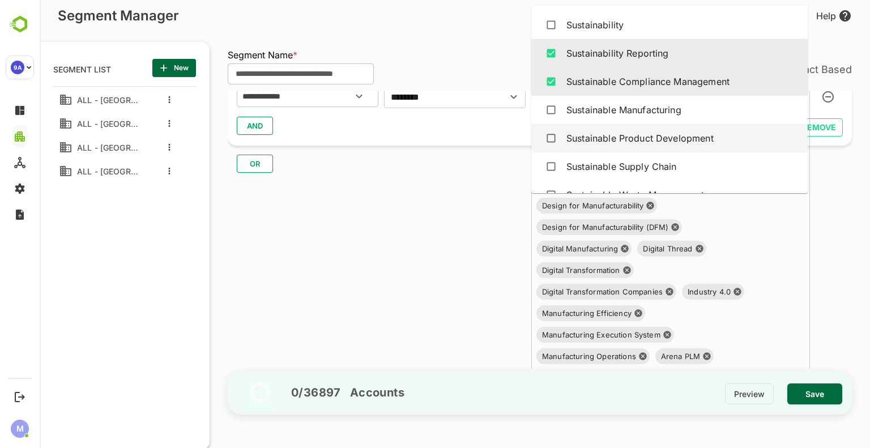
scroll to position [4227, 0]
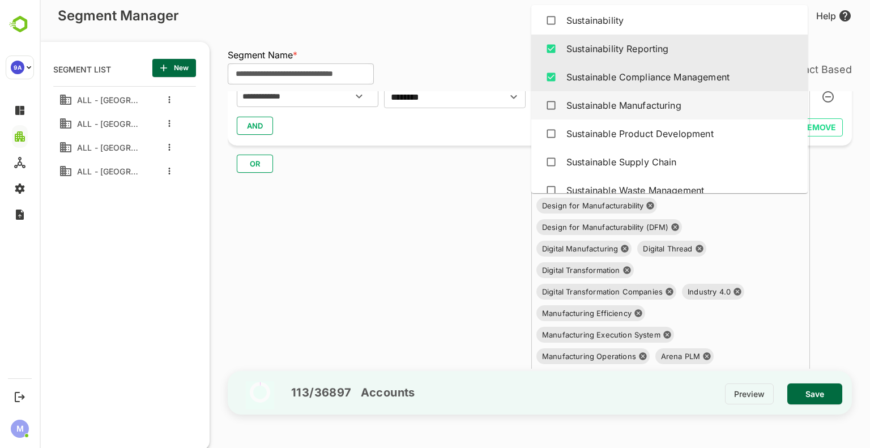
click at [611, 107] on div "Sustainable Manufacturing" at bounding box center [623, 106] width 115 height 14
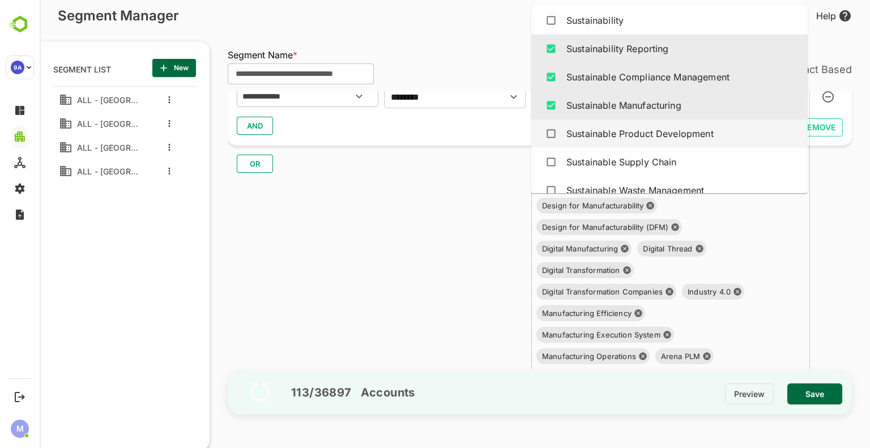
click at [610, 131] on div "Sustainable Product Development" at bounding box center [639, 134] width 147 height 14
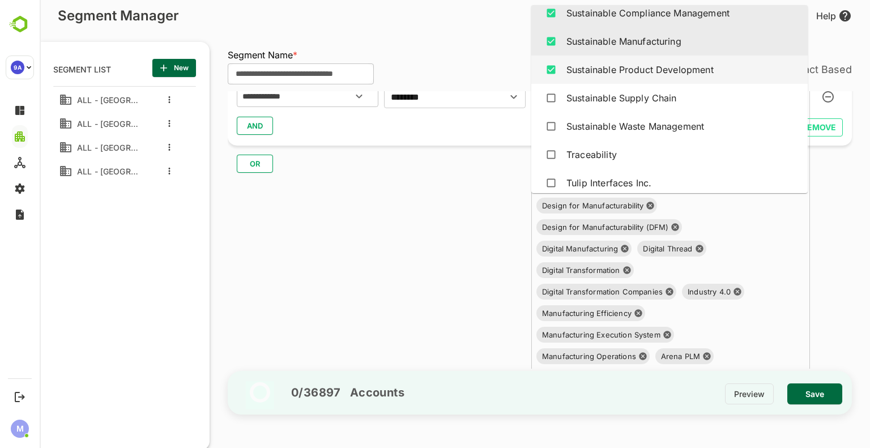
scroll to position [4291, 0]
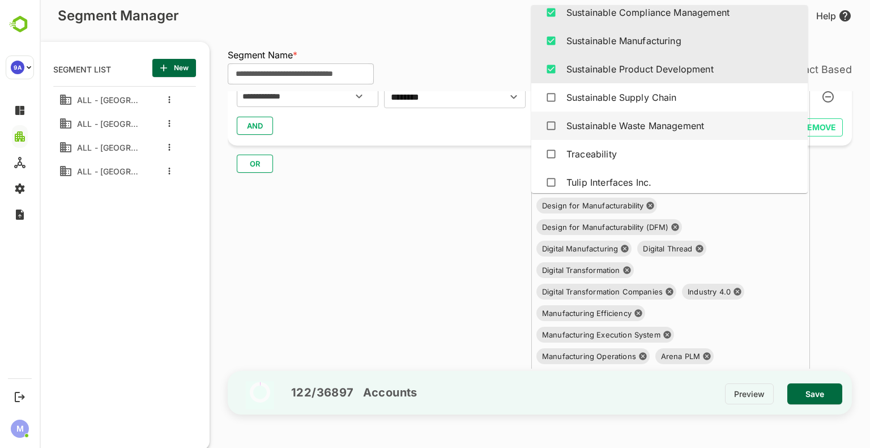
click at [610, 126] on div "Sustainable Waste Management" at bounding box center [635, 126] width 138 height 14
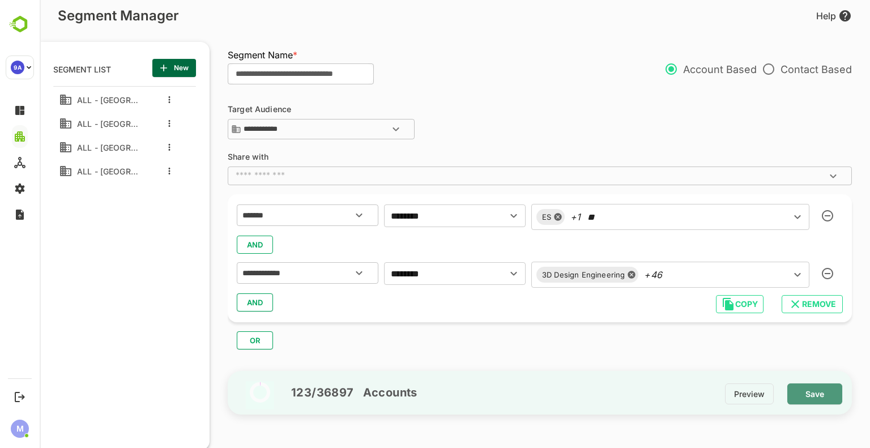
scroll to position [0, 0]
click at [808, 397] on span "Save" at bounding box center [814, 394] width 37 height 15
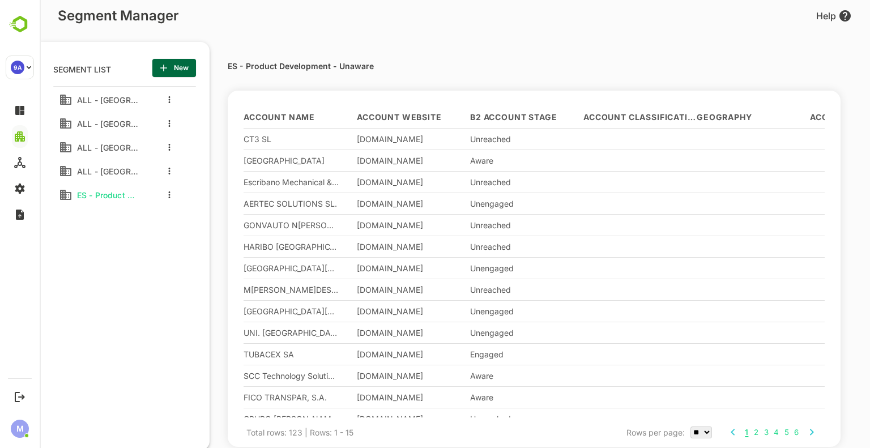
scroll to position [36, 0]
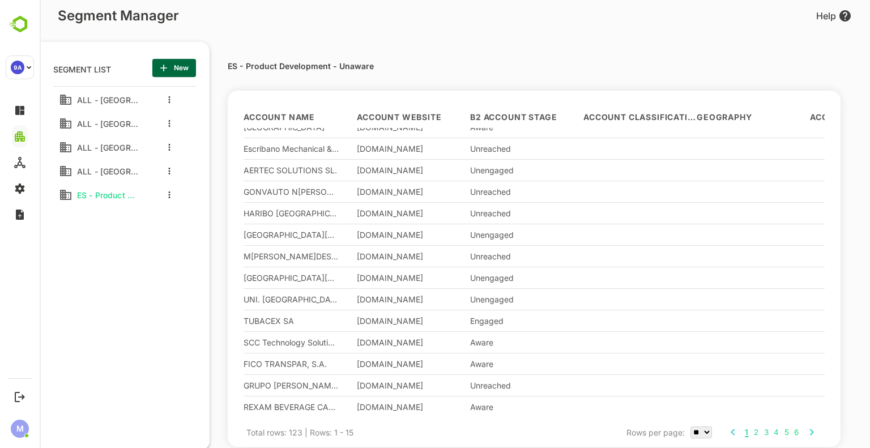
click at [173, 196] on div at bounding box center [166, 195] width 45 height 20
click at [169, 197] on icon "more actions" at bounding box center [170, 194] width 2 height 7
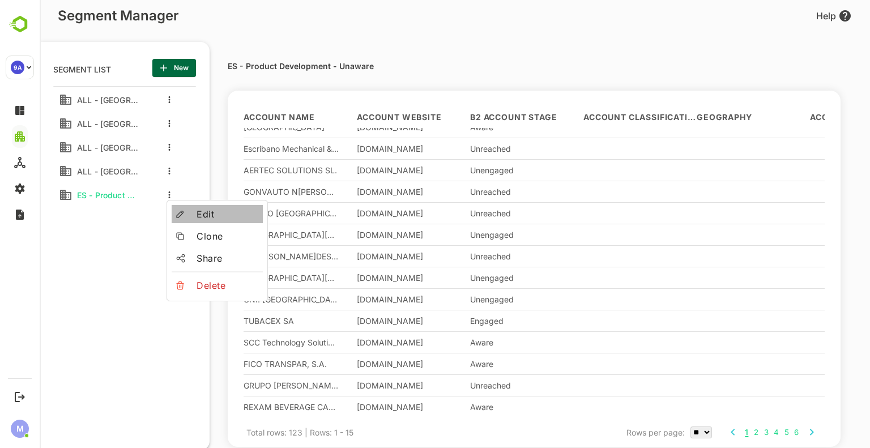
click at [205, 213] on span "Edit" at bounding box center [227, 214] width 62 height 14
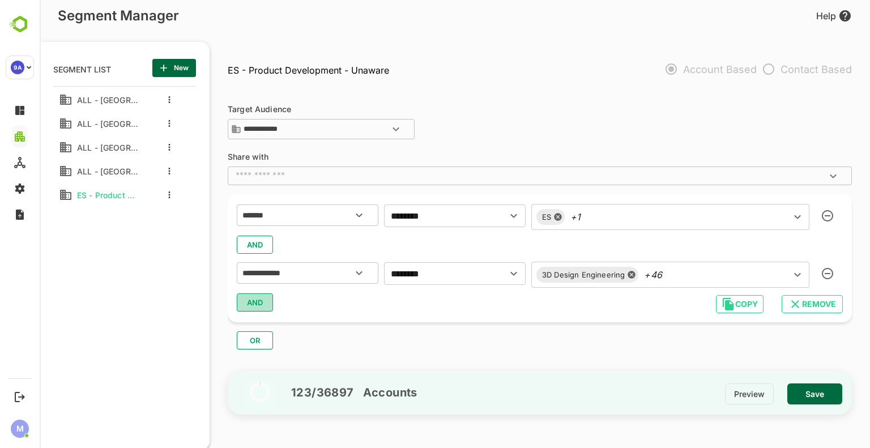
click at [269, 305] on button "AND" at bounding box center [255, 302] width 36 height 18
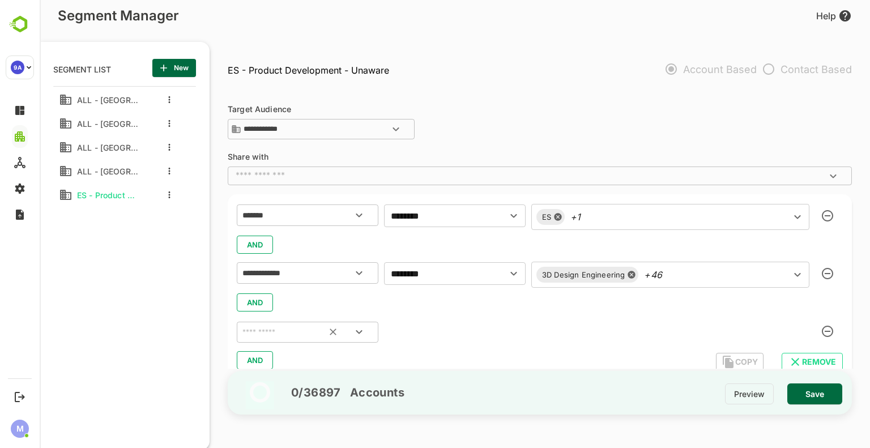
click at [299, 327] on input "text" at bounding box center [293, 332] width 106 height 15
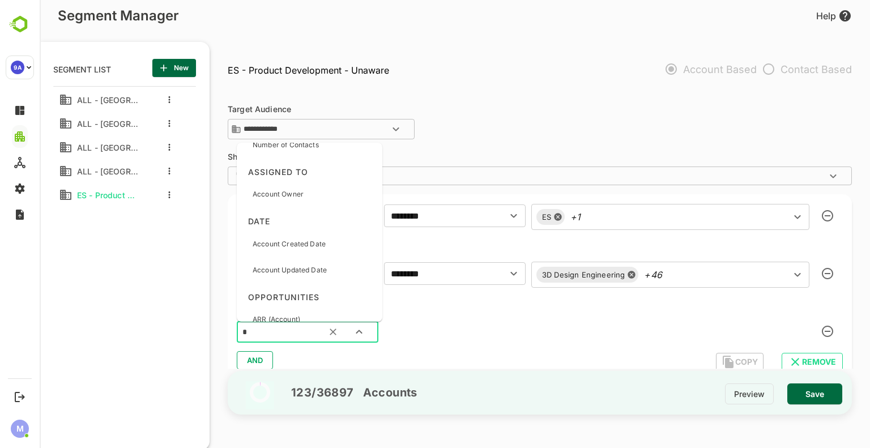
scroll to position [0, 0]
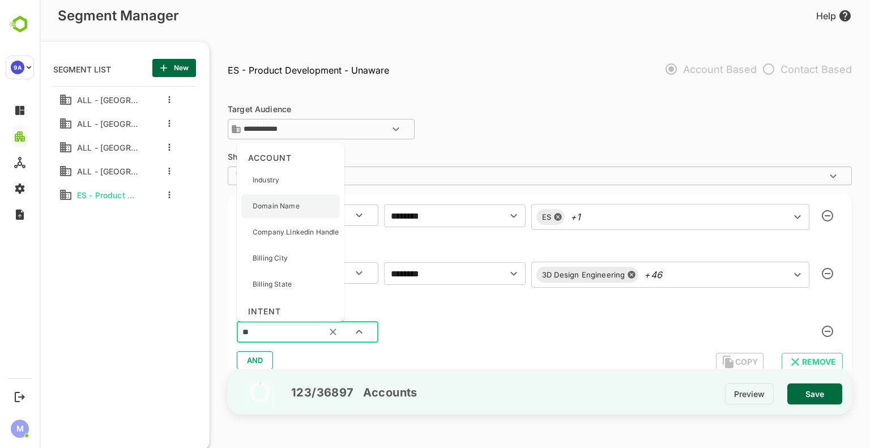
type input "***"
click at [310, 229] on div "Intent Level" at bounding box center [287, 227] width 93 height 24
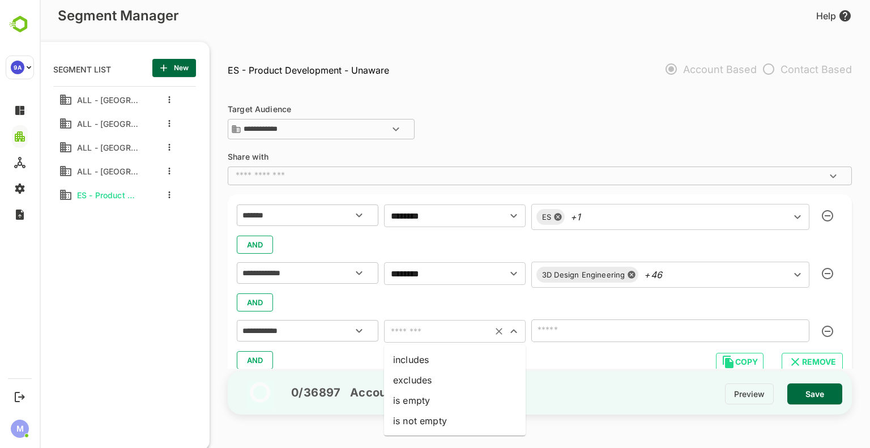
click at [452, 330] on input "text" at bounding box center [437, 331] width 101 height 16
click at [442, 354] on li "includes" at bounding box center [455, 359] width 142 height 20
type input "********"
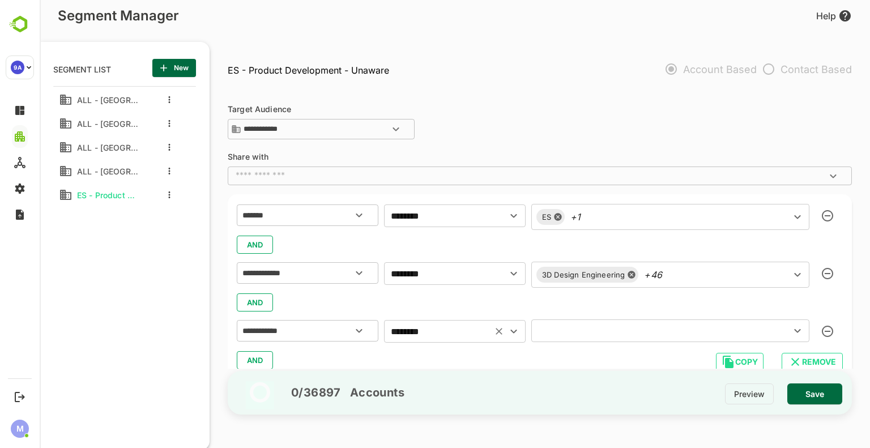
click at [575, 339] on div "​" at bounding box center [670, 330] width 278 height 23
click at [592, 332] on input "text" at bounding box center [653, 331] width 238 height 16
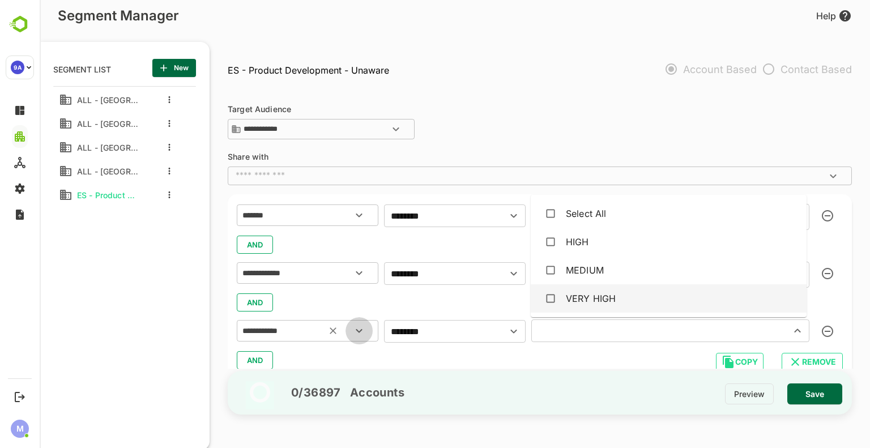
click at [349, 323] on button "Open" at bounding box center [358, 330] width 27 height 27
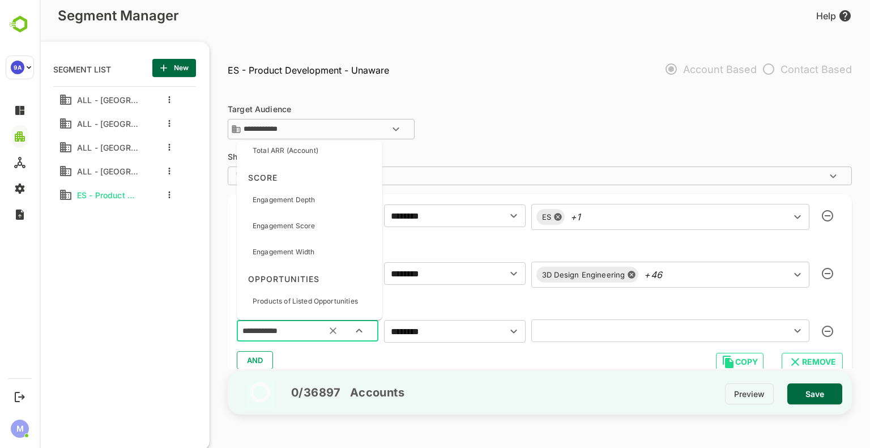
scroll to position [1252, 0]
click at [309, 202] on p "Engagement Depth" at bounding box center [283, 199] width 62 height 10
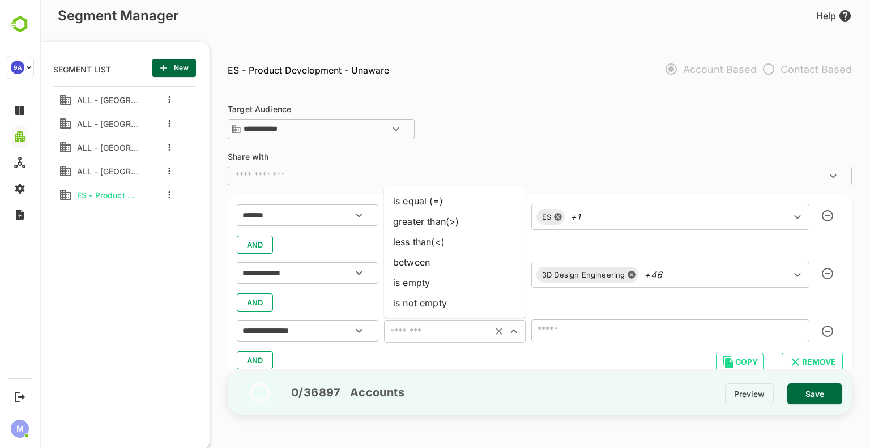
click at [436, 326] on input "text" at bounding box center [437, 331] width 101 height 16
click at [431, 355] on div "AND" at bounding box center [540, 360] width 606 height 22
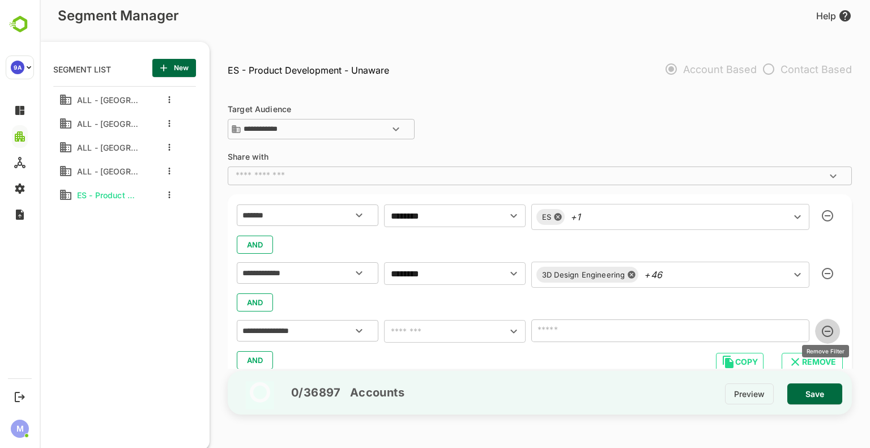
click at [822, 333] on icon "button" at bounding box center [826, 331] width 11 height 11
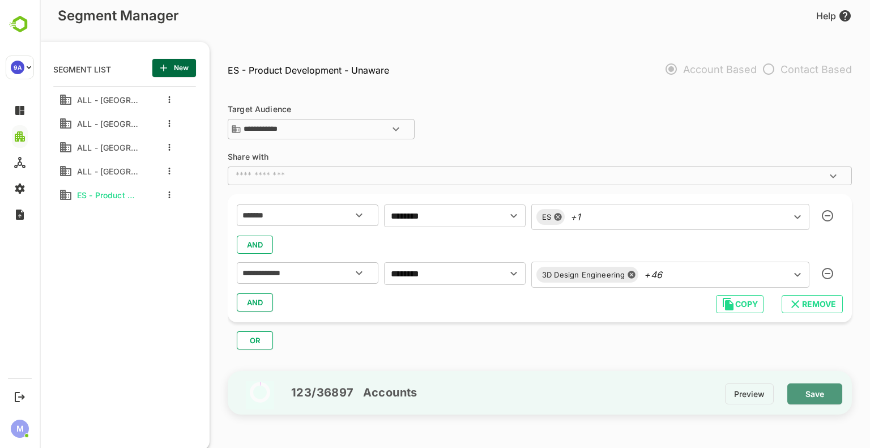
click at [808, 388] on span "Save" at bounding box center [814, 394] width 37 height 15
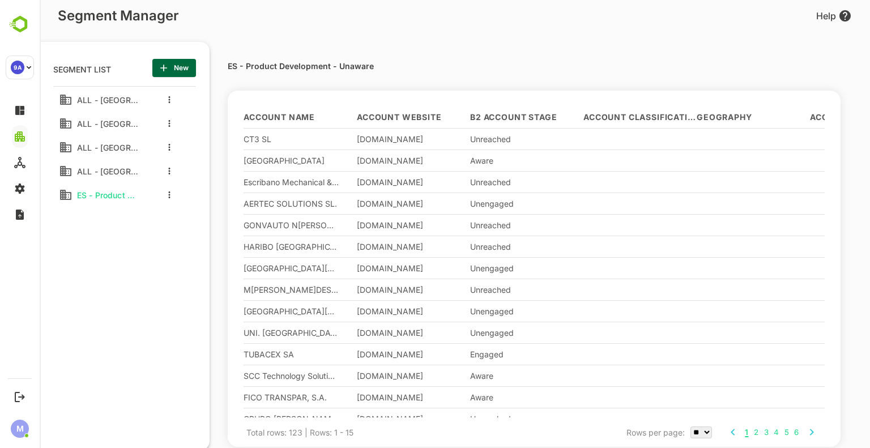
click at [165, 199] on div at bounding box center [166, 195] width 45 height 20
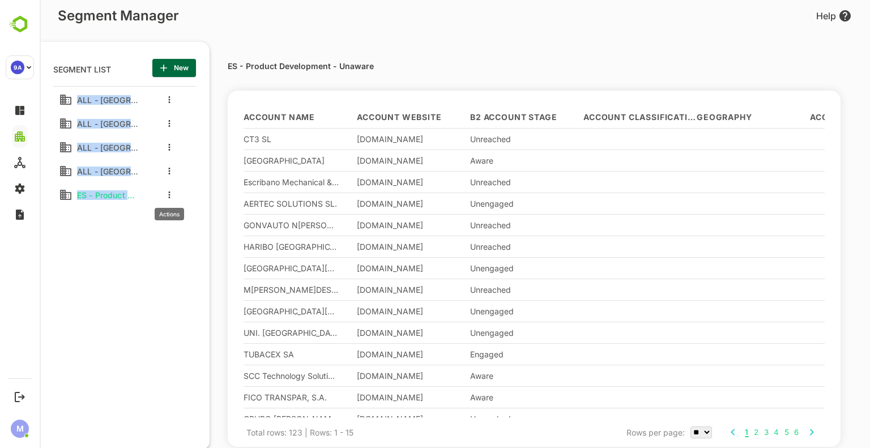
drag, startPoint x: 165, startPoint y: 199, endPoint x: 171, endPoint y: 192, distance: 8.8
click at [171, 192] on div "ALL - [GEOGRAPHIC_DATA] ALL - [GEOGRAPHIC_DATA] ALL - [GEOGRAPHIC_DATA] ALL - […" at bounding box center [124, 243] width 143 height 314
click at [171, 192] on button "more actions" at bounding box center [169, 195] width 6 height 10
click at [195, 211] on div at bounding box center [186, 214] width 20 height 8
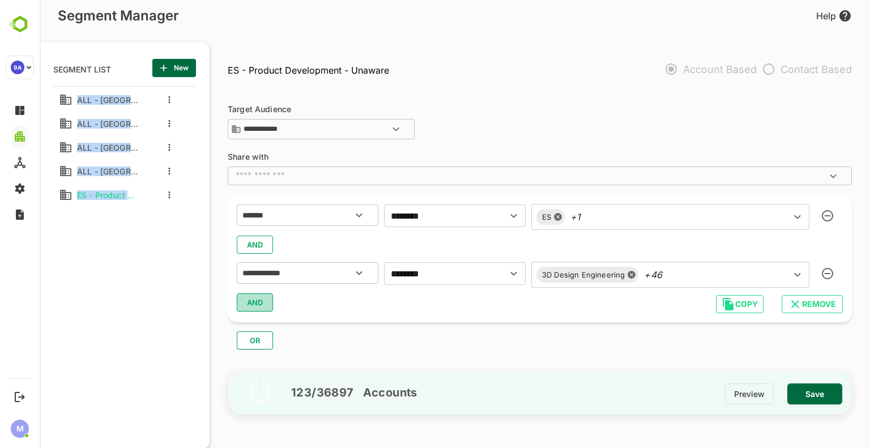
click at [265, 297] on button "AND" at bounding box center [255, 302] width 36 height 18
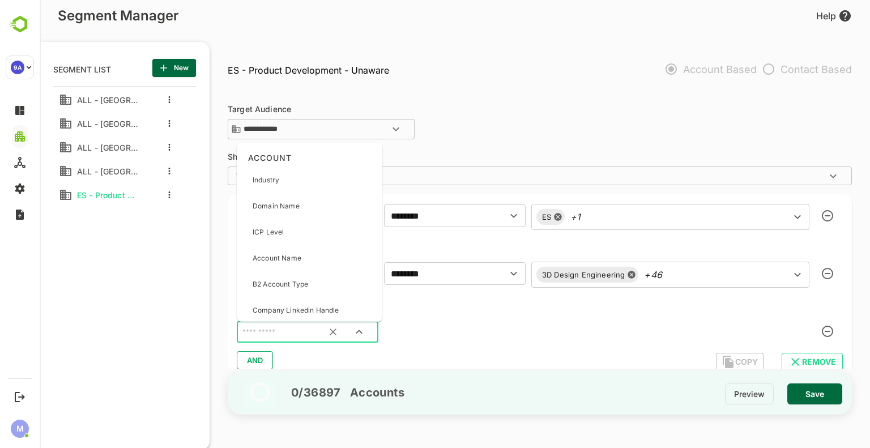
click at [277, 329] on input "text" at bounding box center [293, 332] width 106 height 15
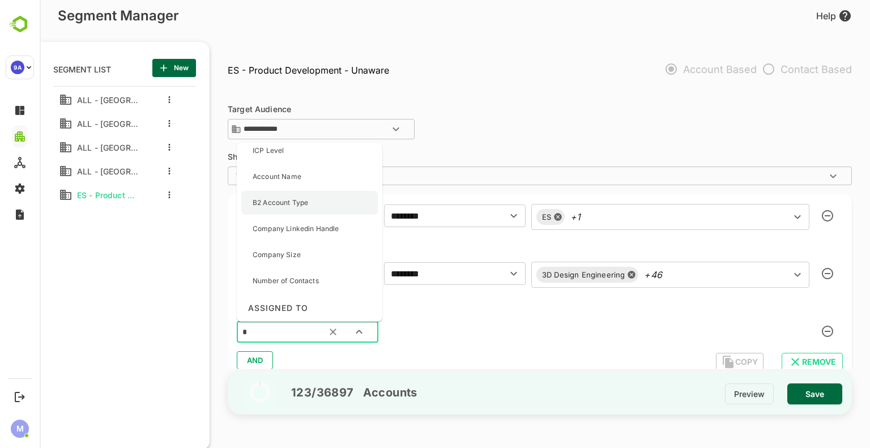
scroll to position [0, 0]
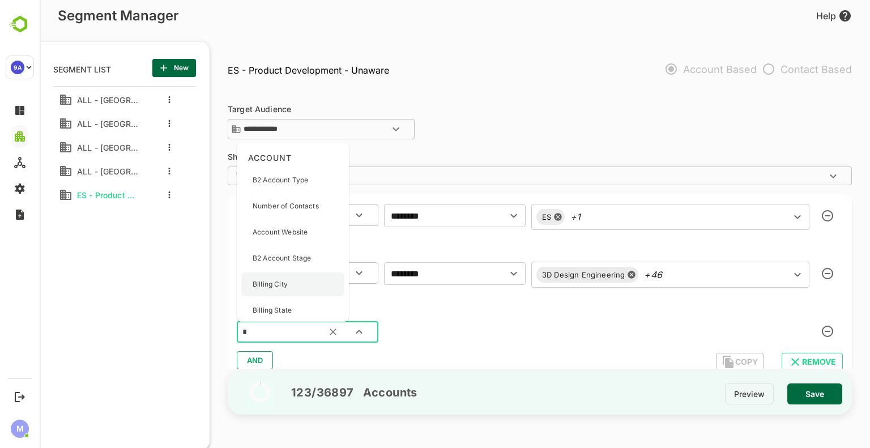
type input "**"
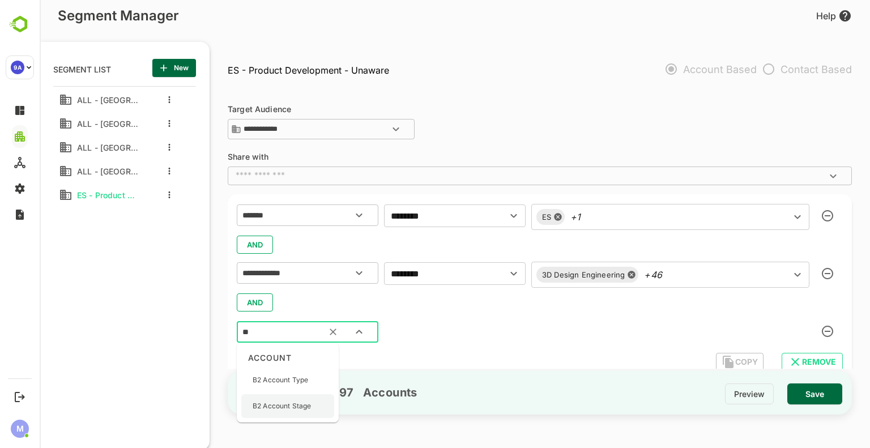
click at [300, 412] on div "B2 Account Stage" at bounding box center [281, 406] width 58 height 24
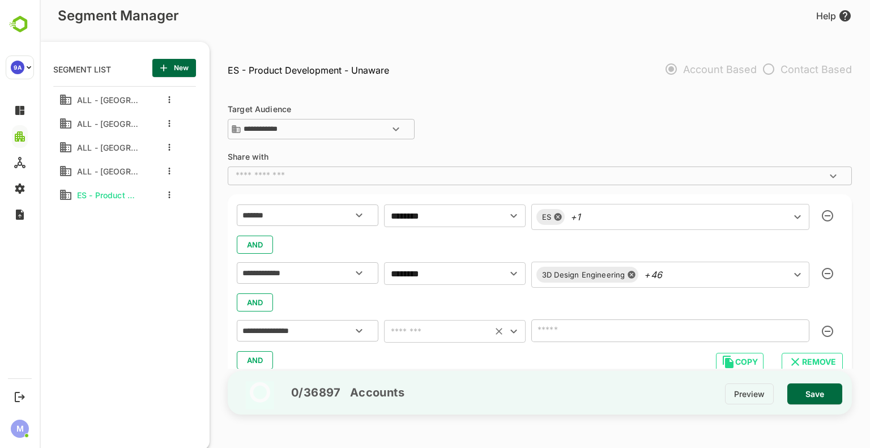
click at [460, 340] on div "​" at bounding box center [455, 331] width 142 height 23
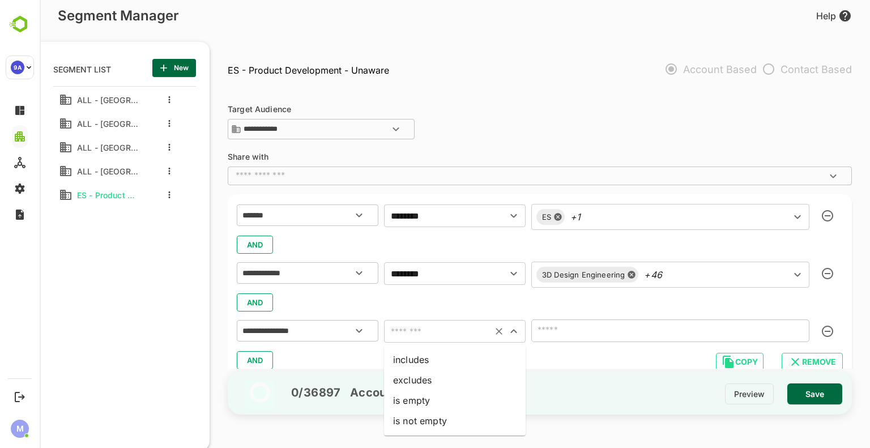
click at [457, 329] on input "text" at bounding box center [437, 331] width 101 height 16
click at [425, 364] on li "includes" at bounding box center [455, 359] width 142 height 20
type input "********"
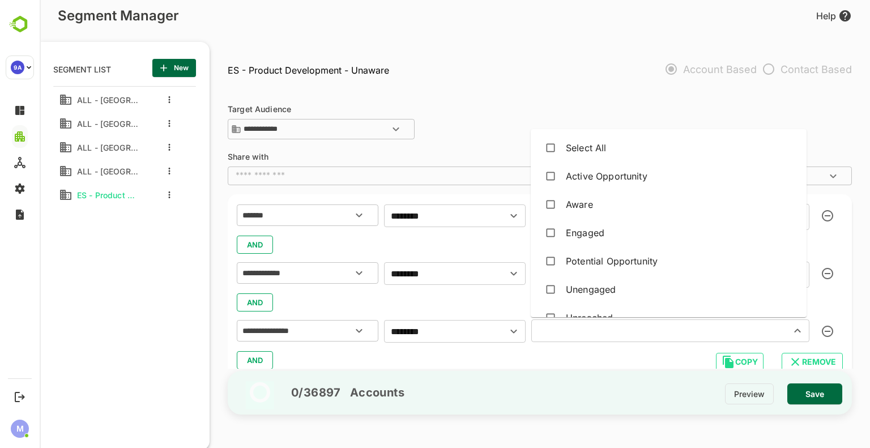
click at [580, 335] on input "text" at bounding box center [653, 331] width 238 height 16
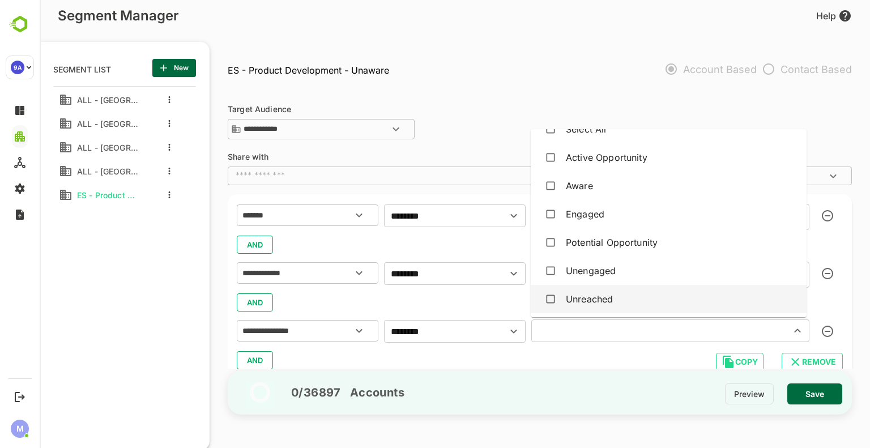
click at [596, 296] on div "Unreached" at bounding box center [589, 299] width 47 height 14
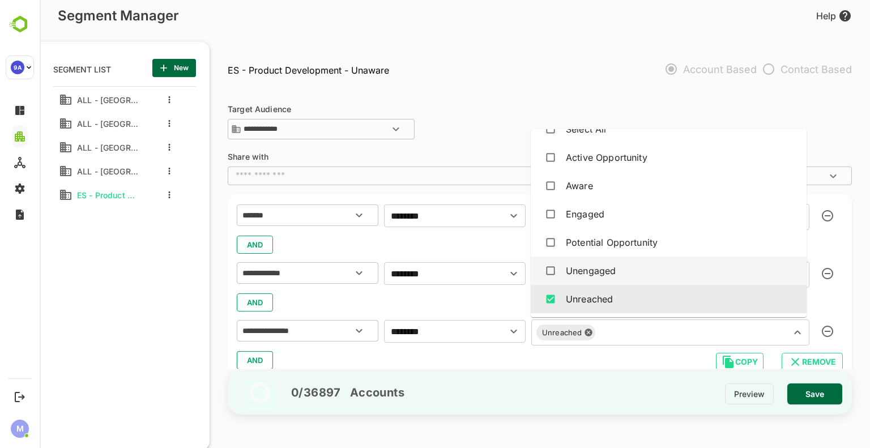
click at [585, 269] on div "Unengaged" at bounding box center [591, 271] width 50 height 14
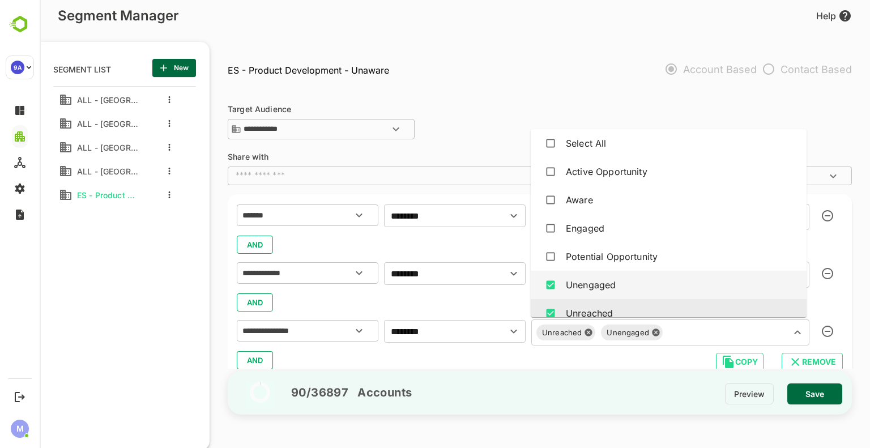
scroll to position [5, 0]
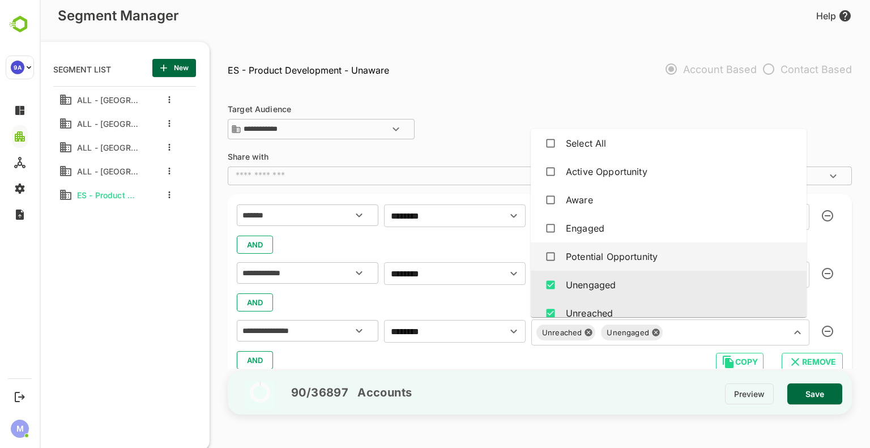
click at [586, 255] on div "Potential Opportunity" at bounding box center [612, 257] width 92 height 14
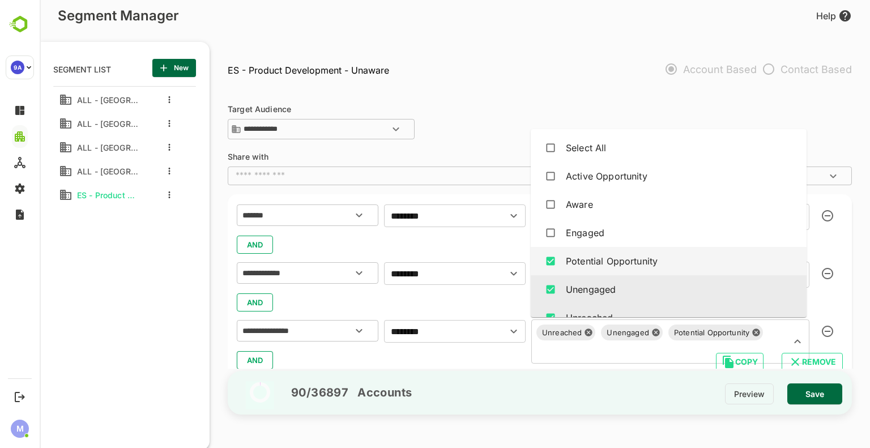
scroll to position [19, 0]
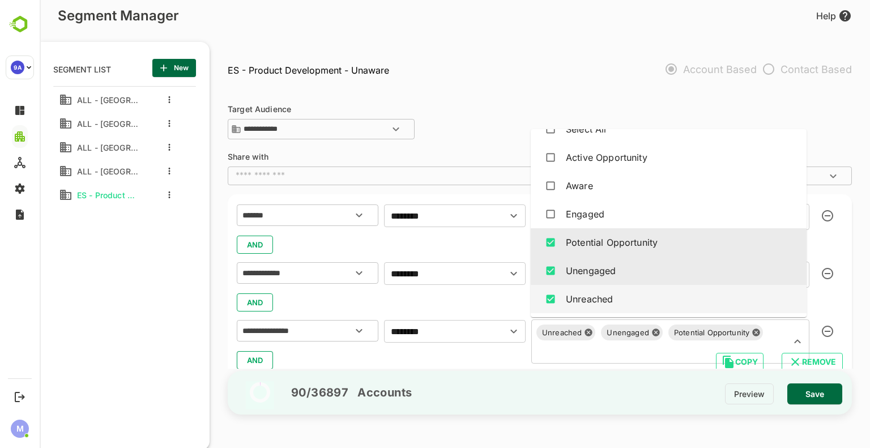
click at [818, 391] on span "Save" at bounding box center [814, 394] width 37 height 15
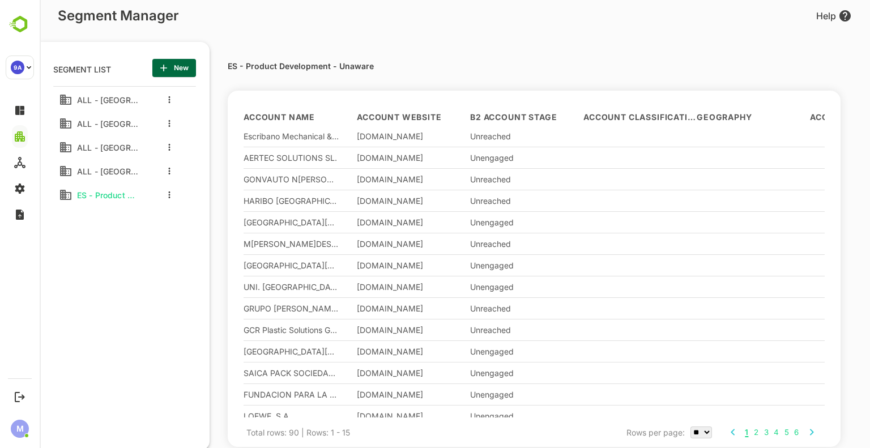
scroll to position [36, 0]
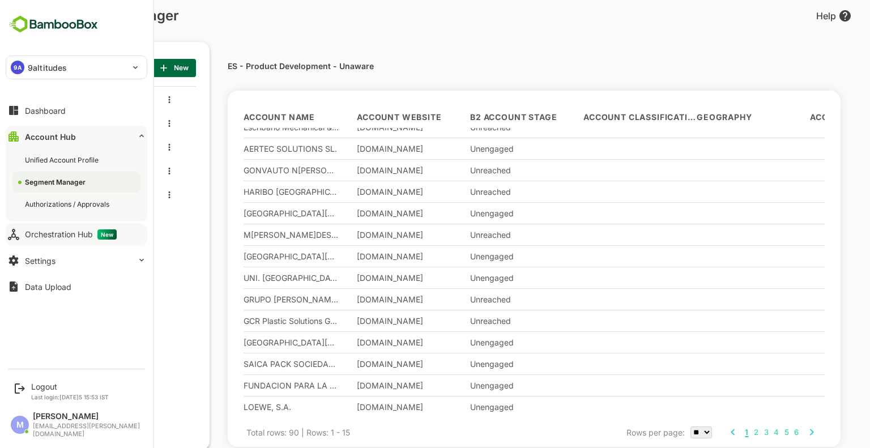
click at [94, 230] on div "Orchestration Hub New" at bounding box center [71, 234] width 92 height 10
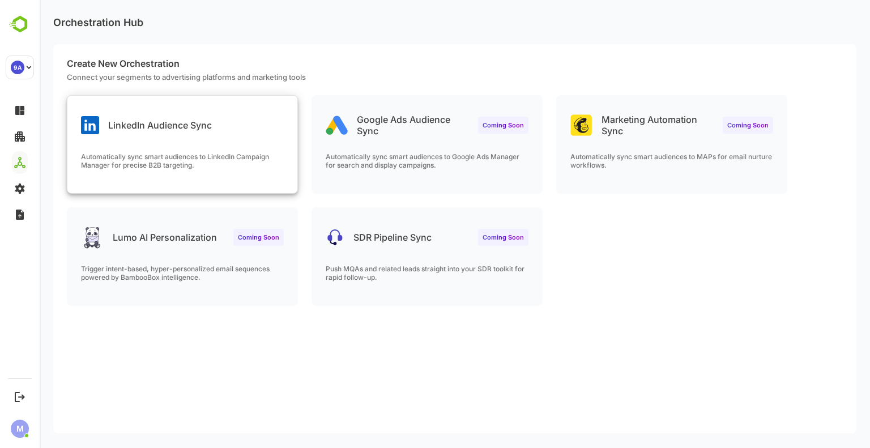
click at [182, 138] on div "LinkedIn Audience Sync Automatically sync smart audiences to LinkedIn Campaign …" at bounding box center [182, 144] width 230 height 97
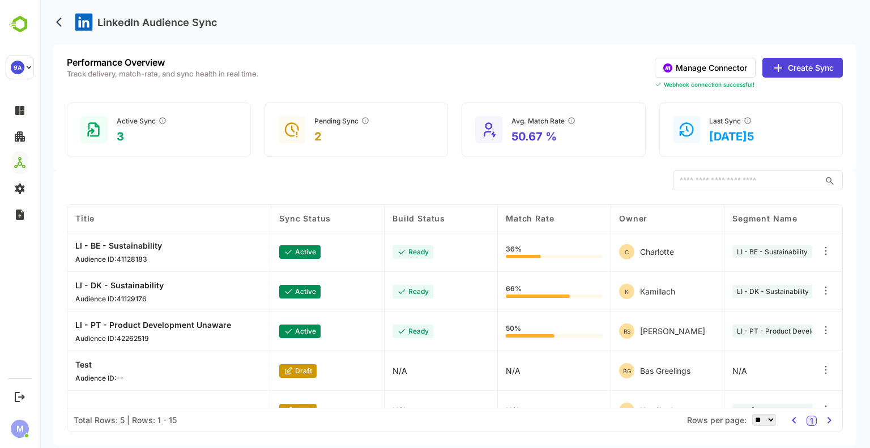
scroll to position [23, 0]
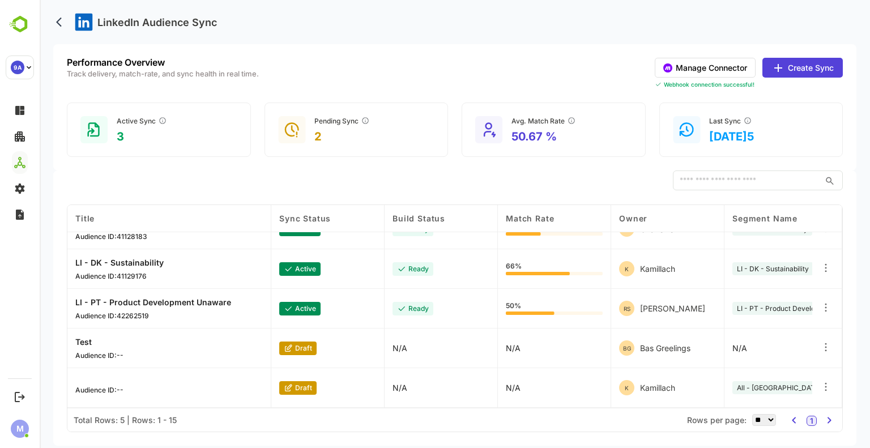
click at [820, 68] on button "Create Sync" at bounding box center [802, 68] width 80 height 20
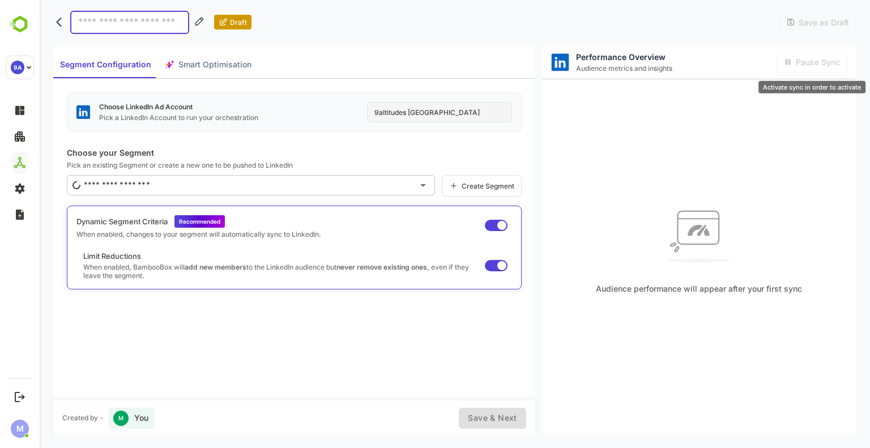
click at [820, 68] on div "Pause Sync" at bounding box center [811, 62] width 71 height 22
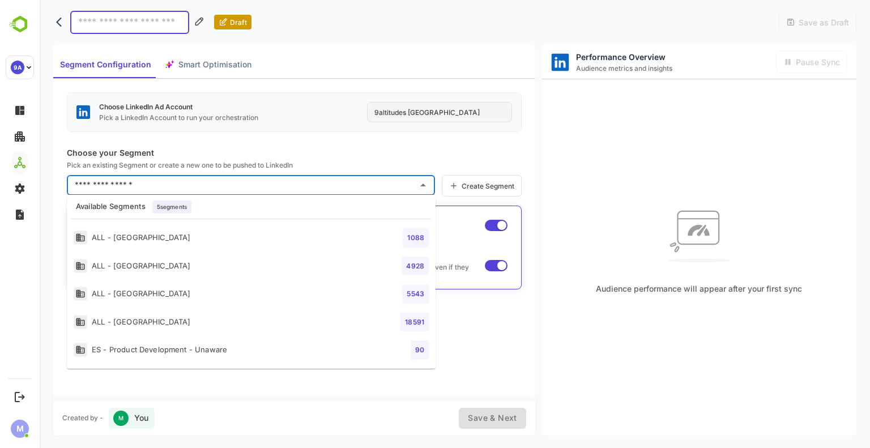
click at [396, 180] on input "text" at bounding box center [242, 185] width 341 height 18
click at [267, 362] on li "ES - Product Development - Unaware 90" at bounding box center [251, 350] width 369 height 28
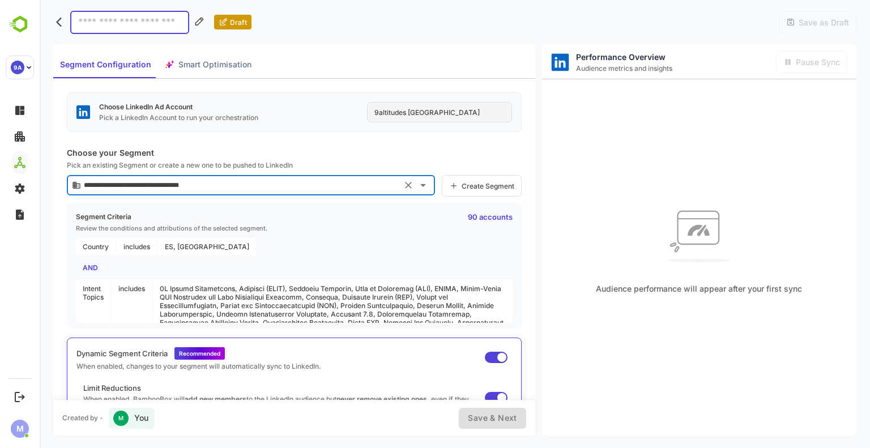
type input "**********"
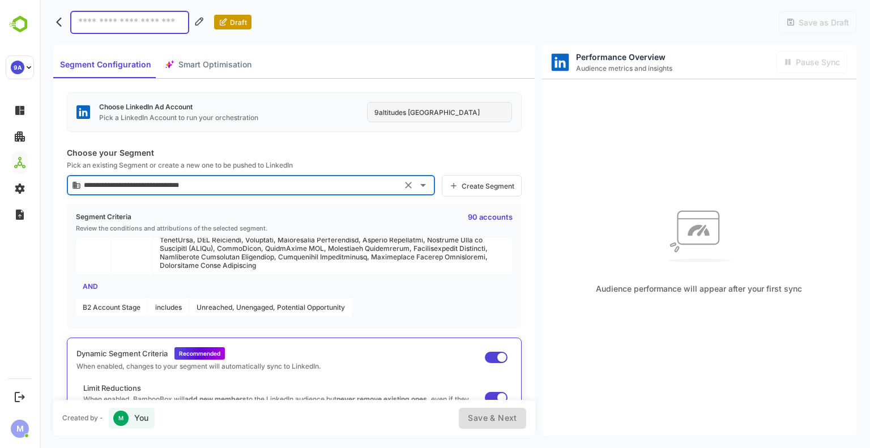
scroll to position [20, 0]
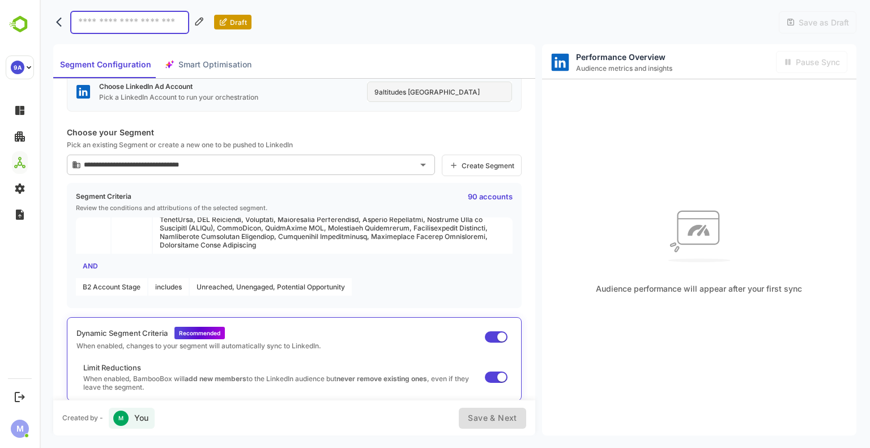
click at [127, 12] on input at bounding box center [129, 22] width 119 height 23
type input "**********"
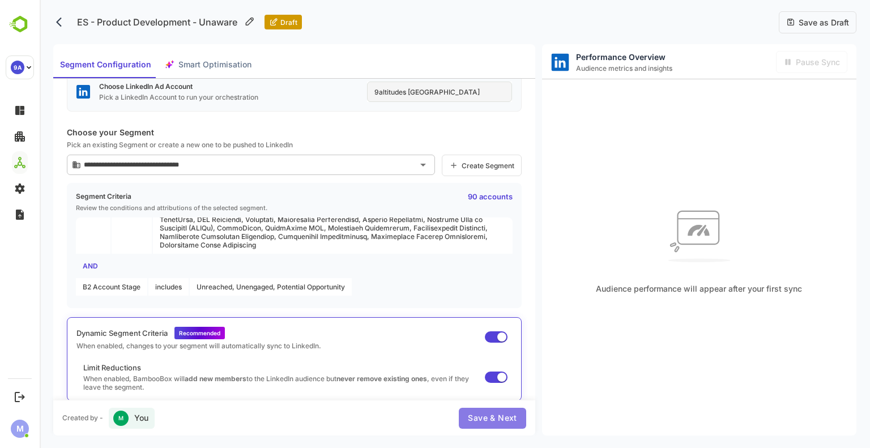
click at [496, 414] on span "Save & Next" at bounding box center [492, 418] width 49 height 14
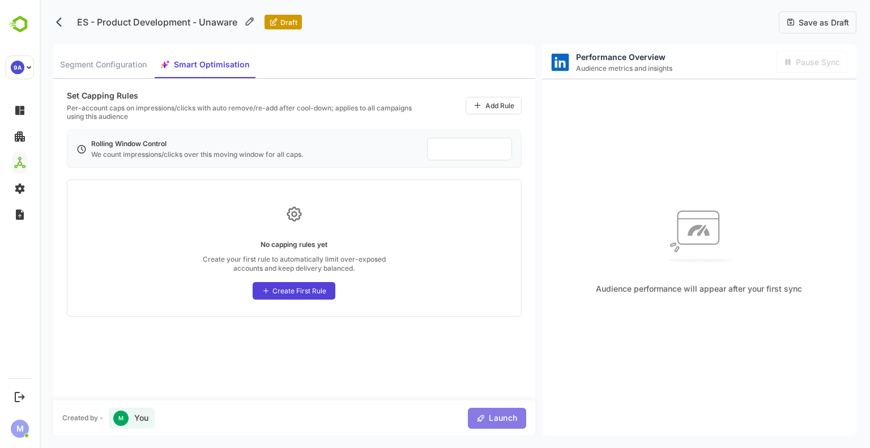
click at [514, 421] on span "Launch" at bounding box center [501, 418] width 32 height 14
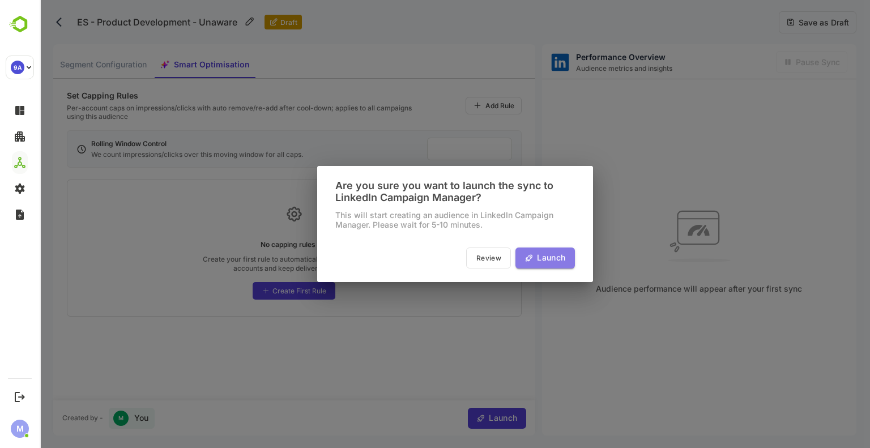
click at [542, 260] on span "Launch" at bounding box center [549, 258] width 32 height 14
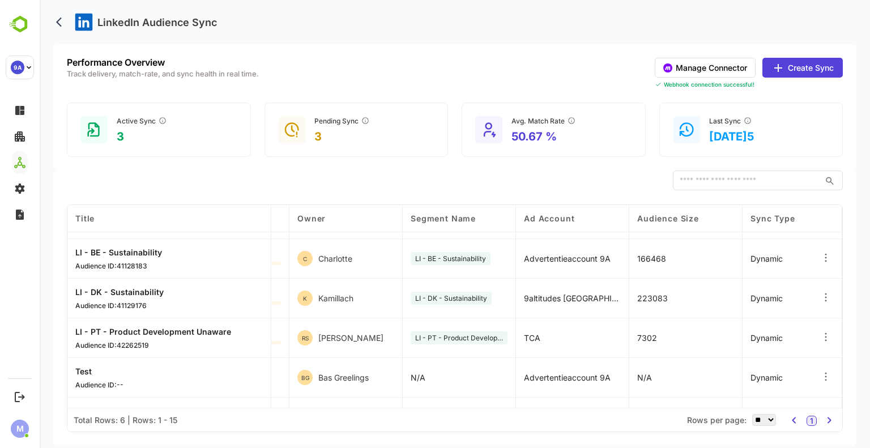
scroll to position [33, 322]
click at [477, 336] on span "LI - PT - Product Development Unaware" at bounding box center [459, 337] width 88 height 8
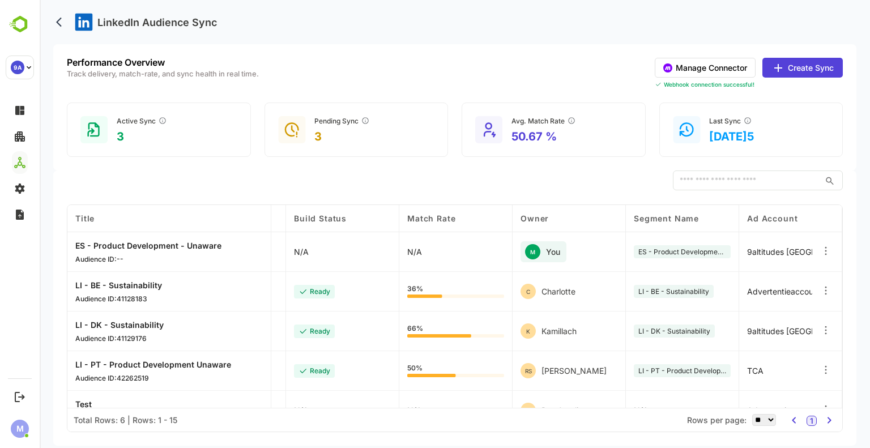
scroll to position [0, 0]
